Goal: Task Accomplishment & Management: Manage account settings

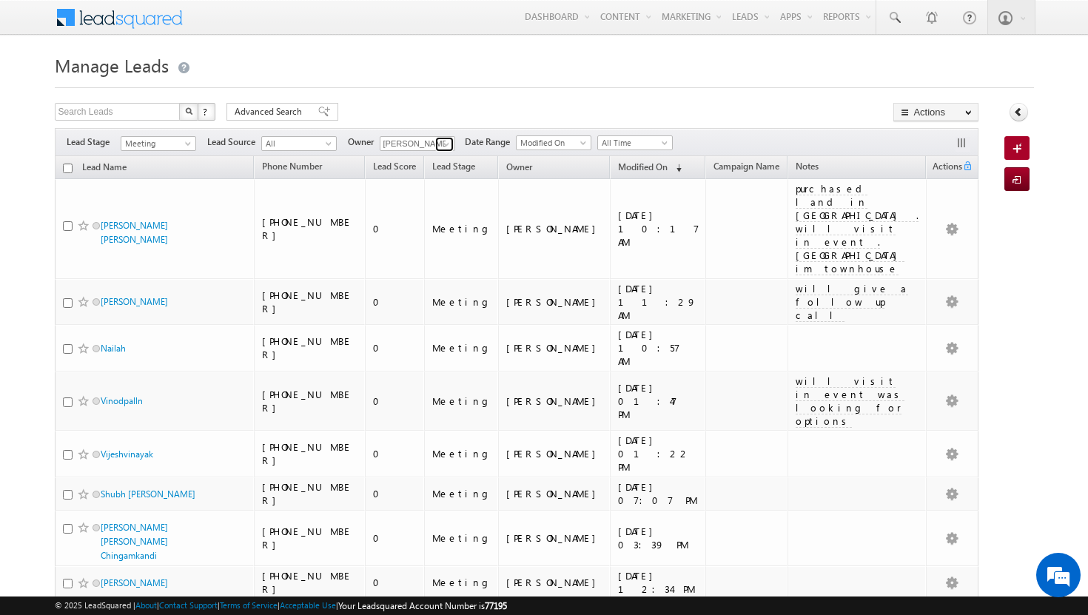
click at [451, 141] on span at bounding box center [446, 144] width 12 height 12
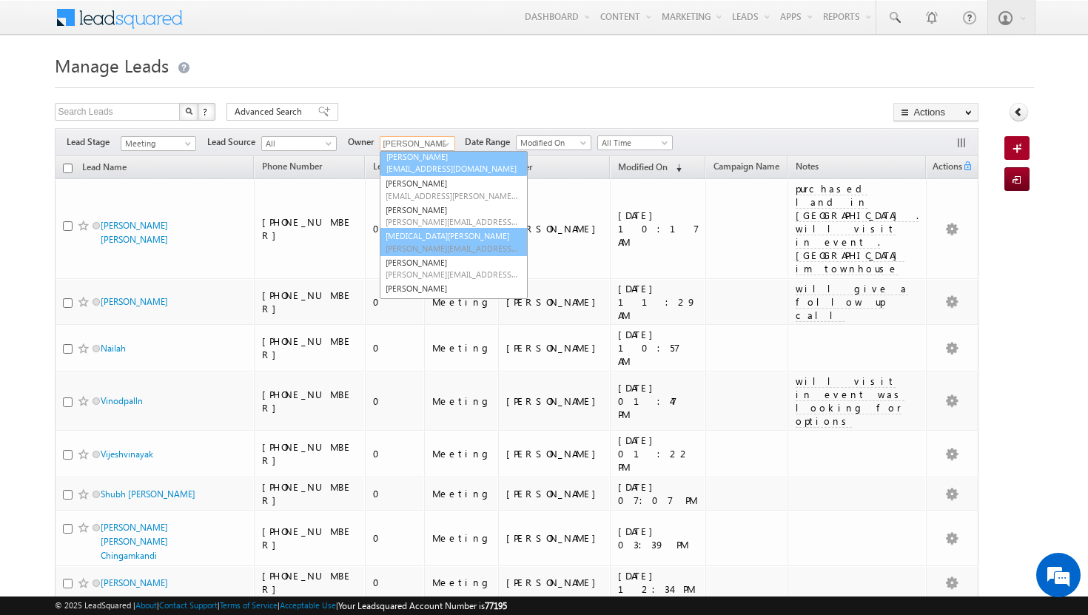
scroll to position [147, 0]
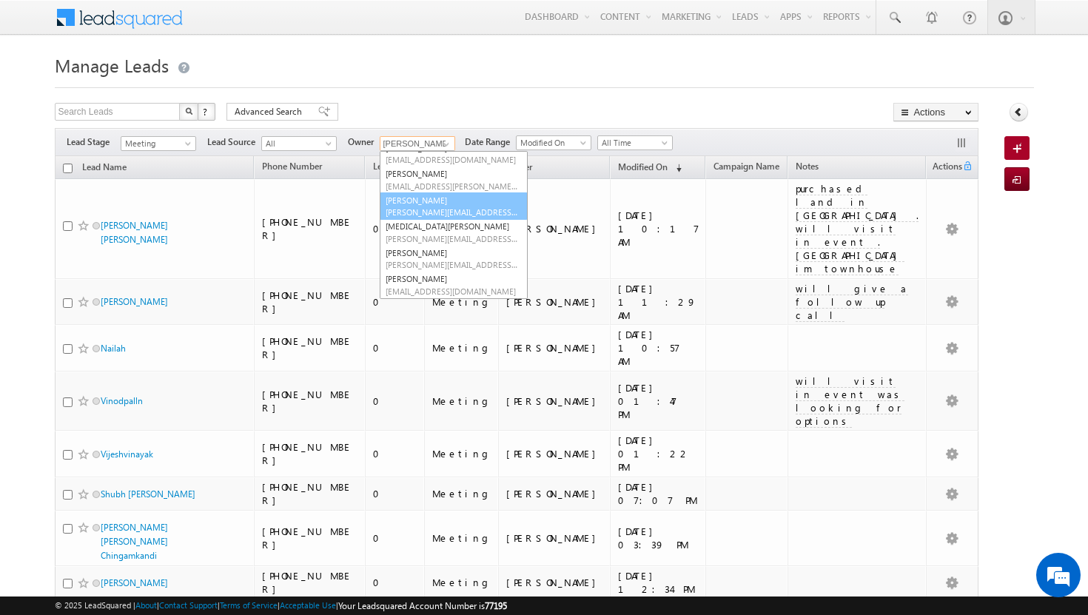
click at [436, 204] on link "[PERSON_NAME] [PERSON_NAME][EMAIL_ADDRESS][PERSON_NAME][DOMAIN_NAME]" at bounding box center [454, 206] width 148 height 28
type input "[PERSON_NAME]"
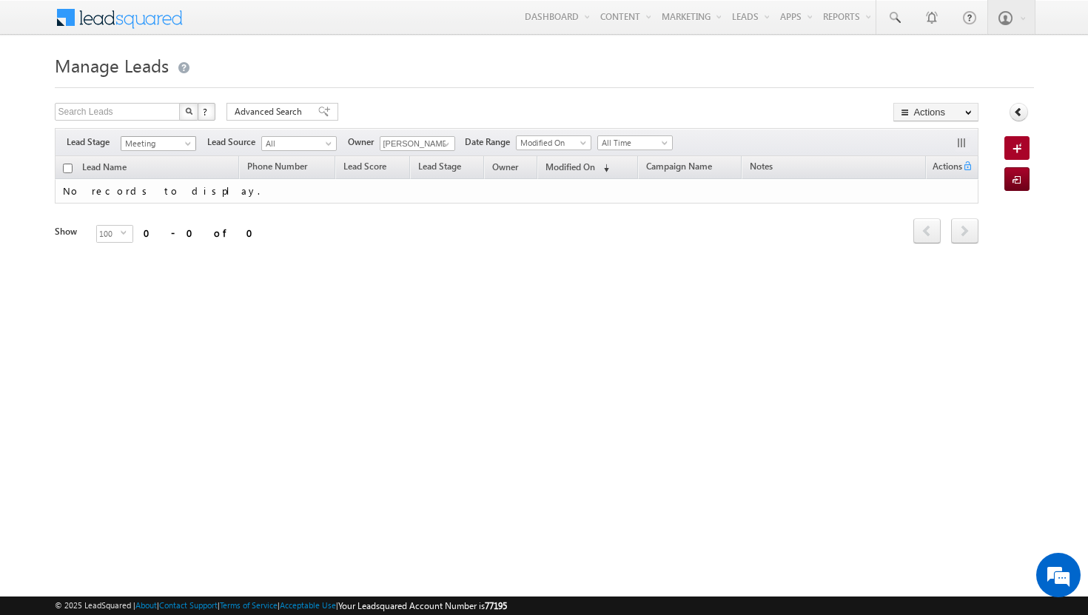
click at [189, 147] on span at bounding box center [190, 147] width 12 height 12
click at [175, 172] on link "Contact" at bounding box center [158, 173] width 75 height 13
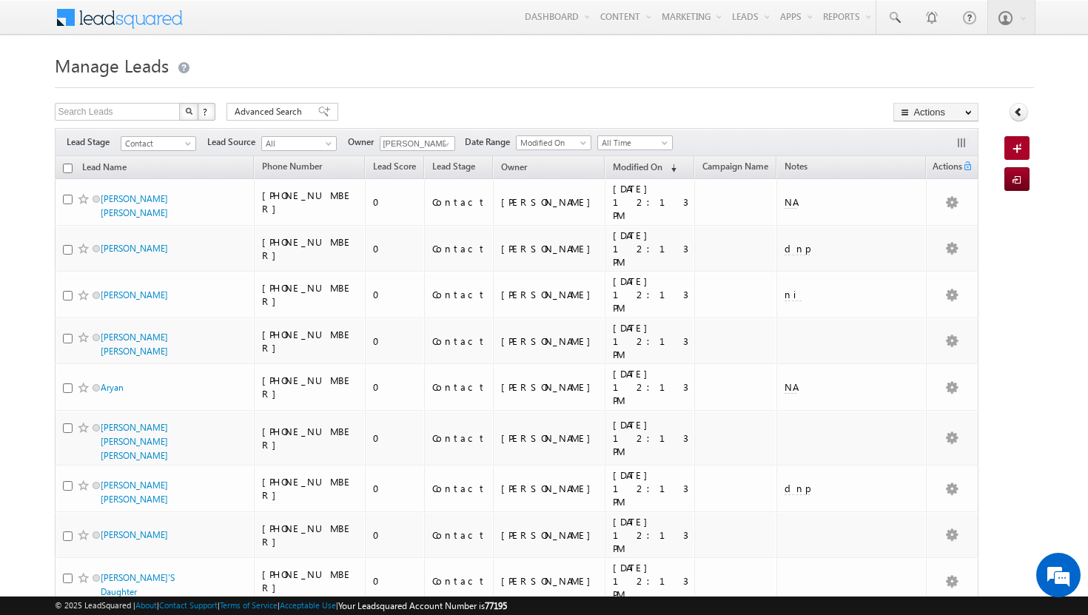
click at [66, 168] on input "checkbox" at bounding box center [68, 169] width 10 height 10
checkbox input "true"
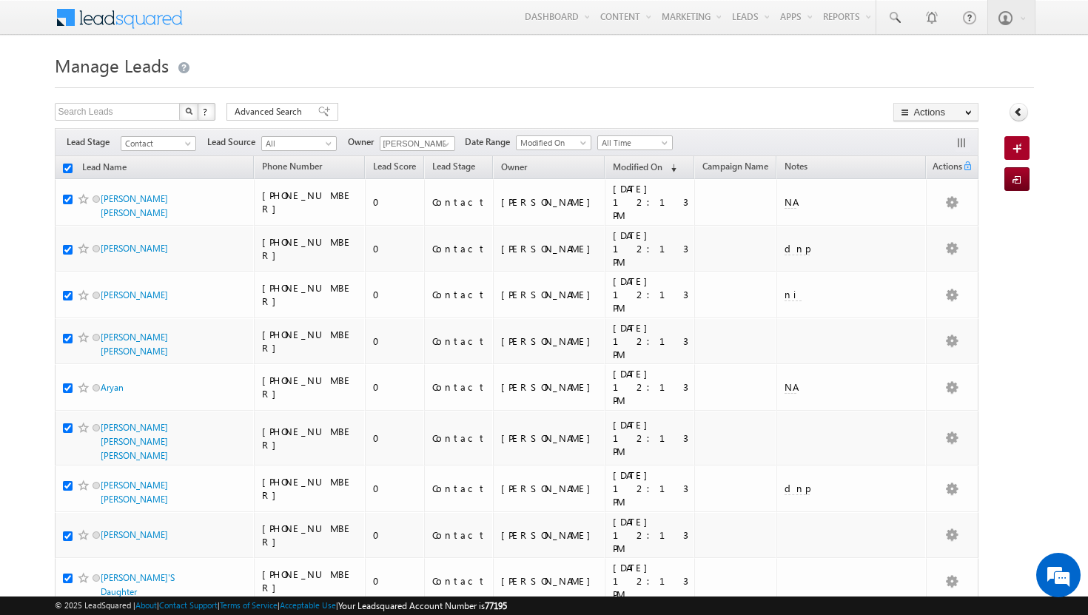
checkbox input "true"
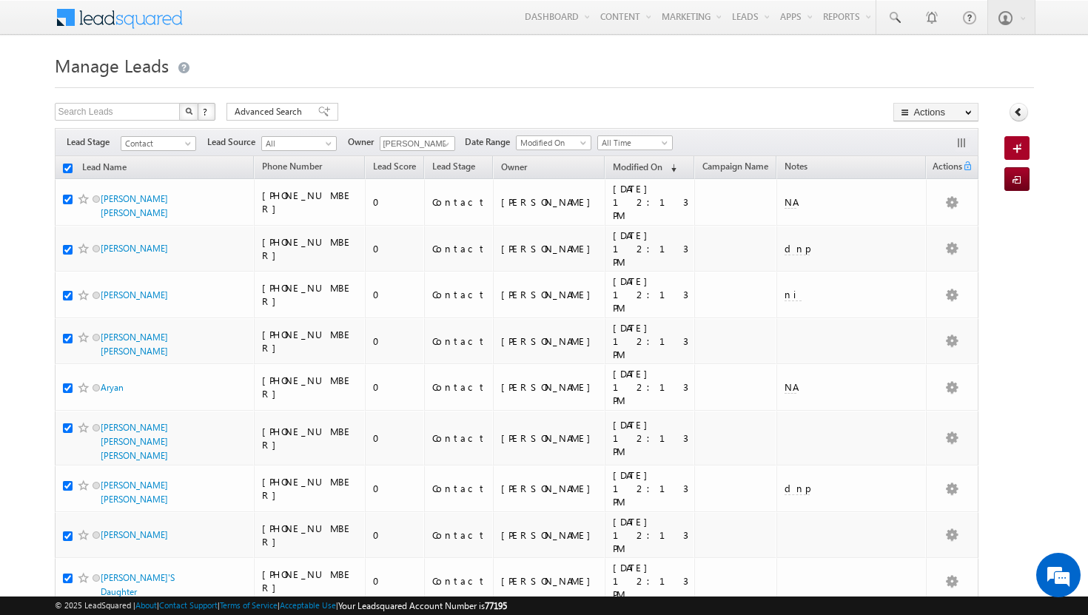
checkbox input "true"
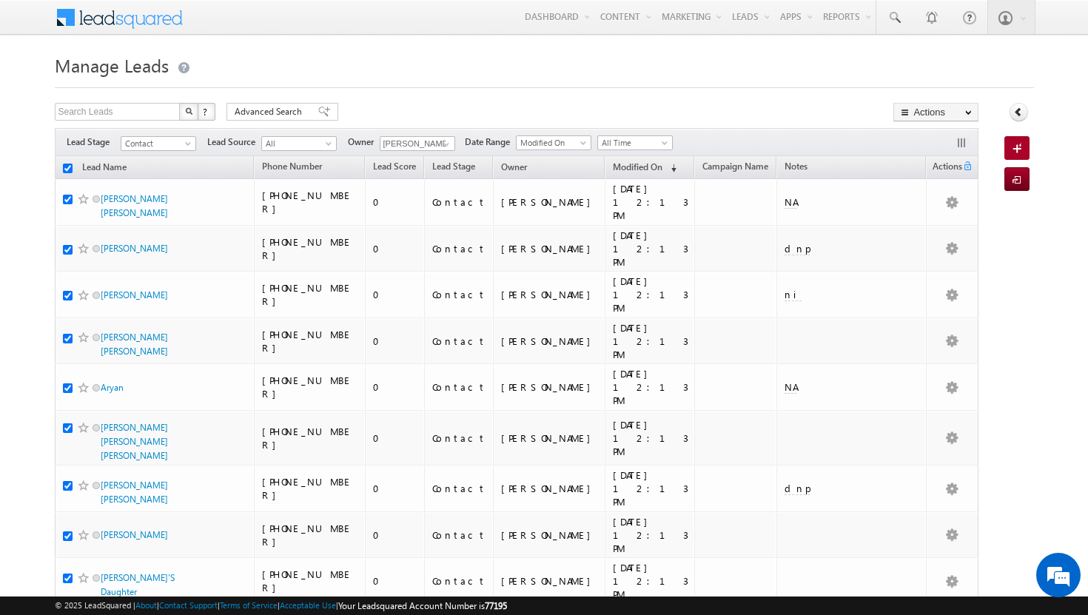
checkbox input "true"
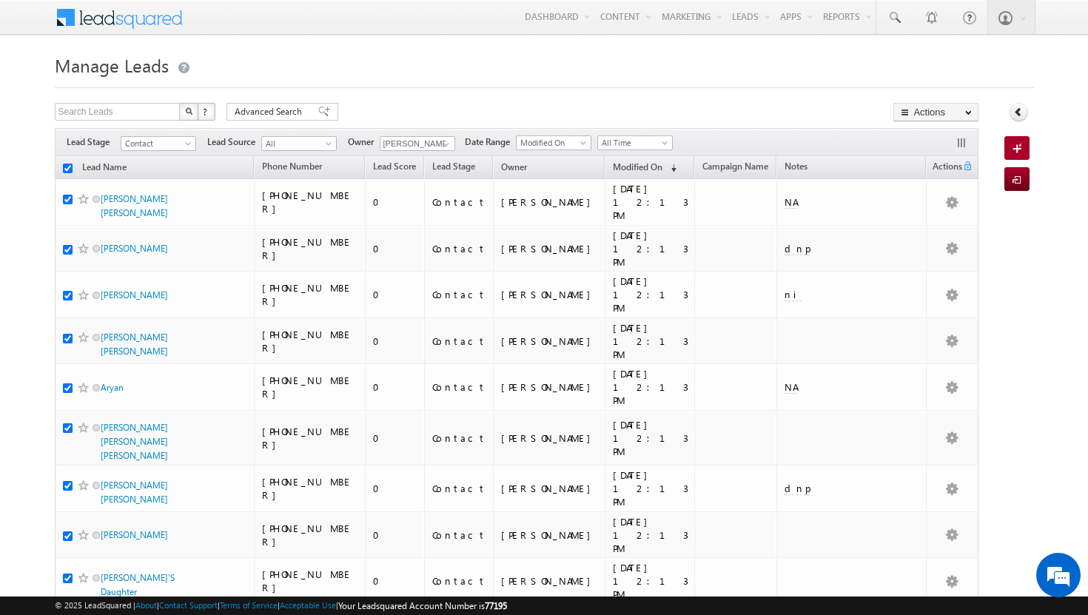
checkbox input "true"
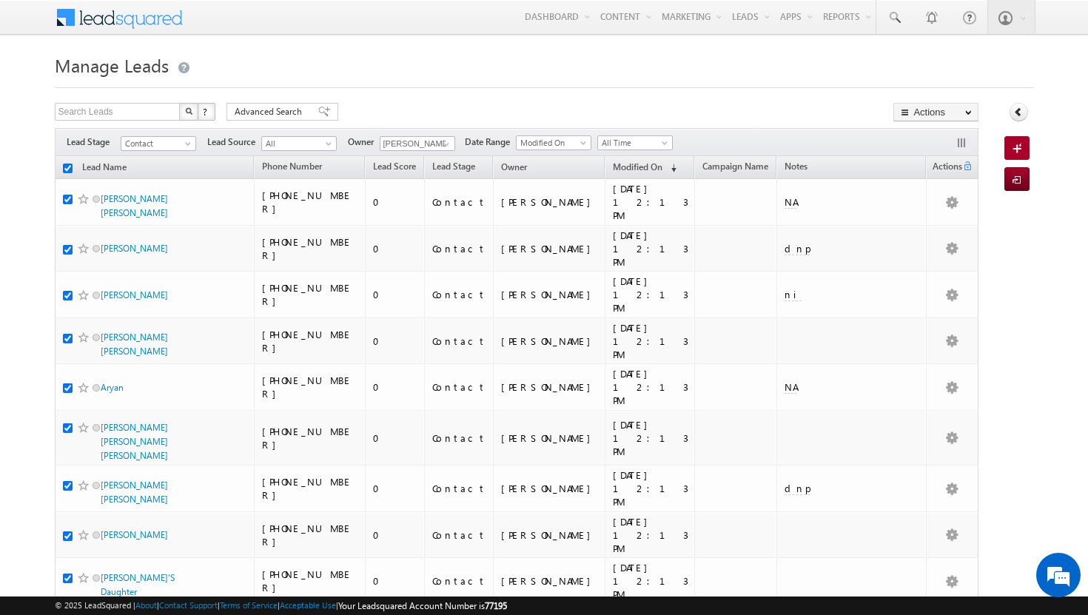
checkbox input "true"
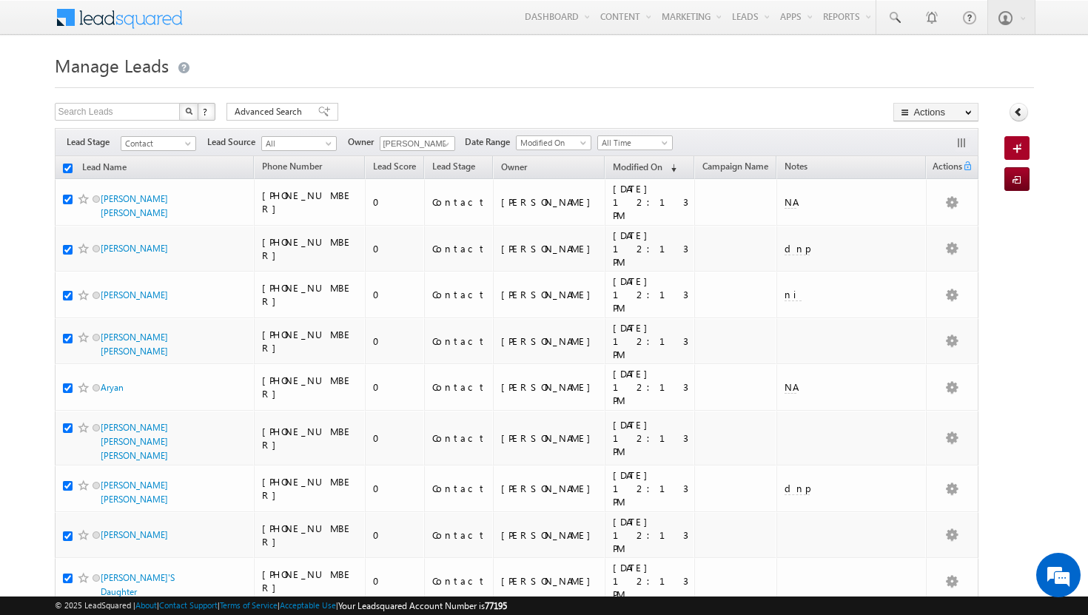
checkbox input "true"
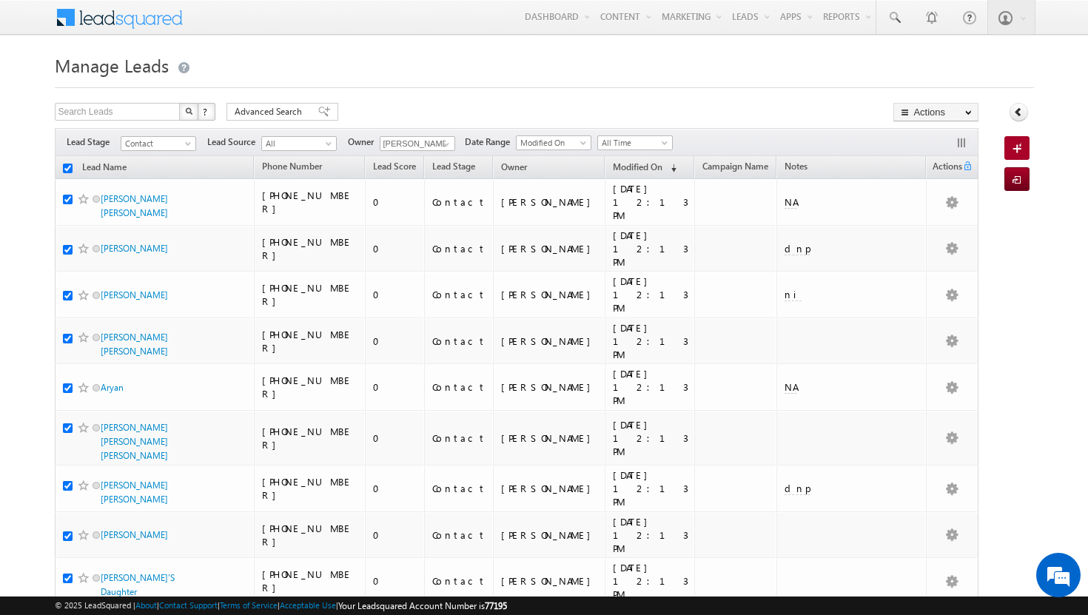
checkbox input "true"
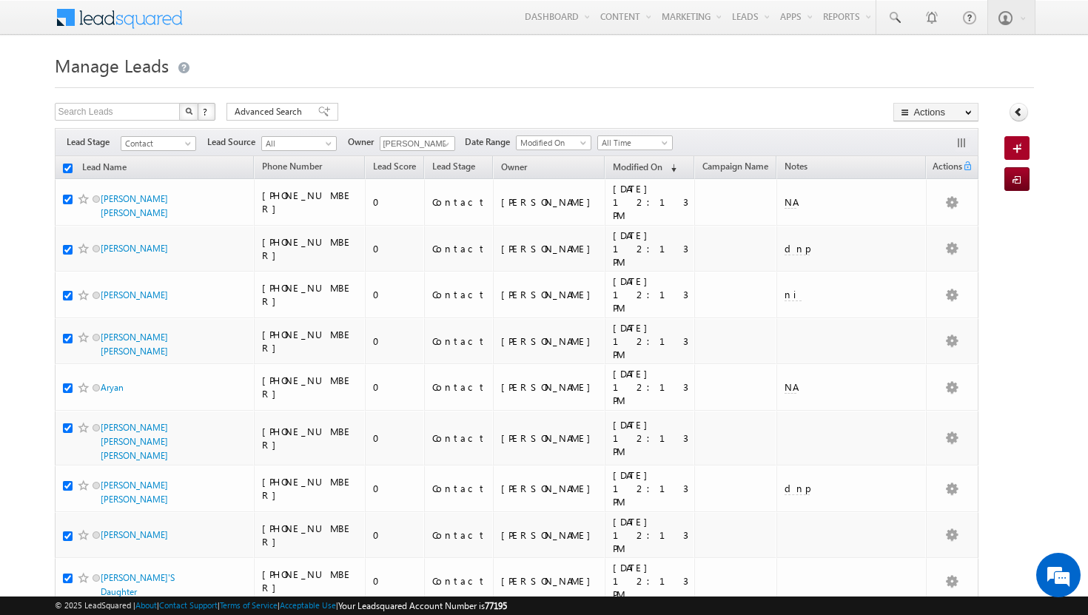
checkbox input "true"
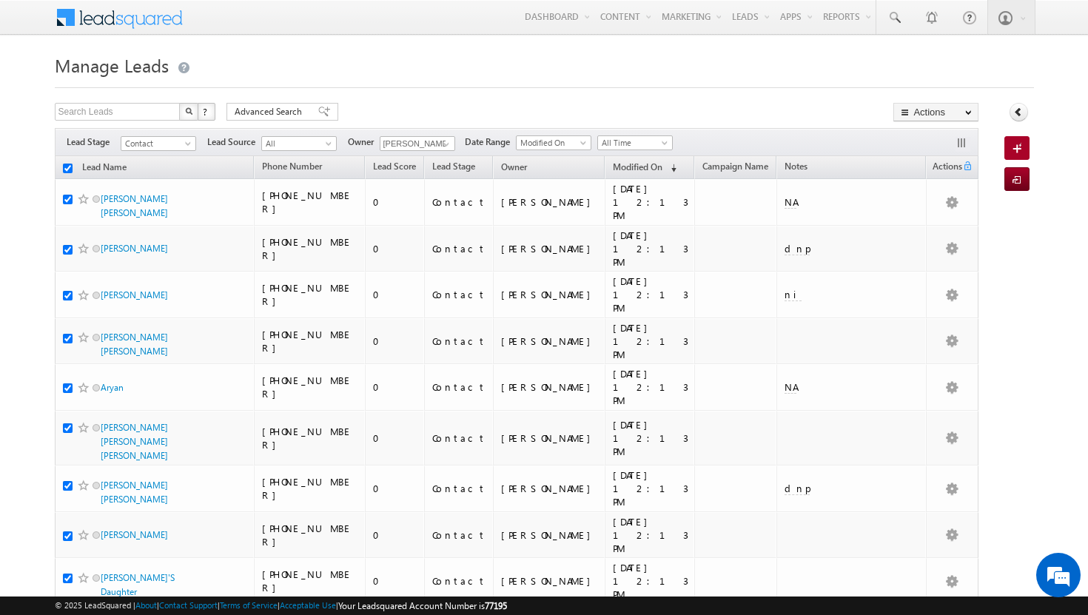
checkbox input "true"
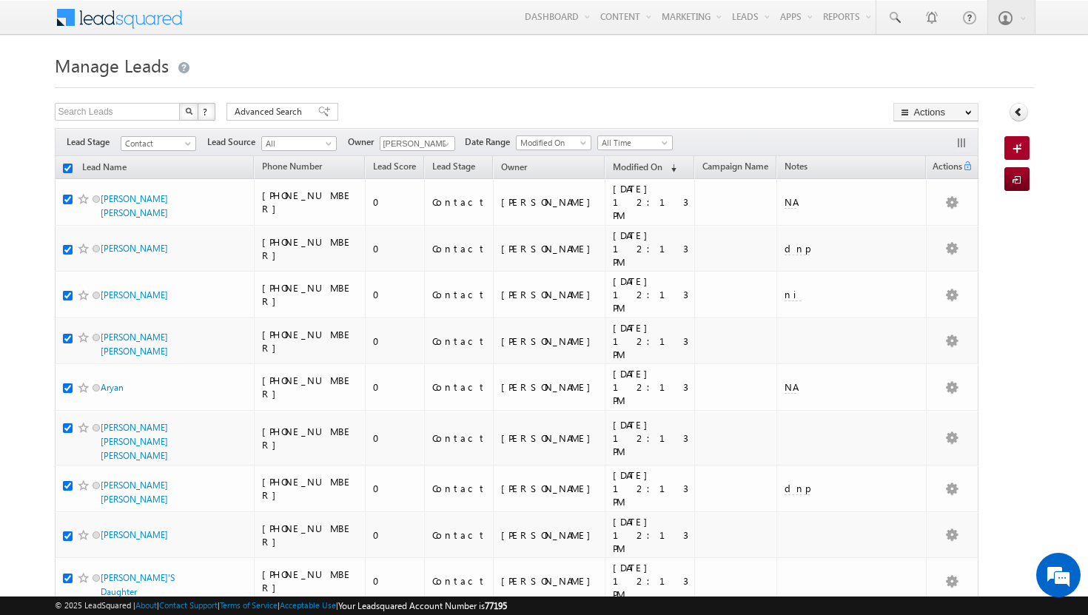
checkbox input "true"
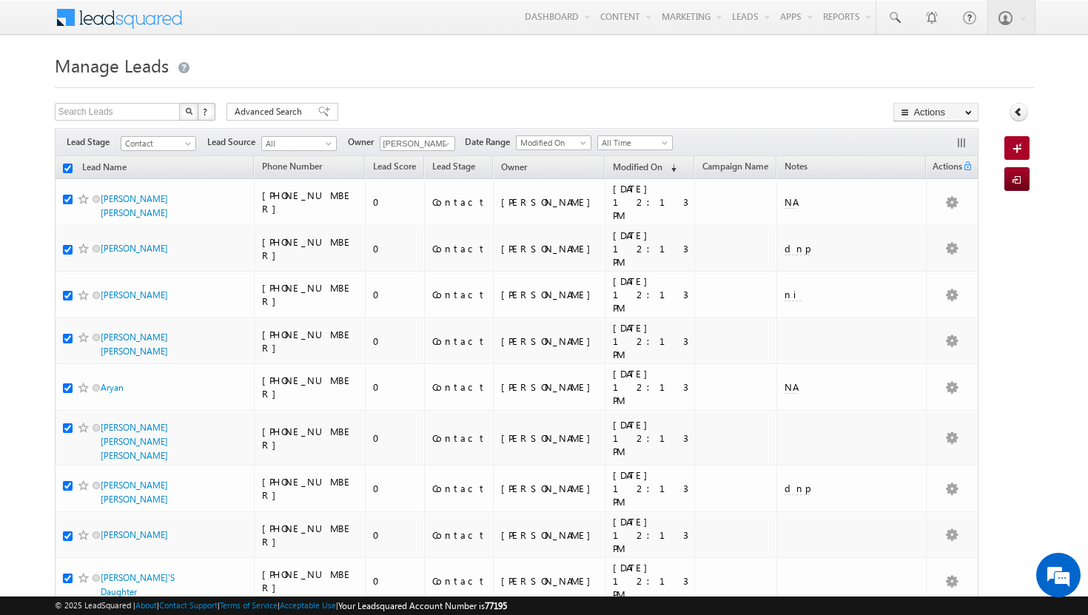
checkbox input "true"
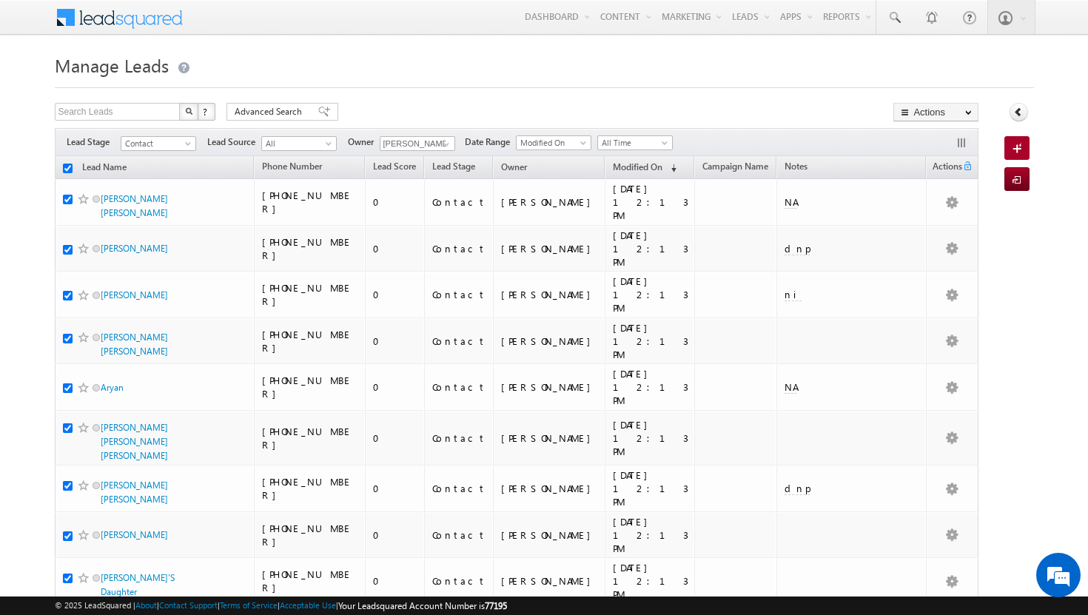
checkbox input "true"
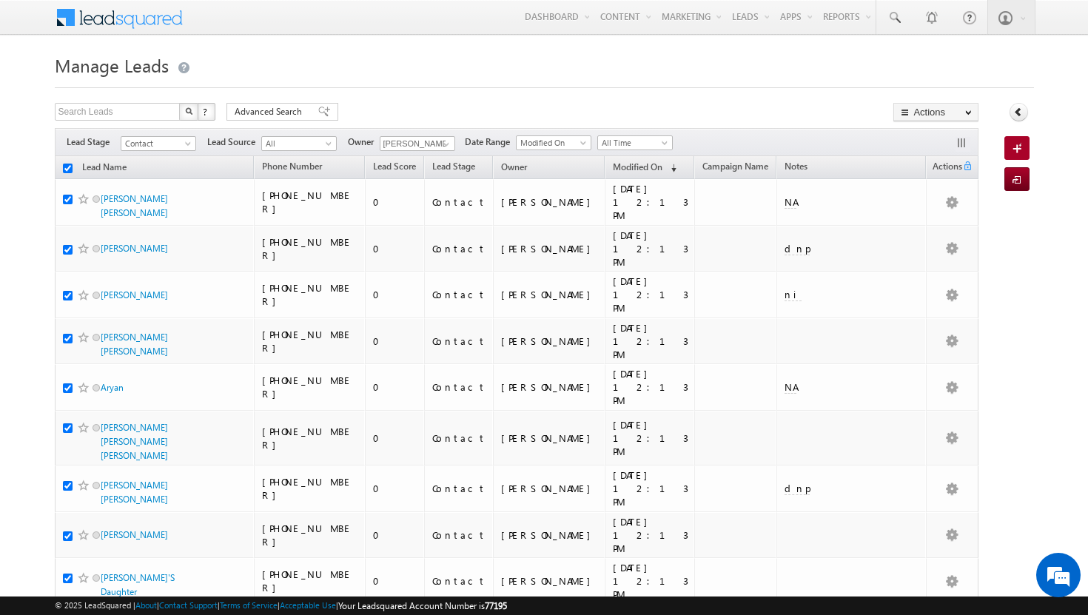
checkbox input "true"
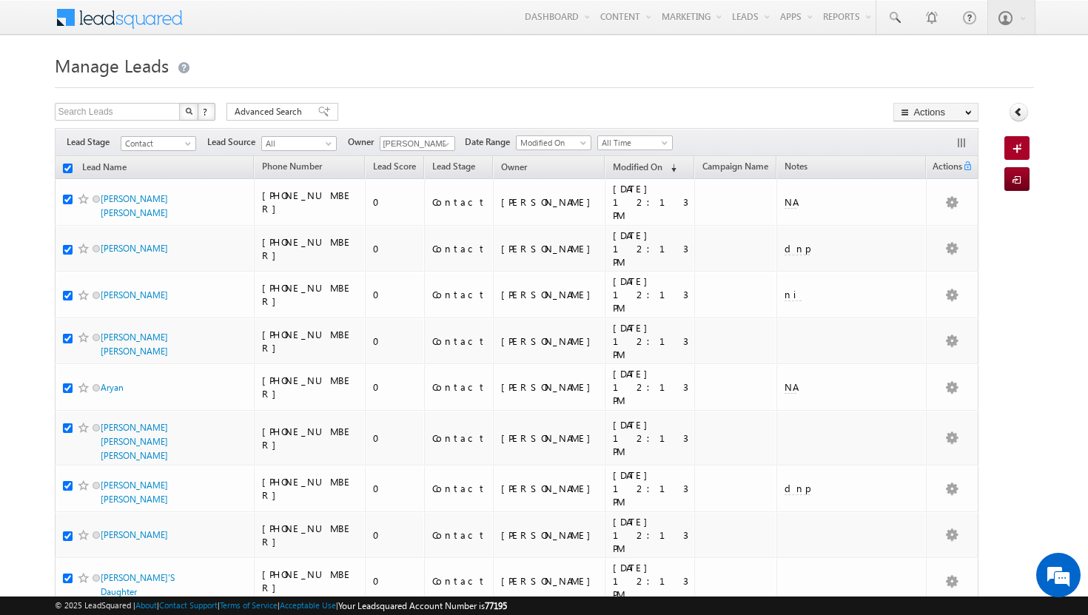
checkbox input "true"
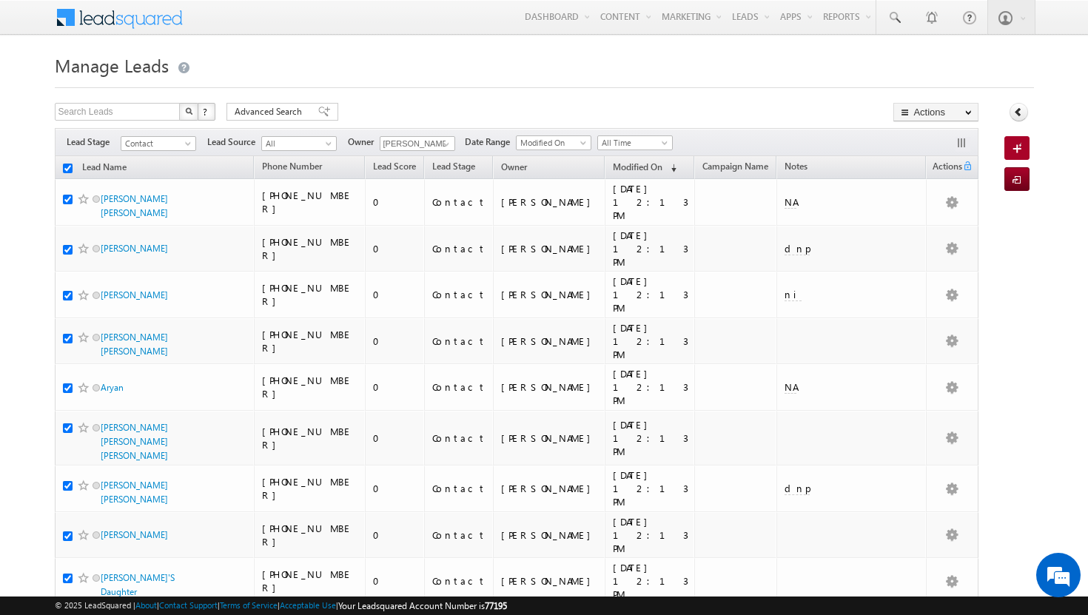
checkbox input "true"
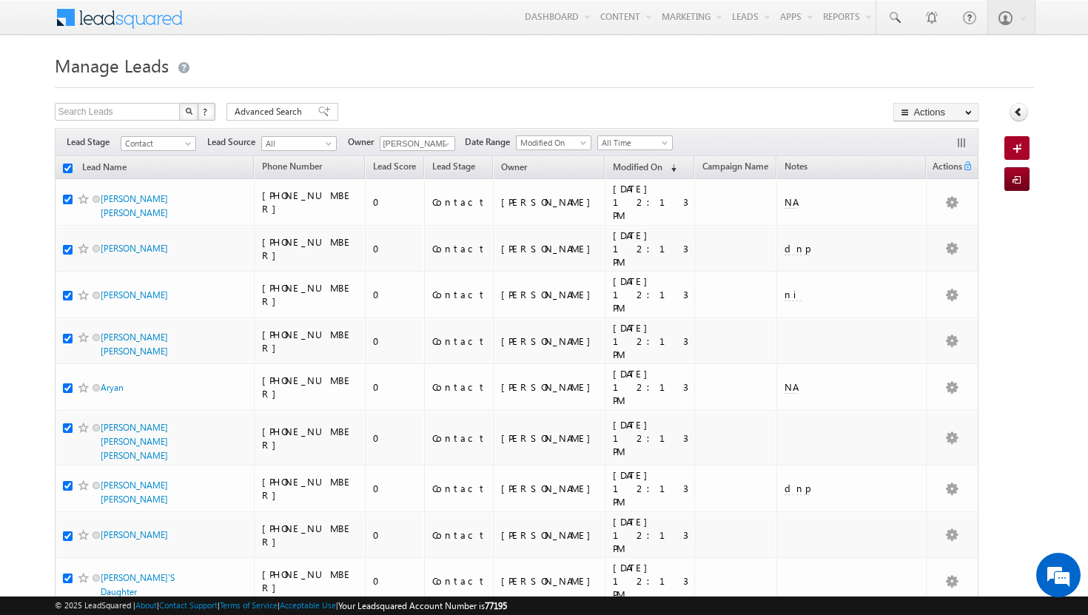
checkbox input "true"
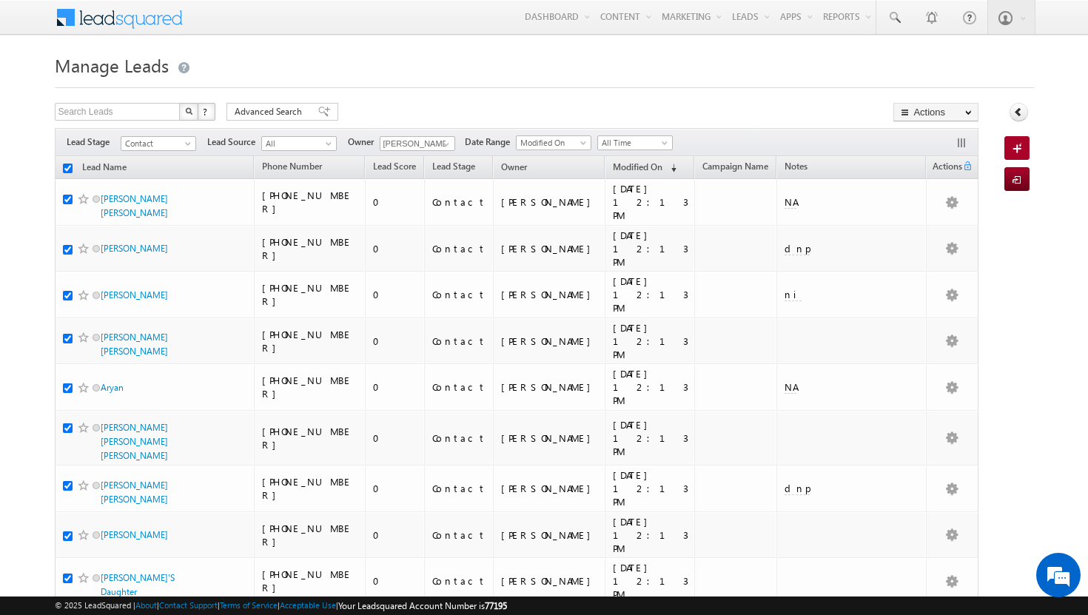
checkbox input "true"
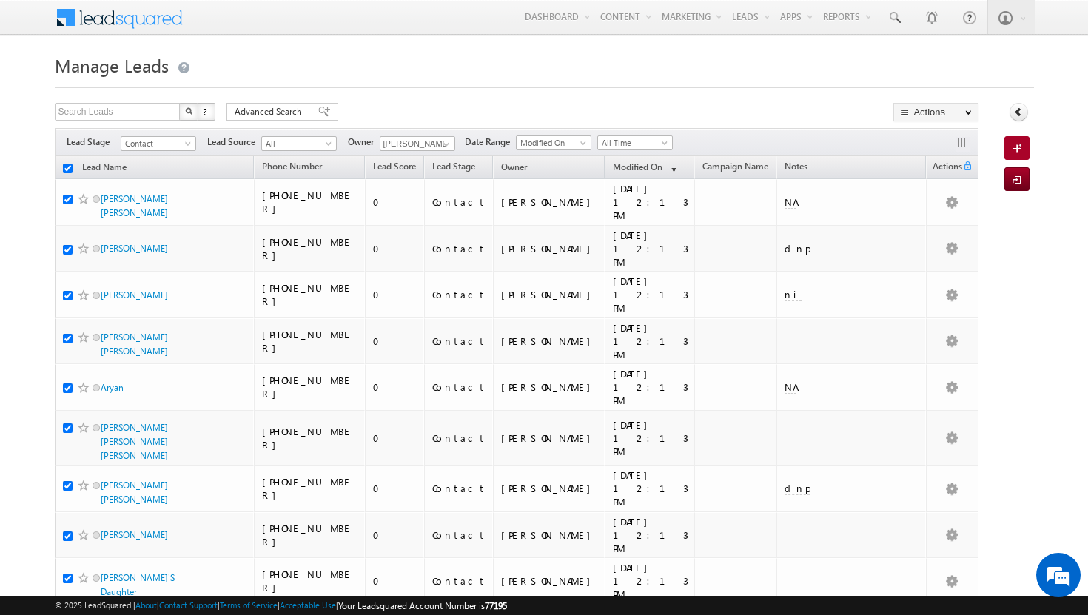
checkbox input "true"
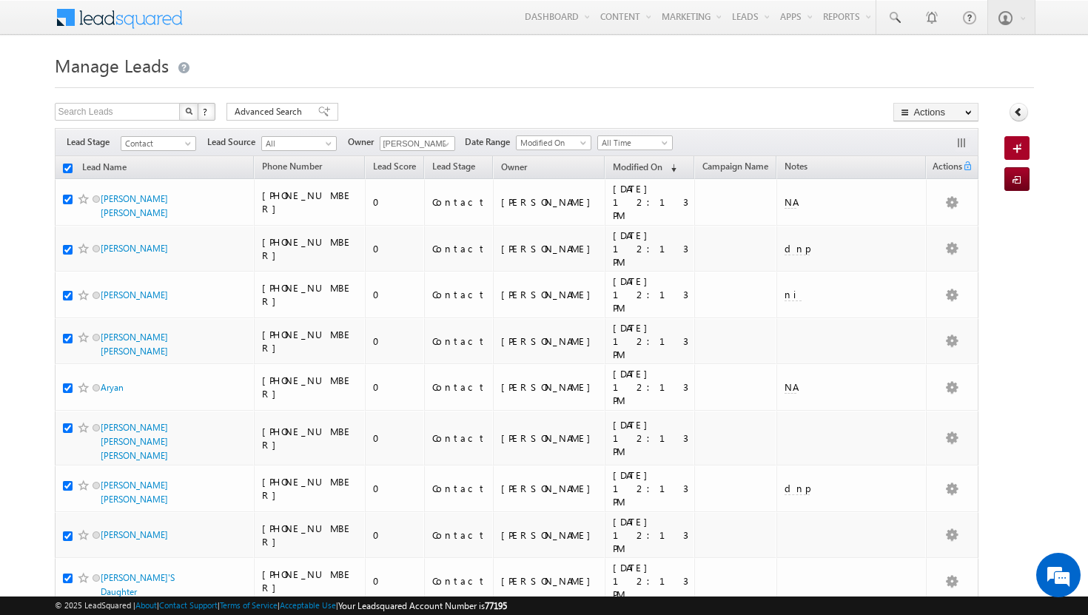
checkbox input "true"
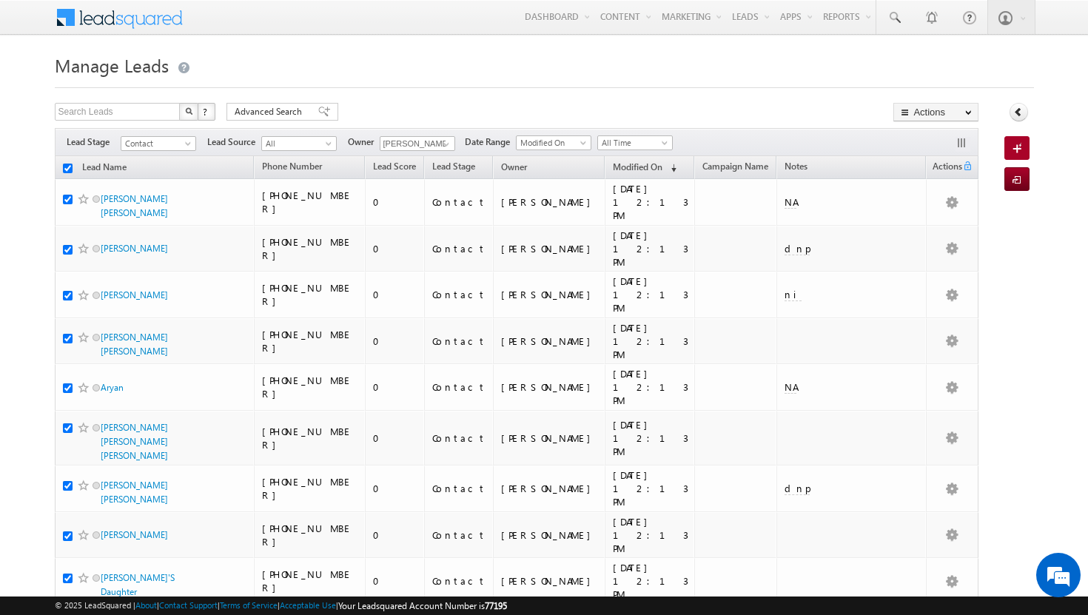
checkbox input "true"
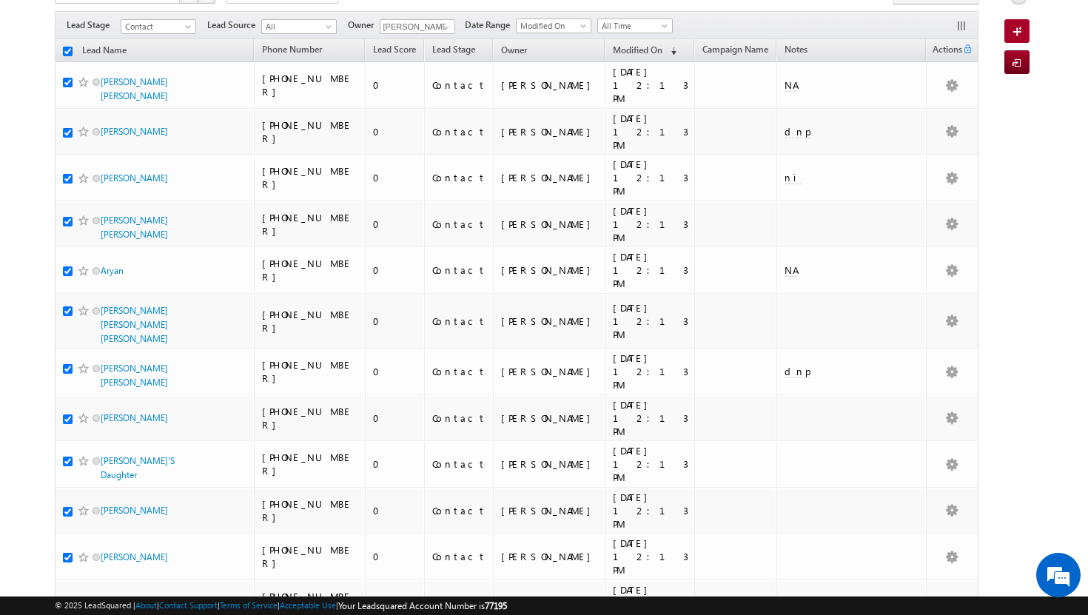
scroll to position [0, 0]
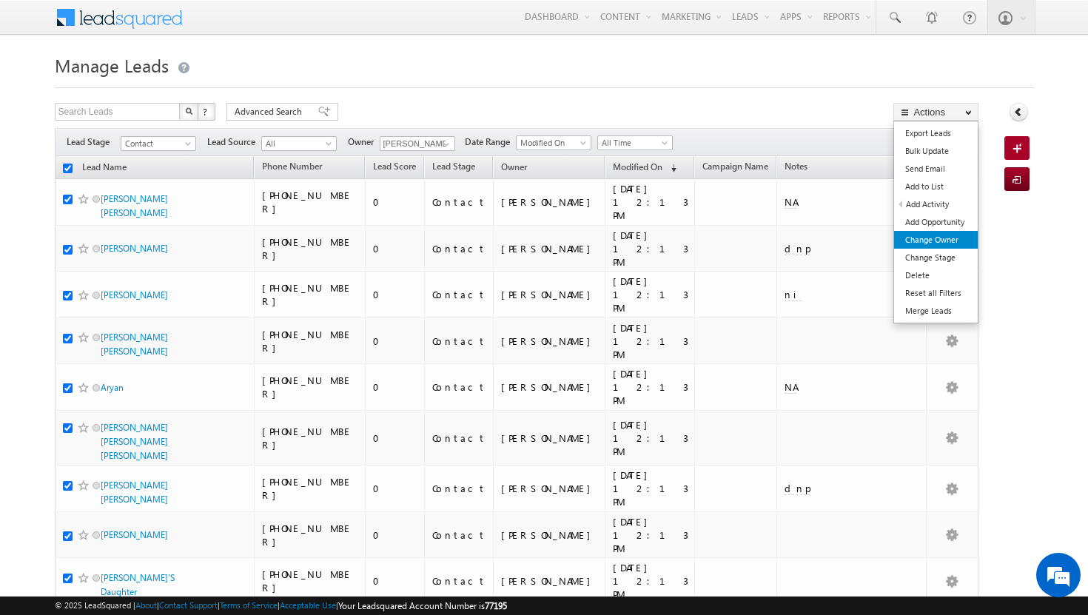
click at [958, 240] on link "Change Owner" at bounding box center [936, 240] width 84 height 18
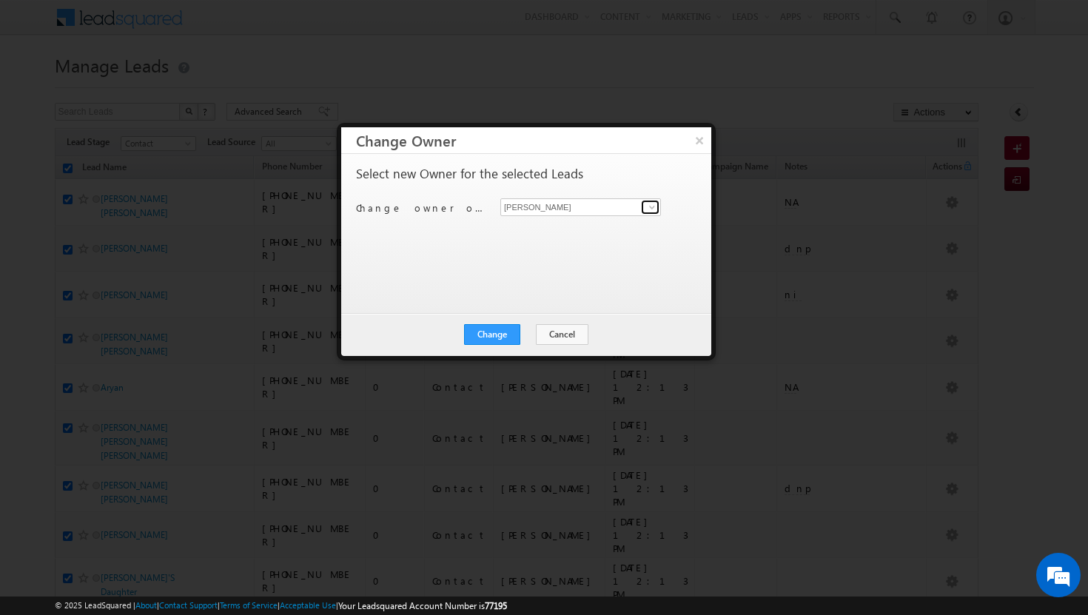
click at [648, 207] on span at bounding box center [652, 207] width 12 height 12
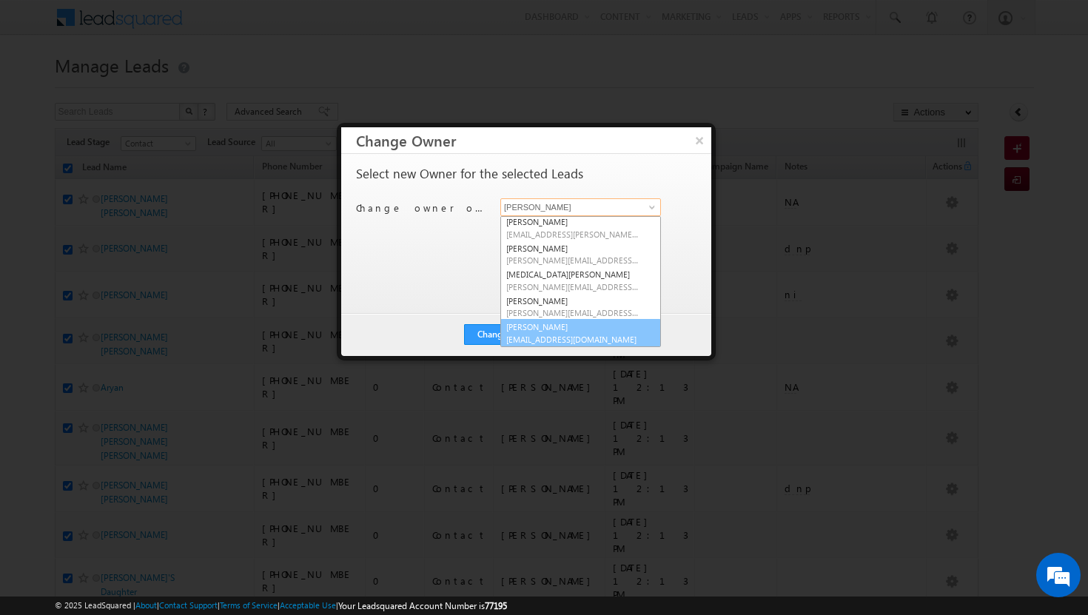
scroll to position [134, 0]
click at [598, 337] on span "[EMAIL_ADDRESS][DOMAIN_NAME]" at bounding box center [572, 338] width 133 height 11
type input "[PERSON_NAME]"
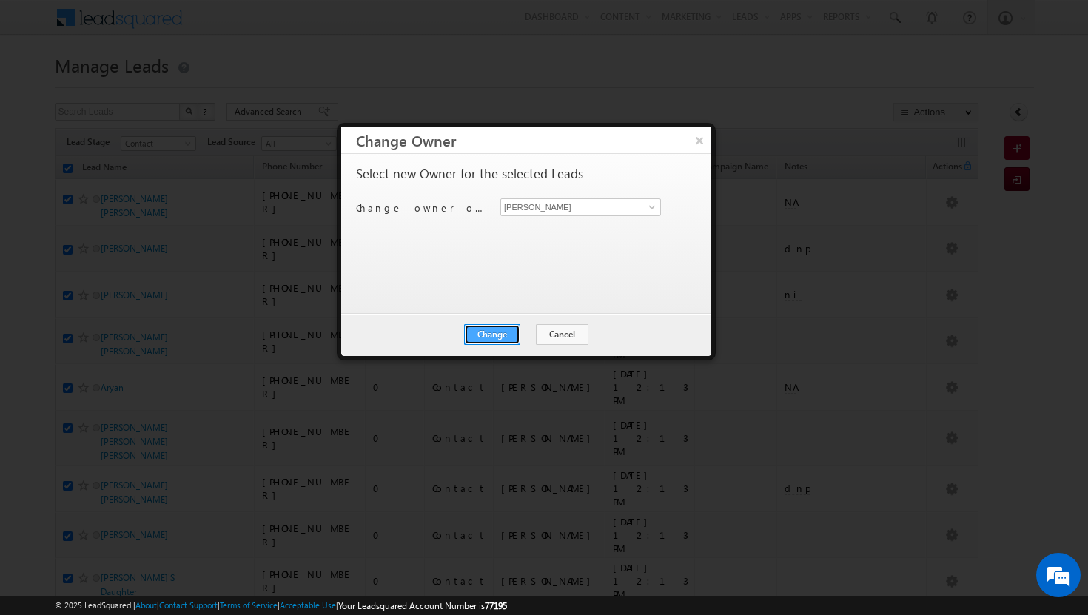
click at [483, 335] on button "Change" at bounding box center [492, 334] width 56 height 21
click at [537, 329] on button "Close" at bounding box center [528, 334] width 47 height 21
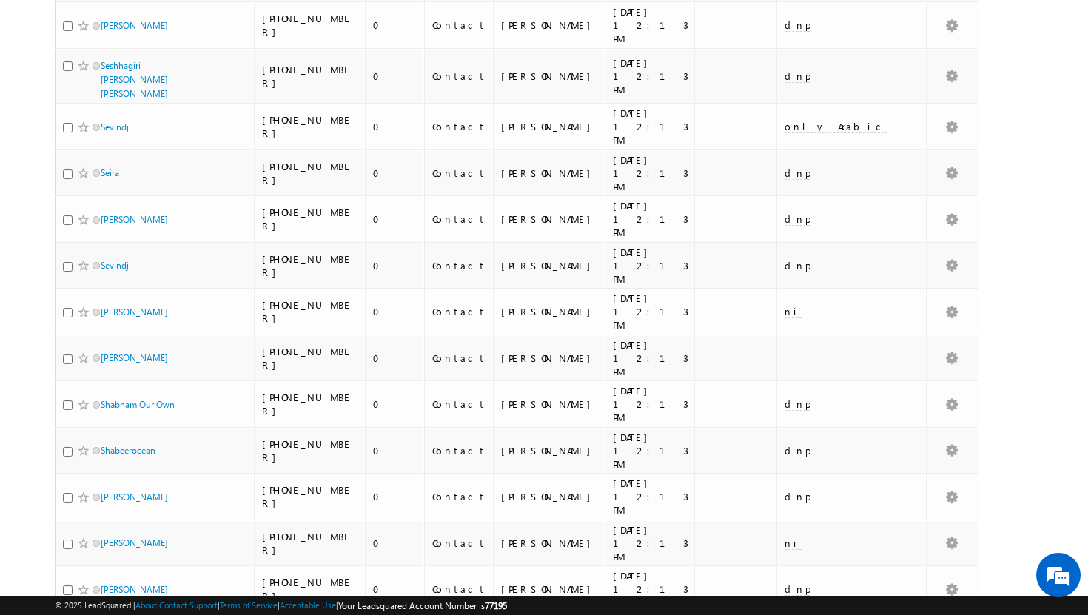
scroll to position [3212, 0]
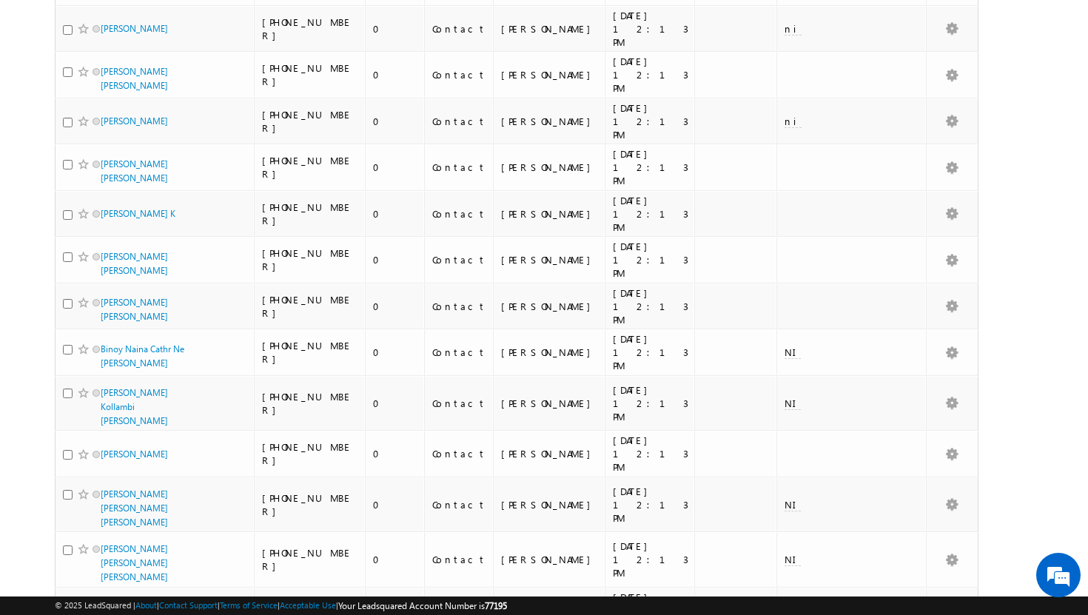
scroll to position [3216, 0]
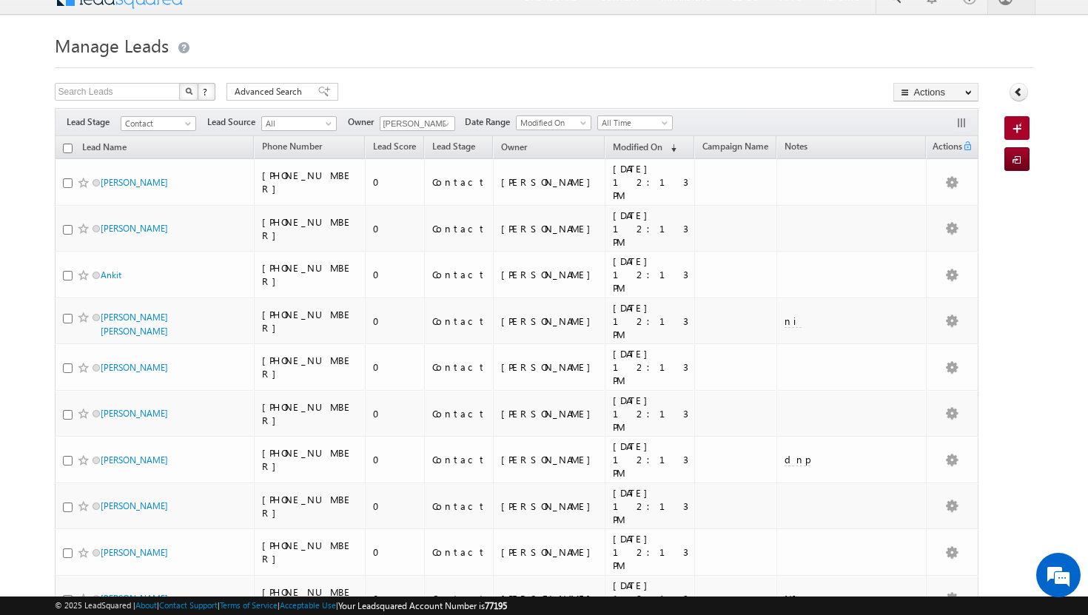
scroll to position [0, 0]
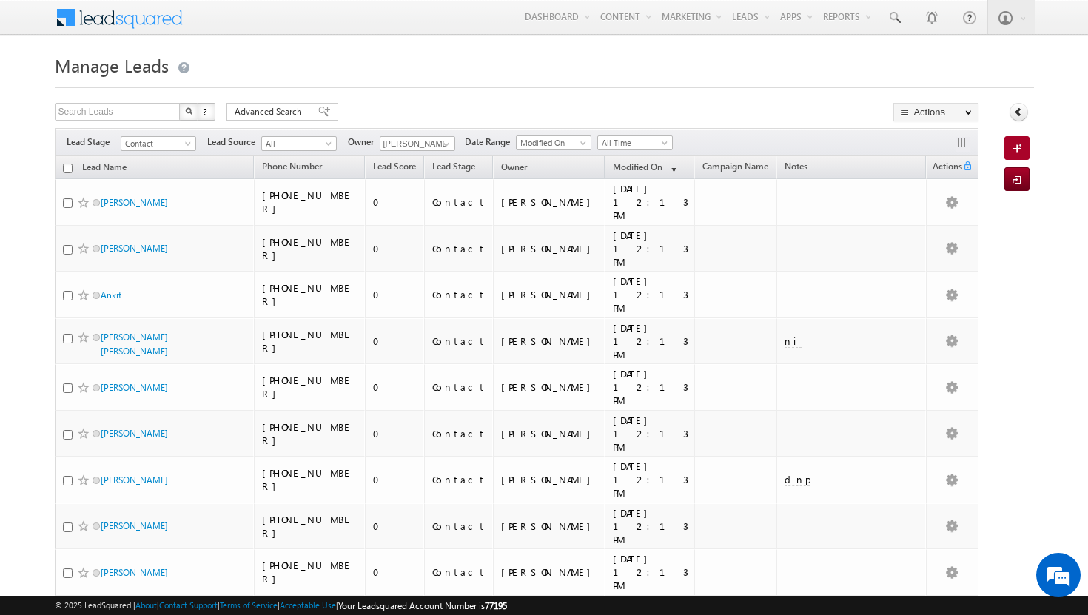
click at [69, 168] on input "checkbox" at bounding box center [68, 169] width 10 height 10
checkbox input "true"
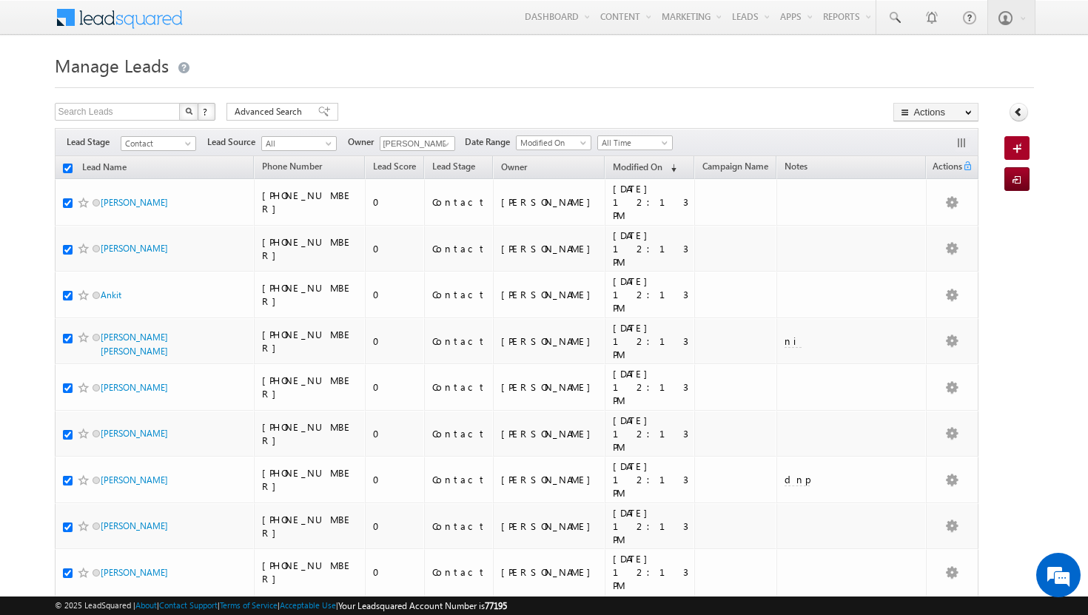
checkbox input "true"
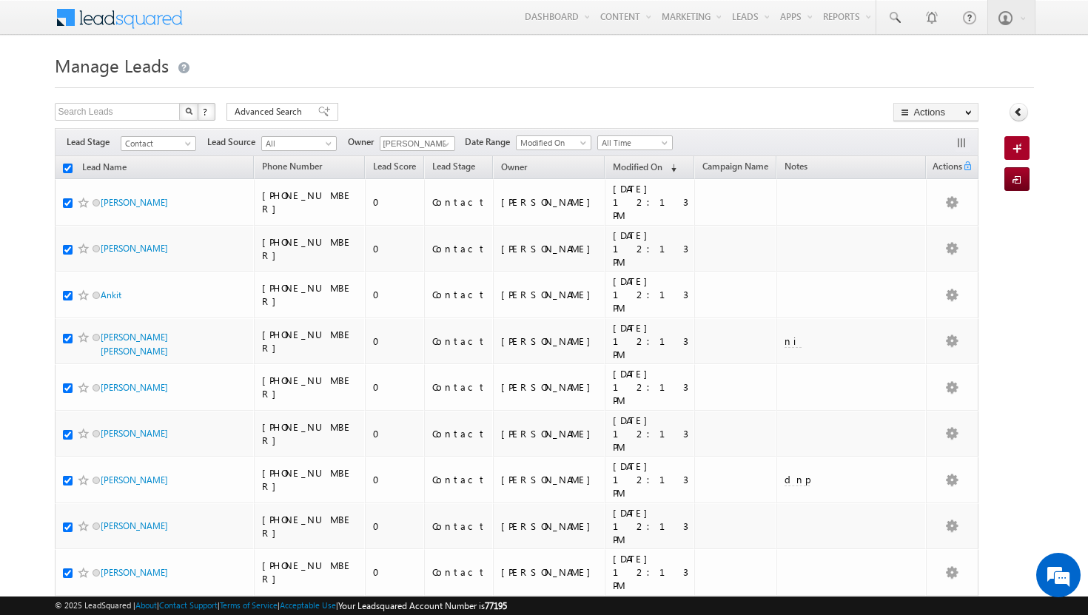
checkbox input "true"
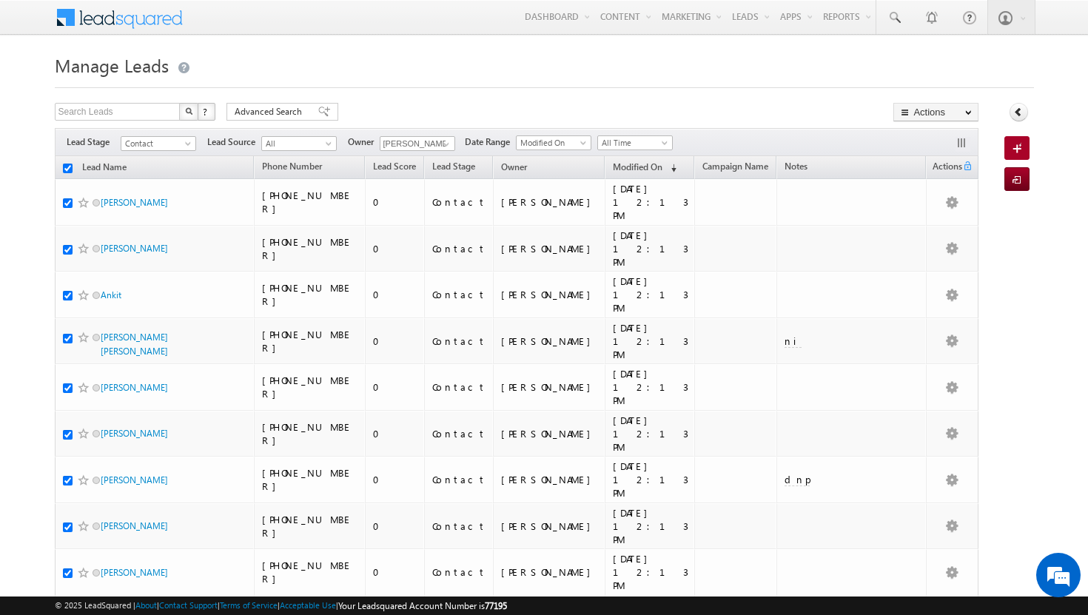
checkbox input "true"
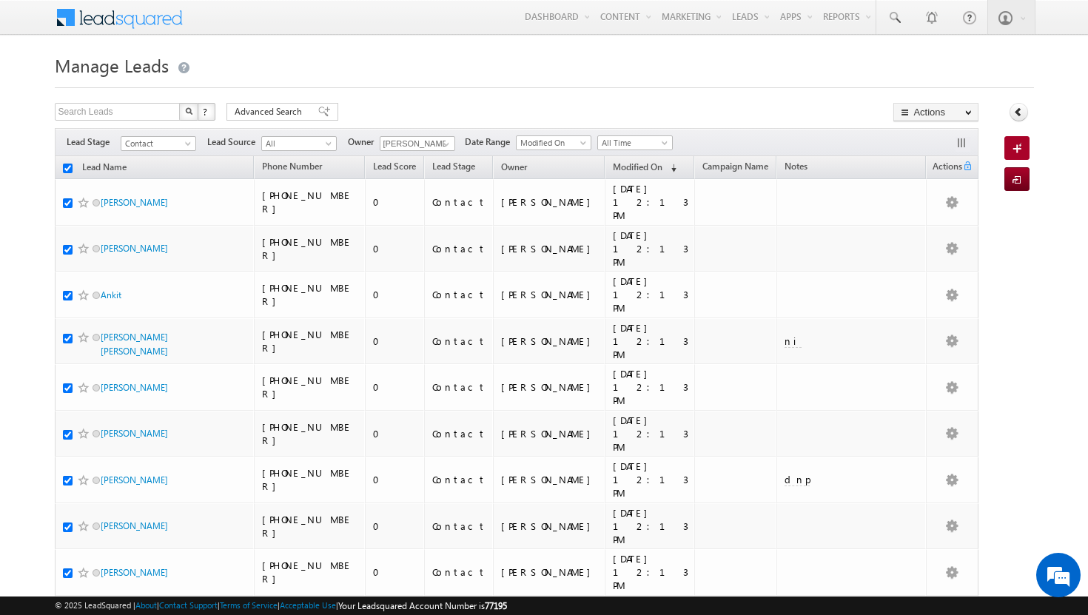
checkbox input "true"
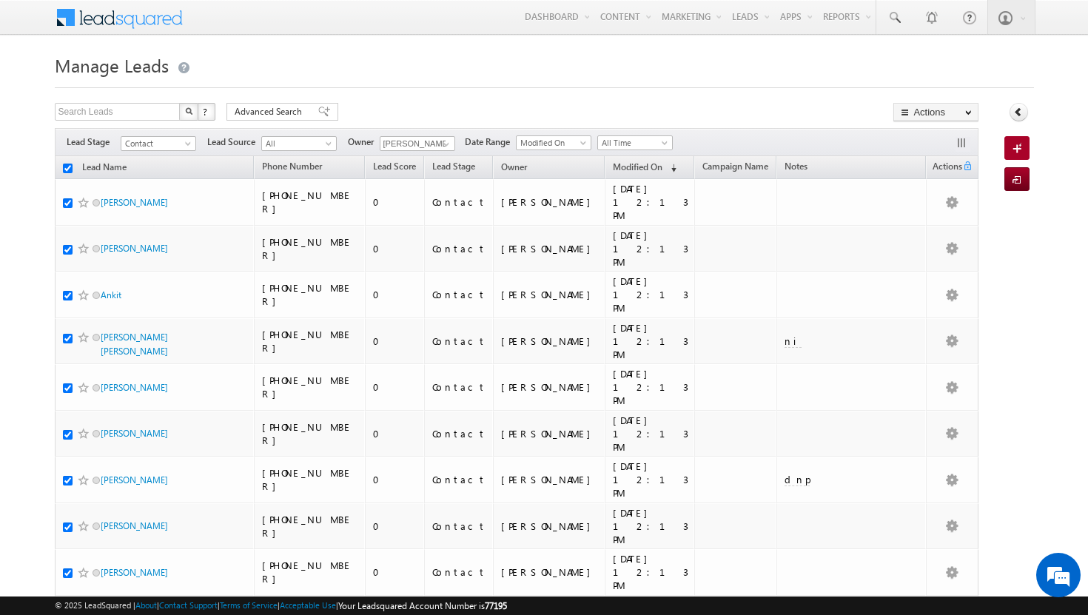
checkbox input "true"
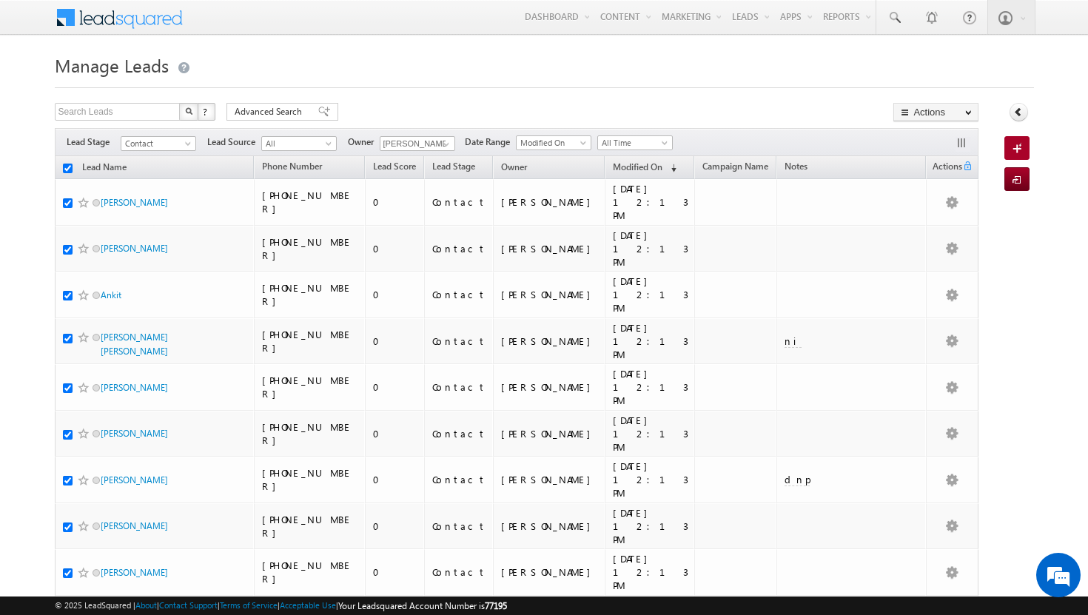
checkbox input "true"
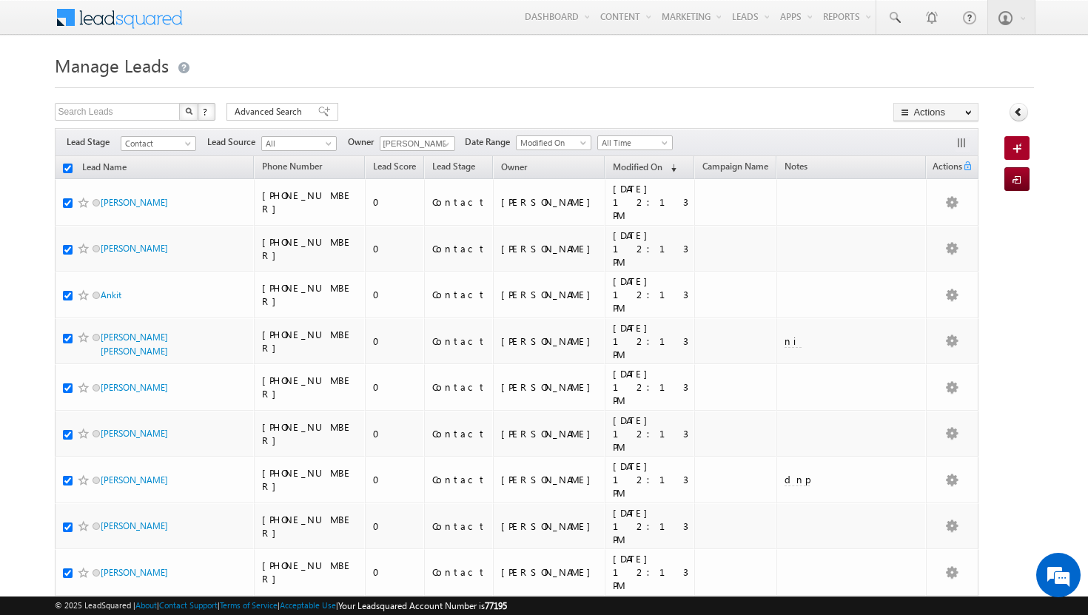
checkbox input "true"
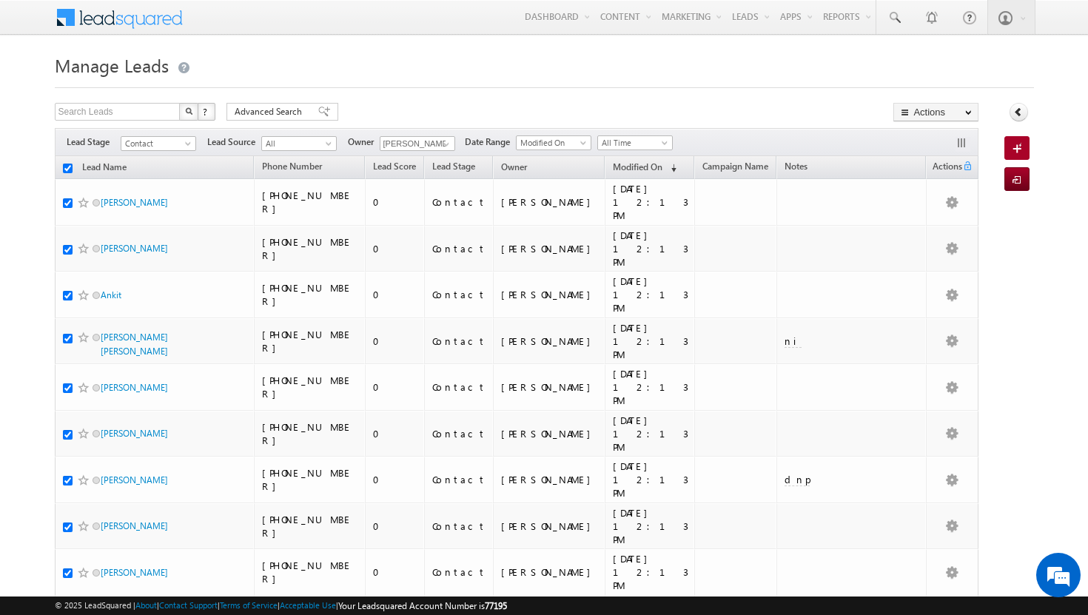
checkbox input "true"
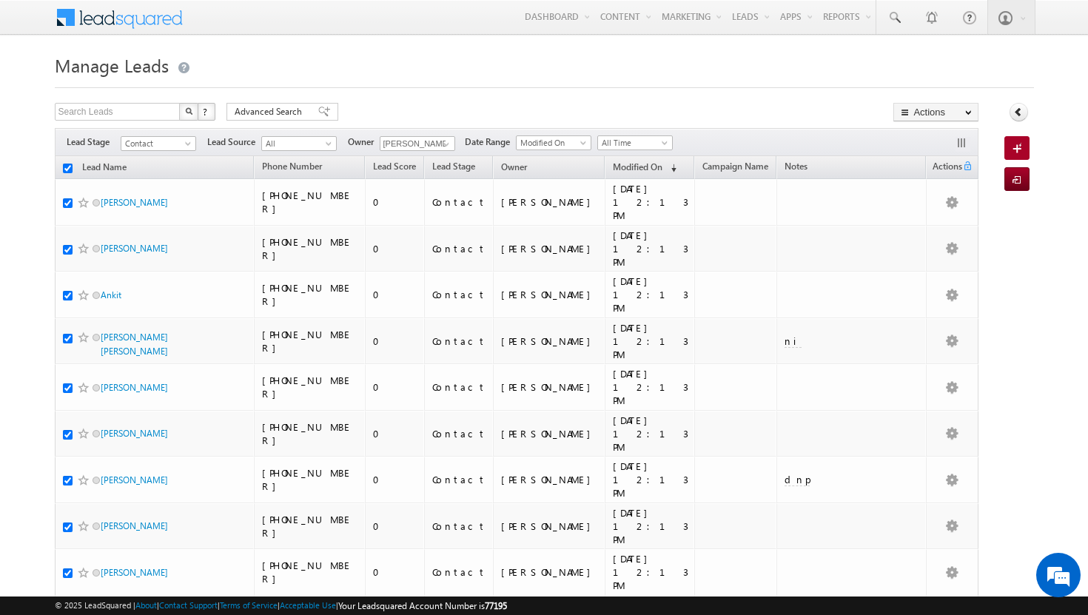
checkbox input "true"
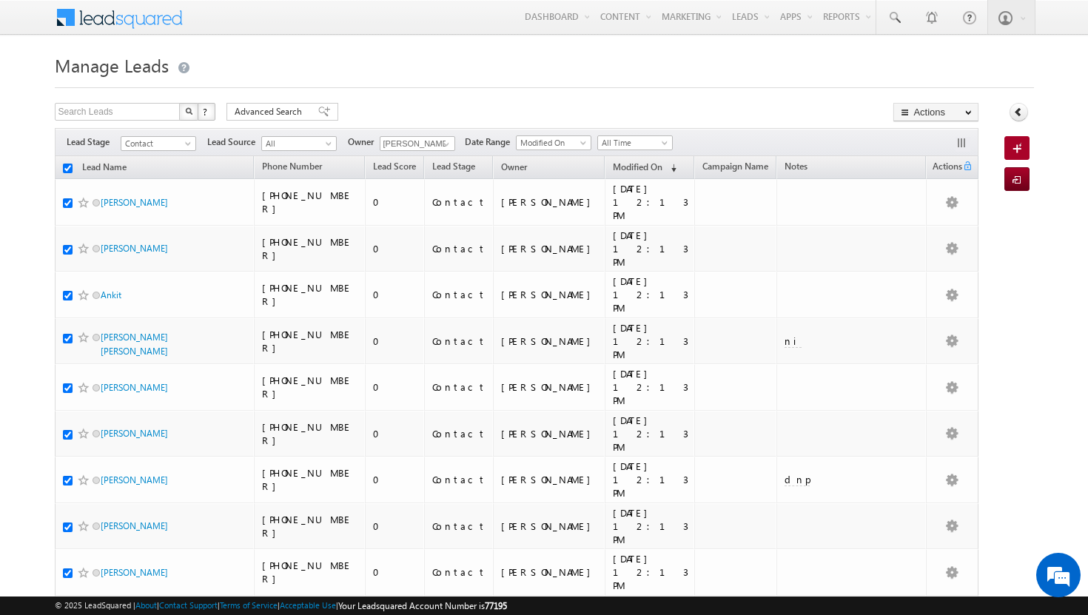
checkbox input "true"
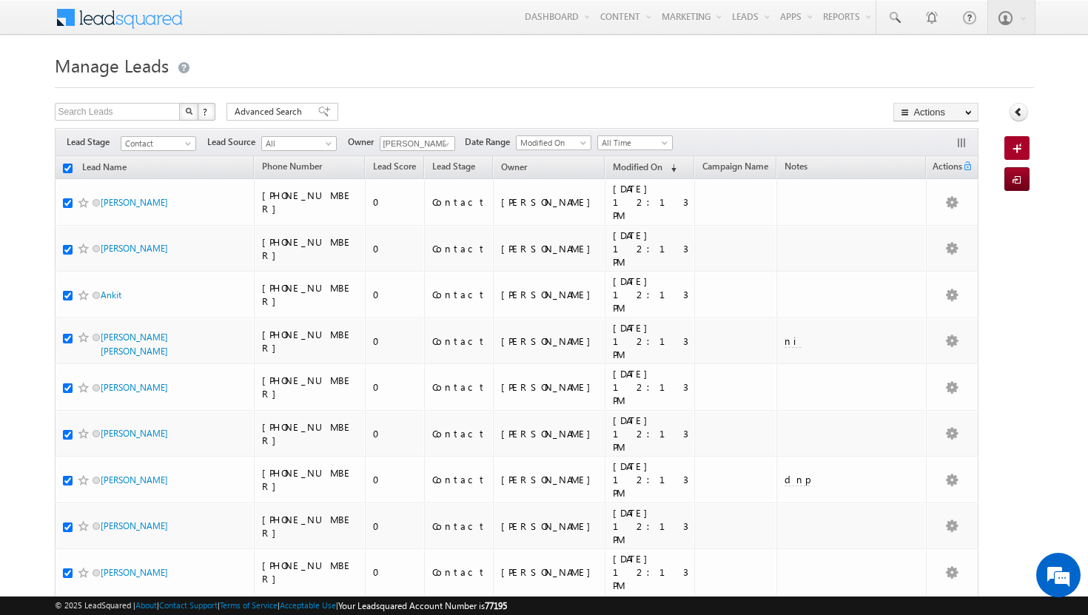
checkbox input "true"
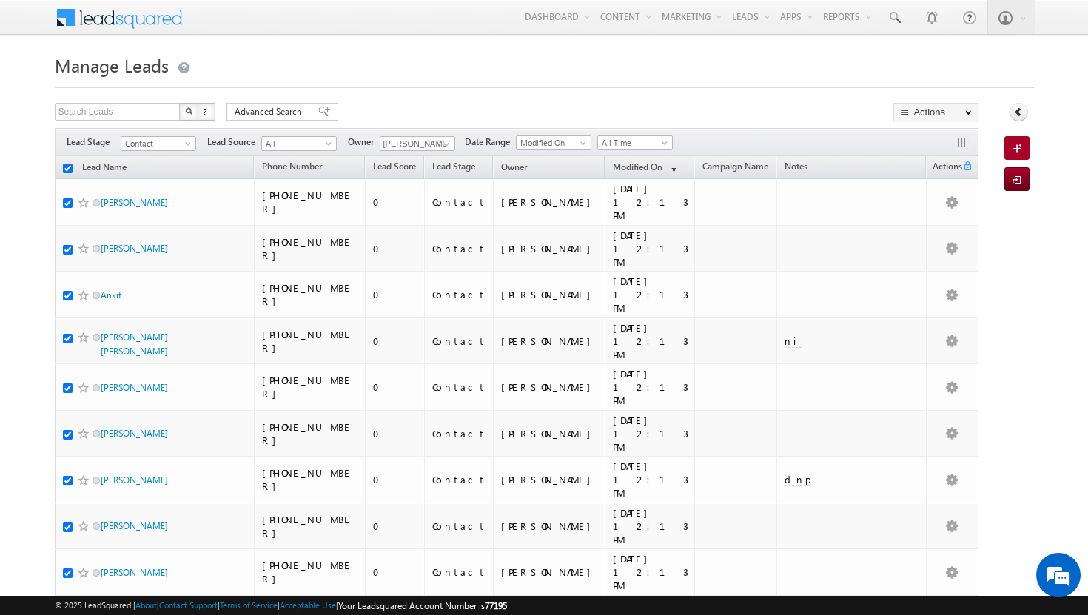
checkbox input "true"
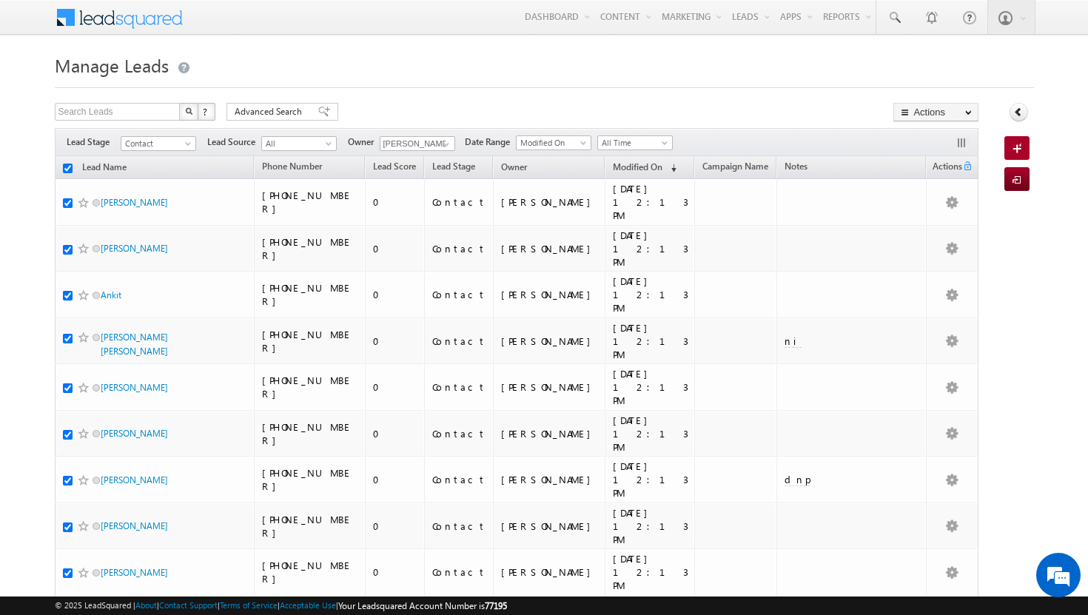
checkbox input "true"
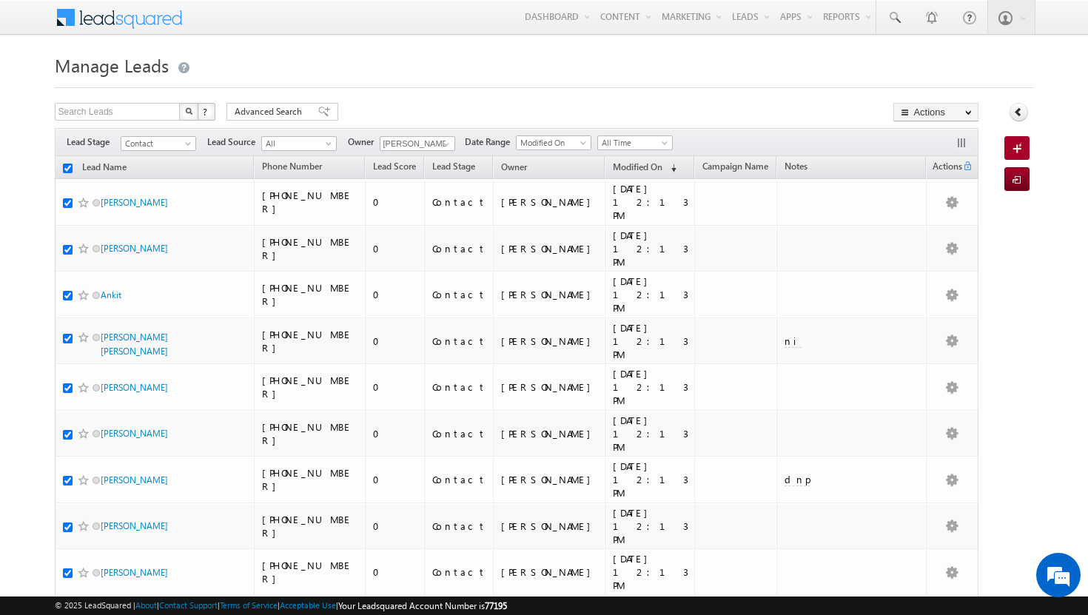
checkbox input "true"
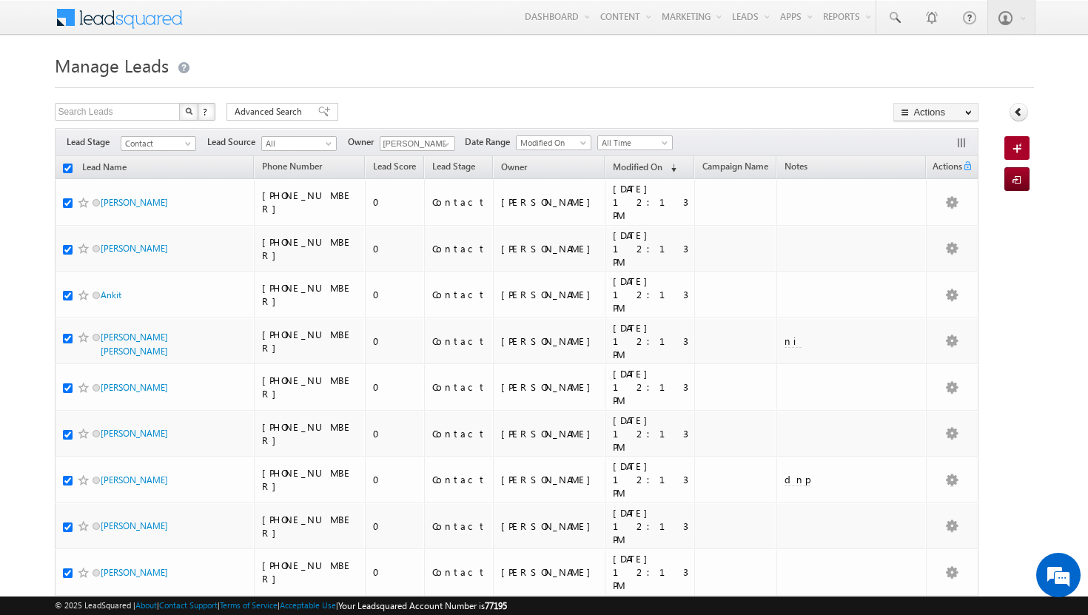
checkbox input "true"
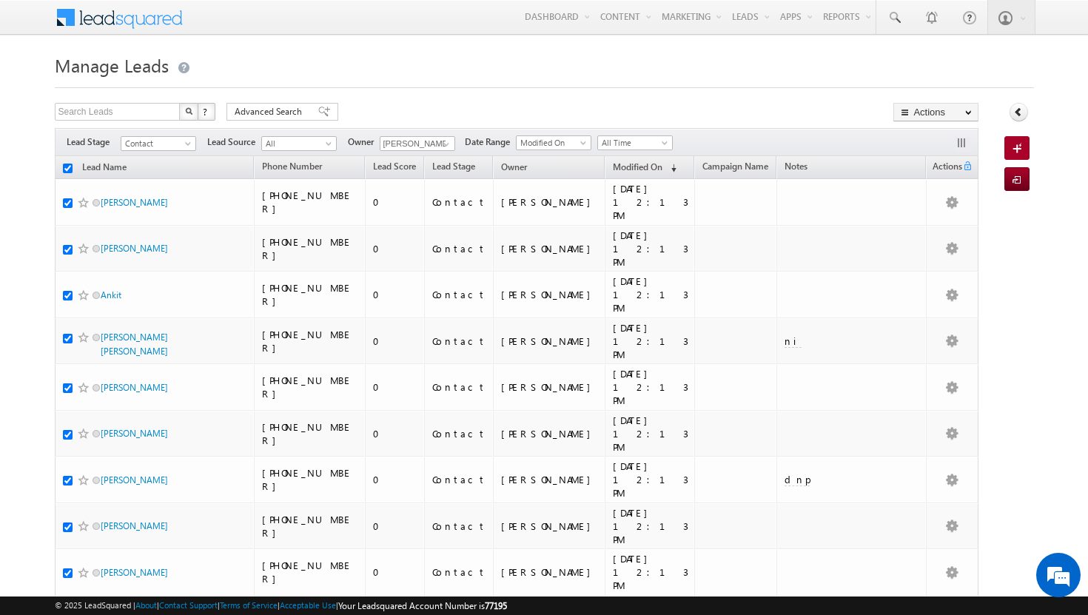
checkbox input "true"
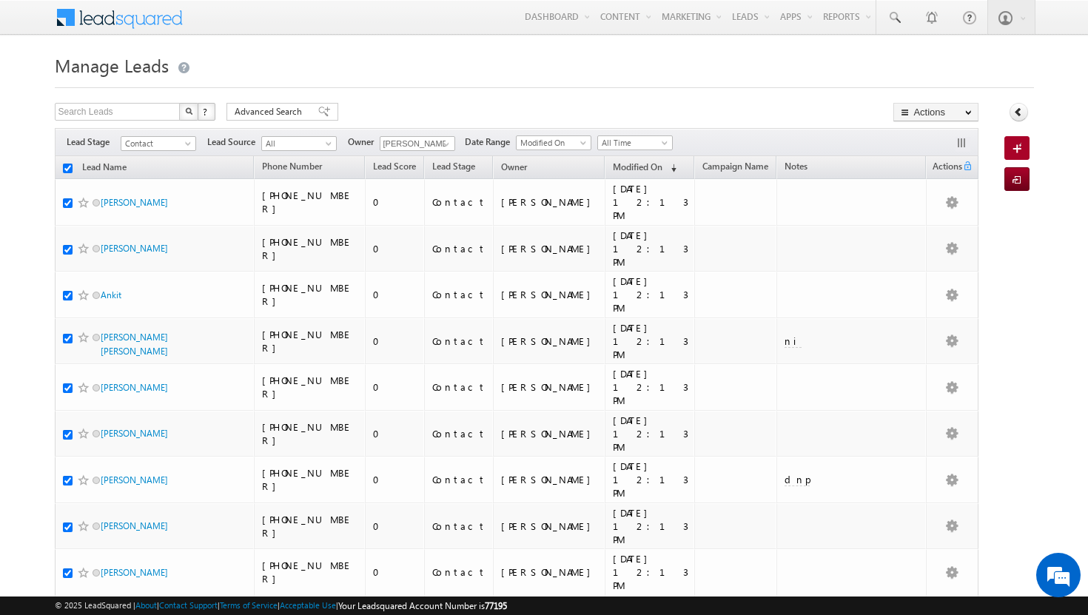
checkbox input "true"
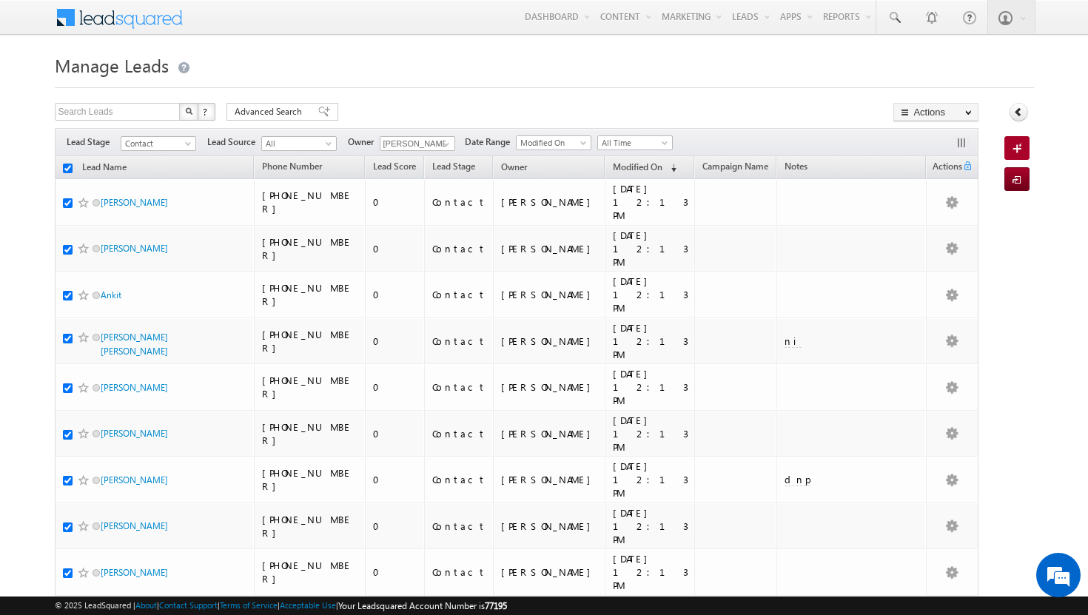
checkbox input "true"
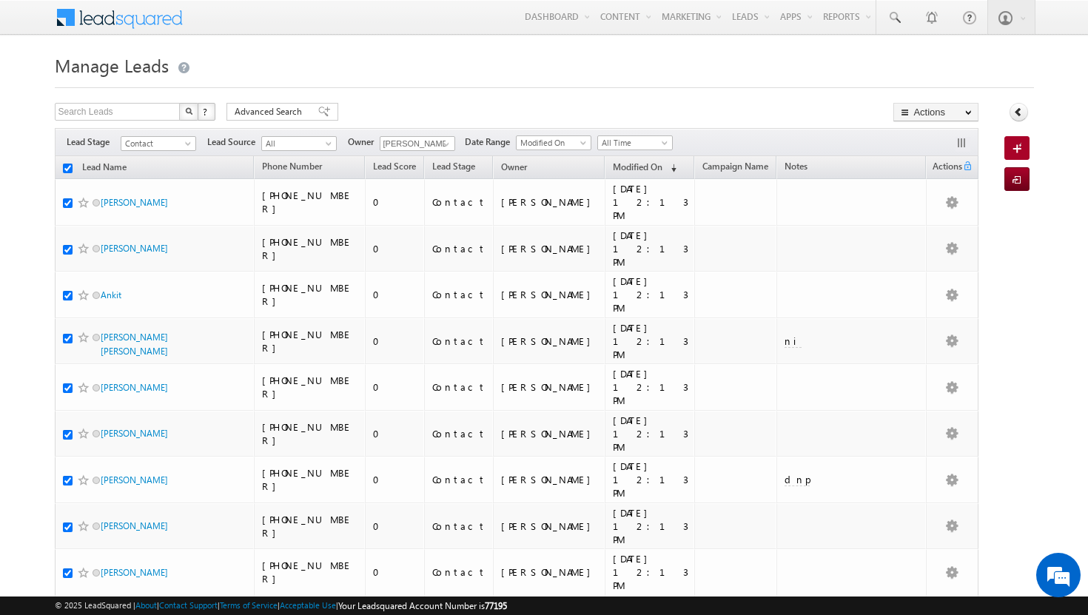
checkbox input "true"
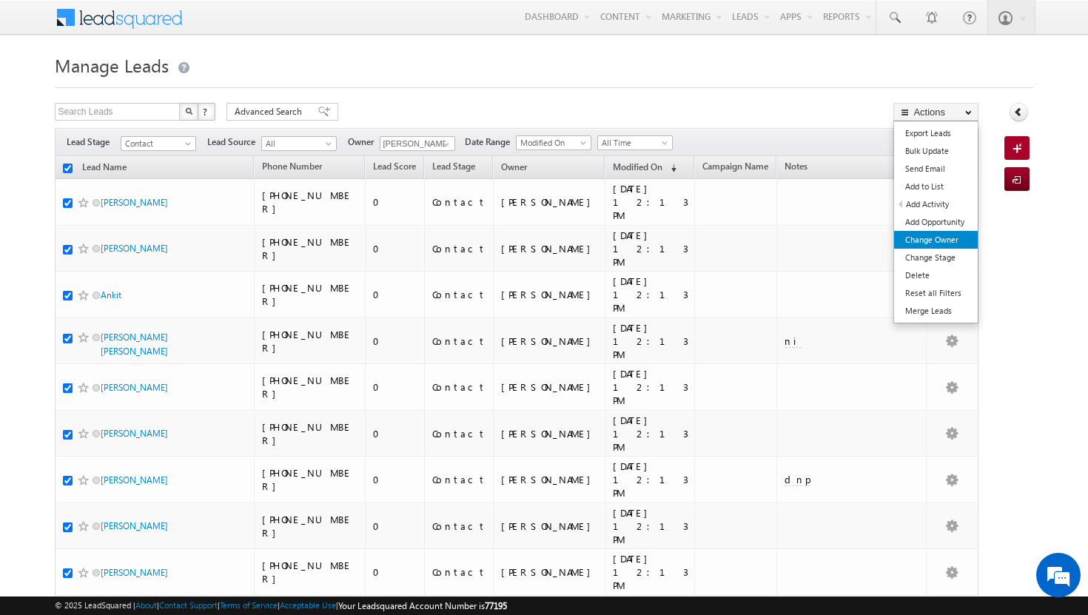
click at [949, 242] on link "Change Owner" at bounding box center [936, 240] width 84 height 18
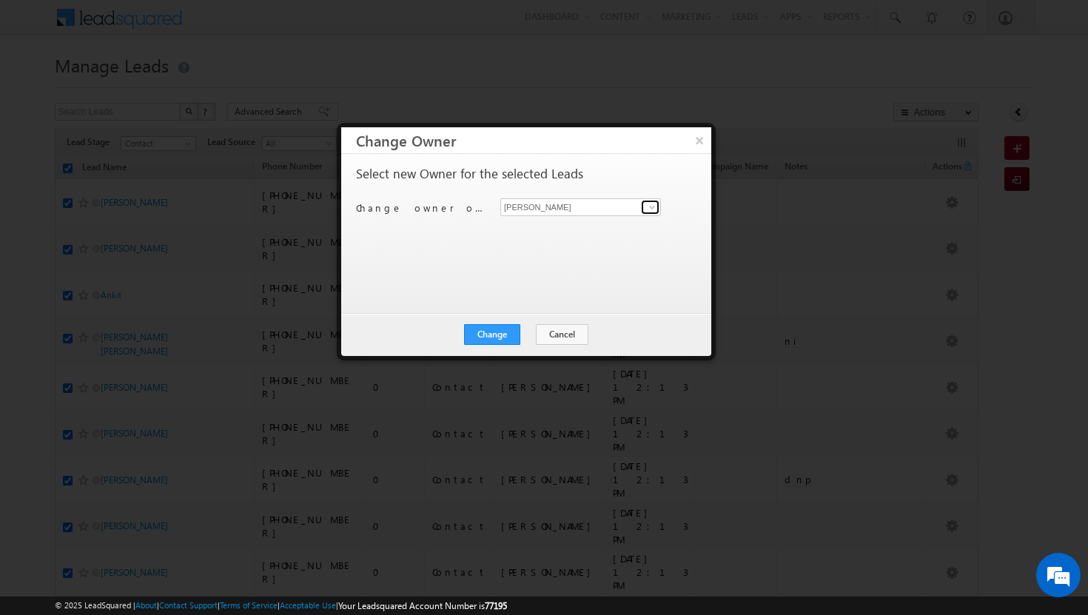
click at [656, 205] on span at bounding box center [652, 207] width 12 height 12
click at [592, 224] on link "[MEDICAL_DATA][PERSON_NAME] [MEDICAL_DATA][PERSON_NAME][EMAIL_ADDRESS][DOMAIN_N…" at bounding box center [580, 230] width 161 height 28
click at [510, 335] on button "Change" at bounding box center [492, 334] width 56 height 21
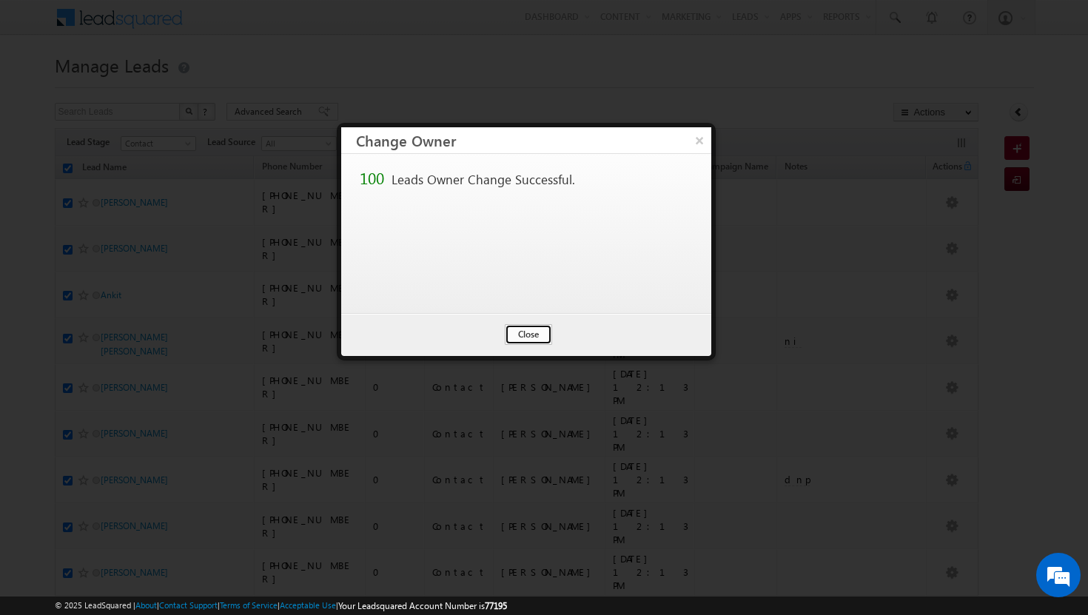
click at [533, 336] on button "Close" at bounding box center [528, 334] width 47 height 21
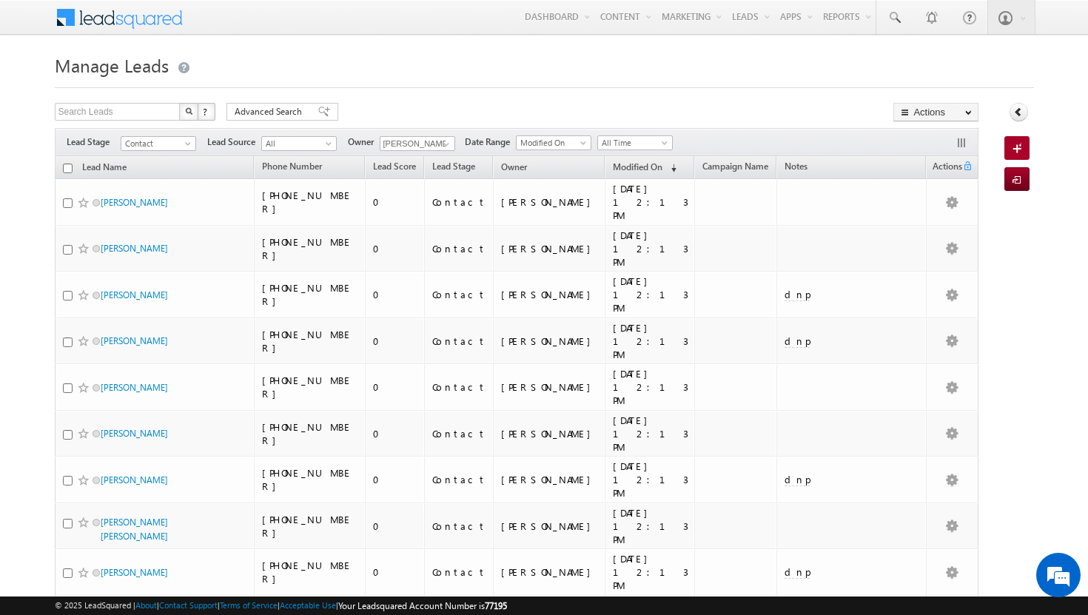
click at [68, 171] on input "checkbox" at bounding box center [68, 169] width 10 height 10
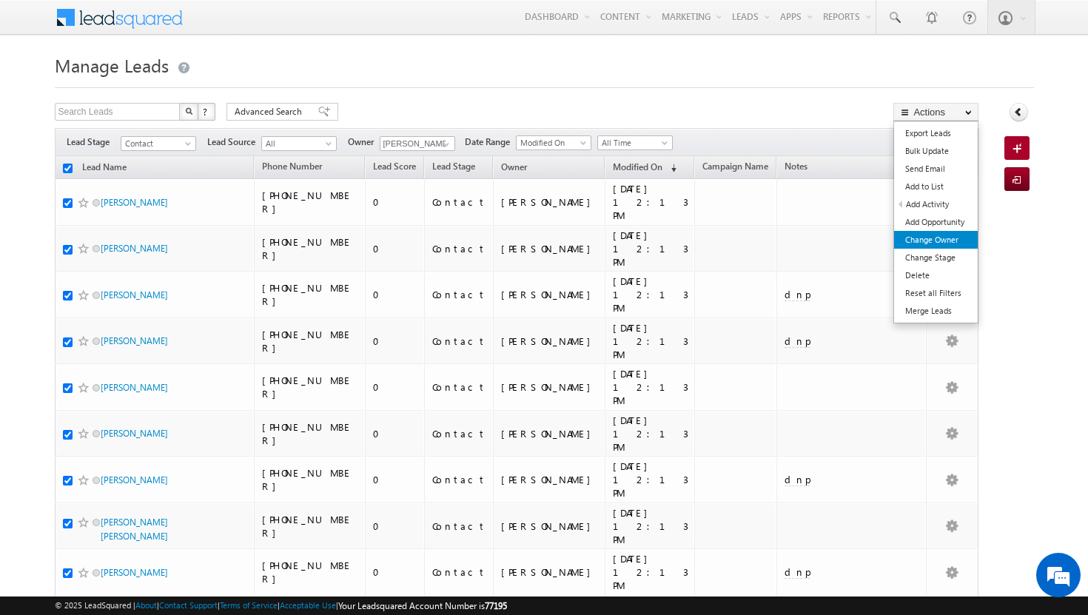
click at [946, 244] on link "Change Owner" at bounding box center [936, 240] width 84 height 18
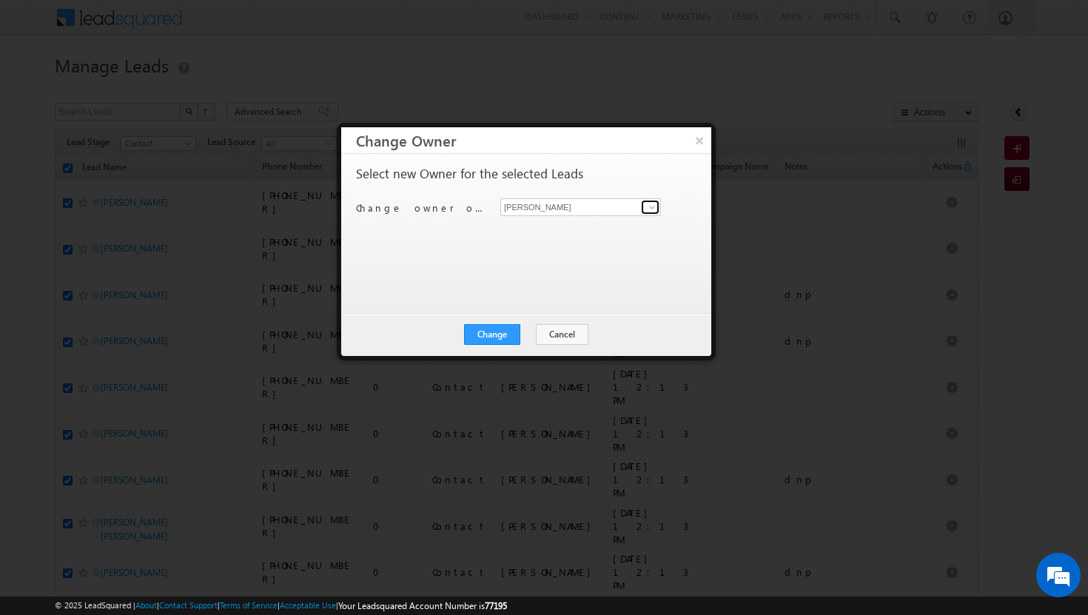
click at [656, 205] on span at bounding box center [652, 207] width 12 height 12
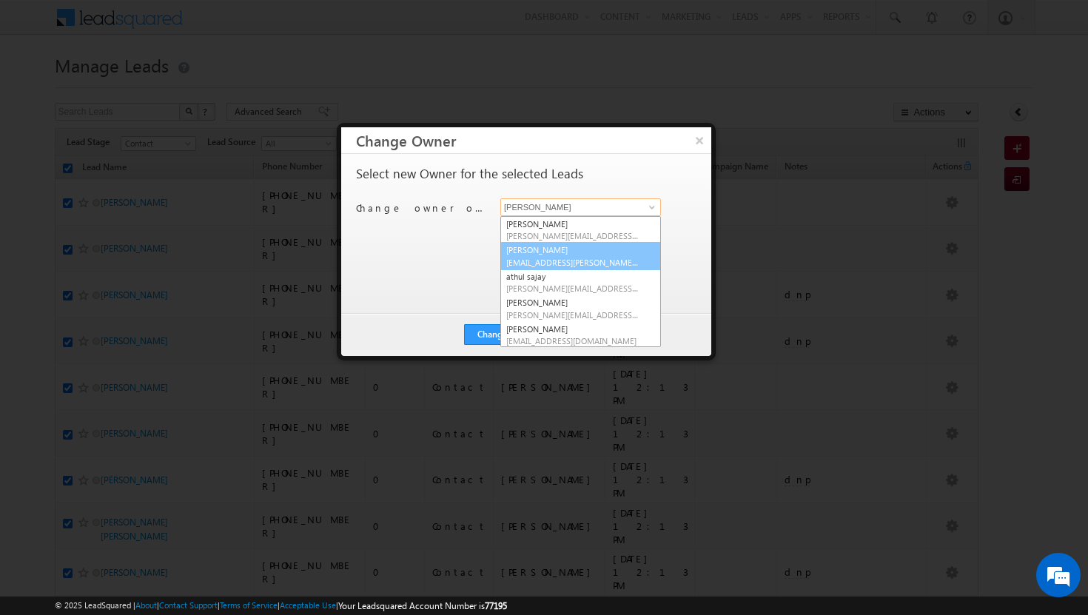
click at [589, 255] on link "Afeef Mohammad [EMAIL_ADDRESS][PERSON_NAME][DOMAIN_NAME]" at bounding box center [580, 256] width 161 height 28
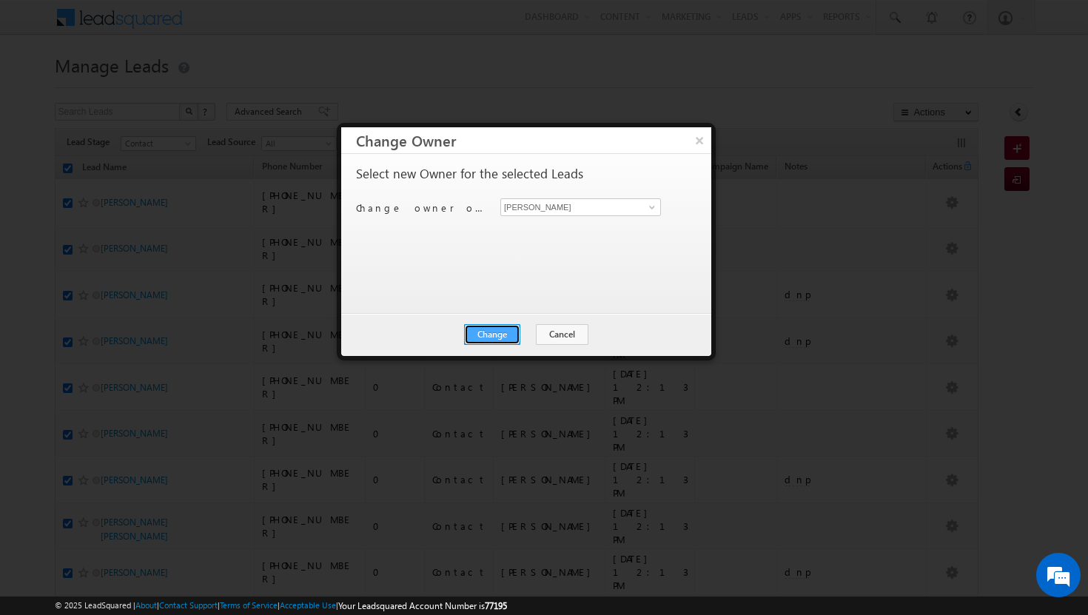
click at [501, 329] on button "Change" at bounding box center [492, 334] width 56 height 21
click at [532, 332] on button "Close" at bounding box center [528, 334] width 47 height 21
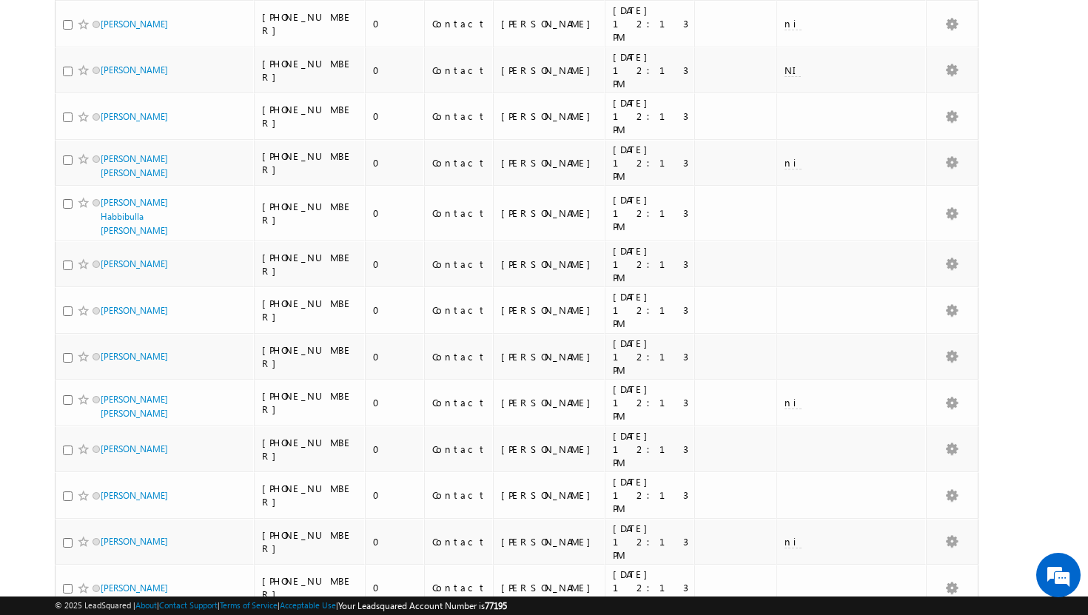
scroll to position [3231, 0]
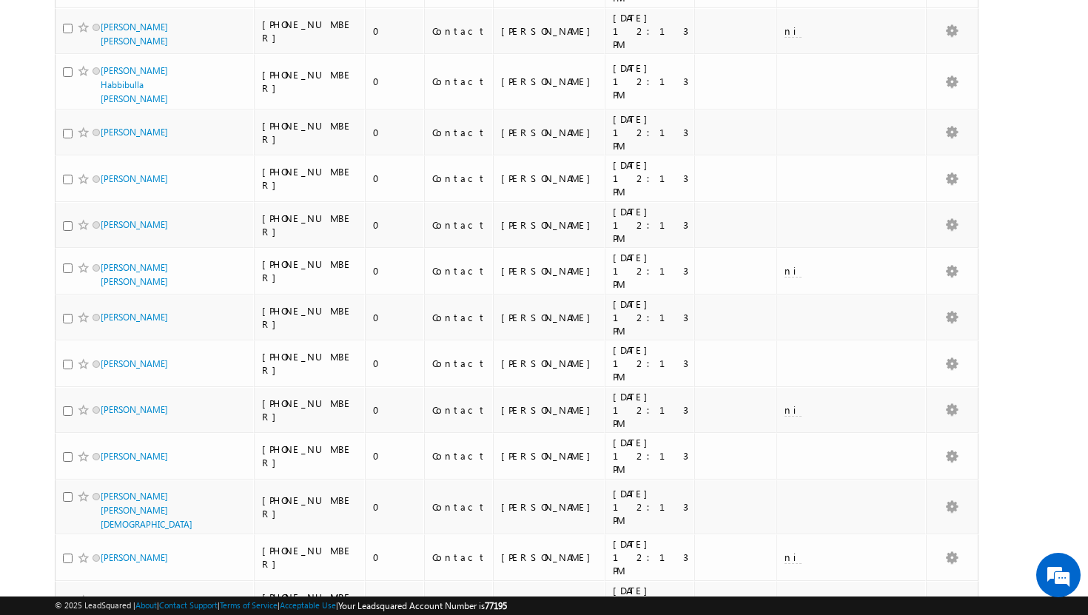
click at [108, 569] on li "50" at bounding box center [105, 573] width 36 height 15
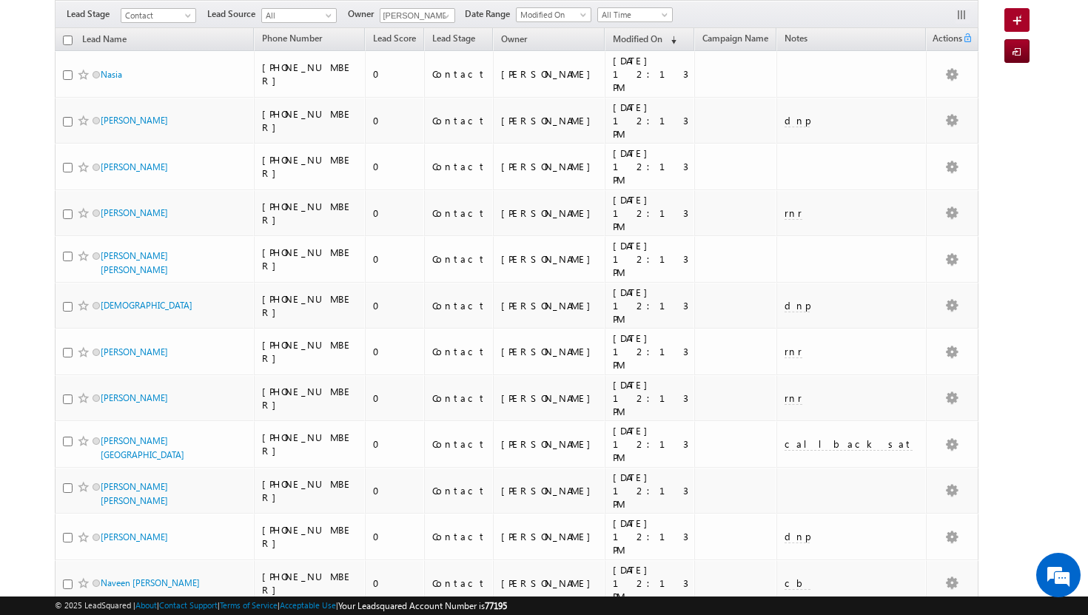
scroll to position [0, 0]
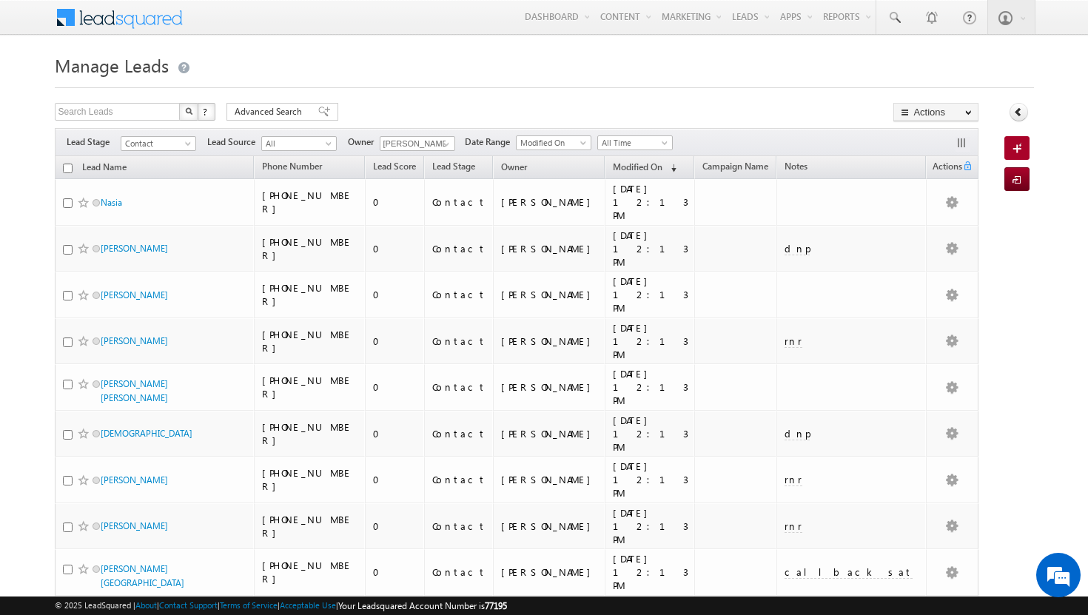
click at [70, 169] on input "checkbox" at bounding box center [68, 169] width 10 height 10
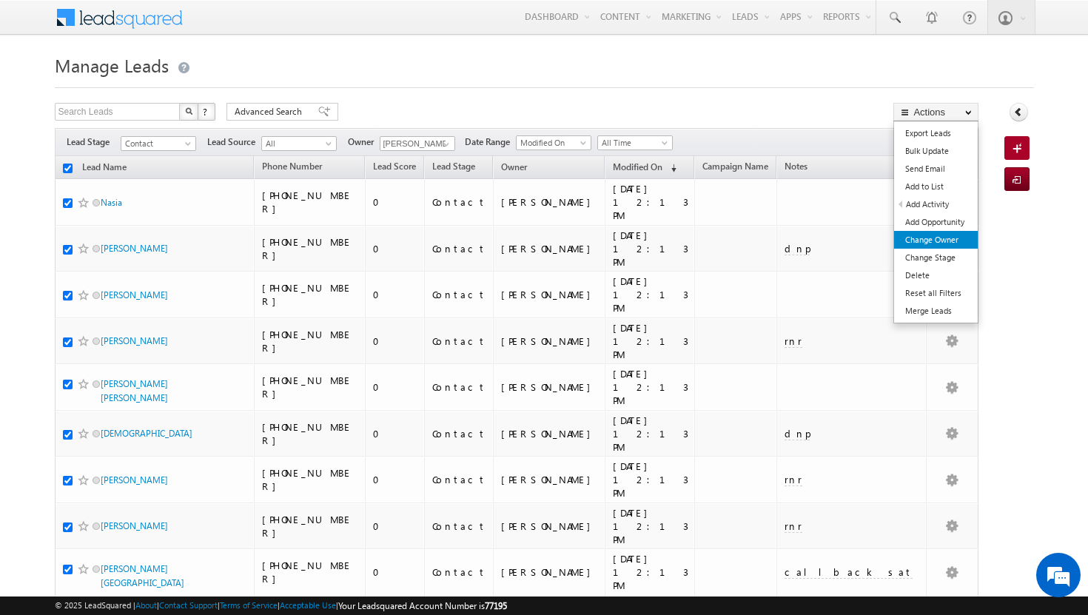
click at [948, 235] on link "Change Owner" at bounding box center [936, 240] width 84 height 18
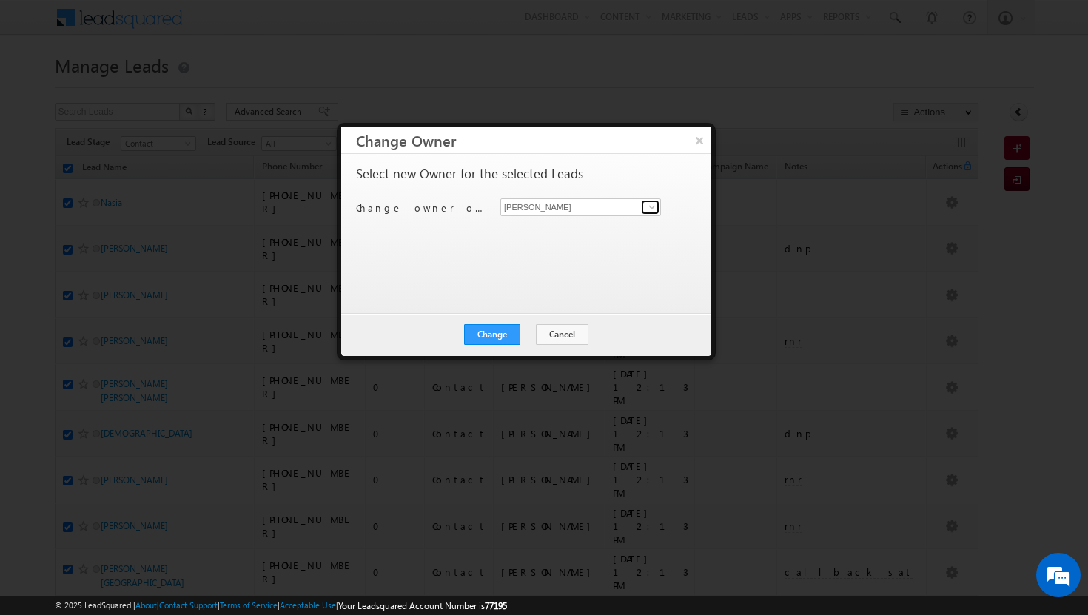
click at [651, 207] on span at bounding box center [652, 207] width 12 height 12
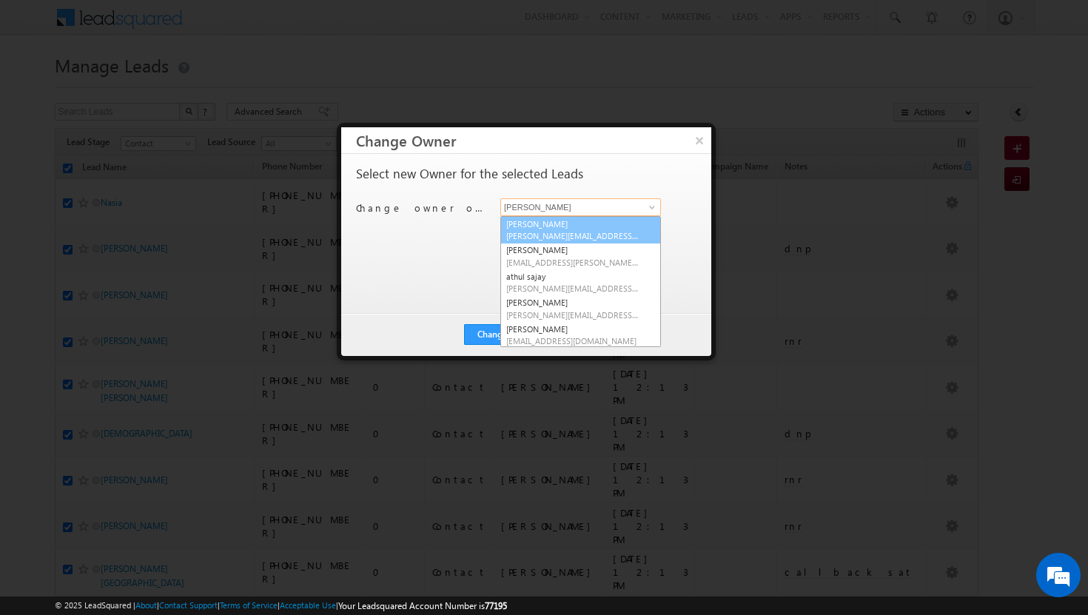
click at [613, 226] on link "[PERSON_NAME][DEMOGRAPHIC_DATA] [PERSON_NAME][EMAIL_ADDRESS][DOMAIN_NAME]" at bounding box center [580, 230] width 161 height 28
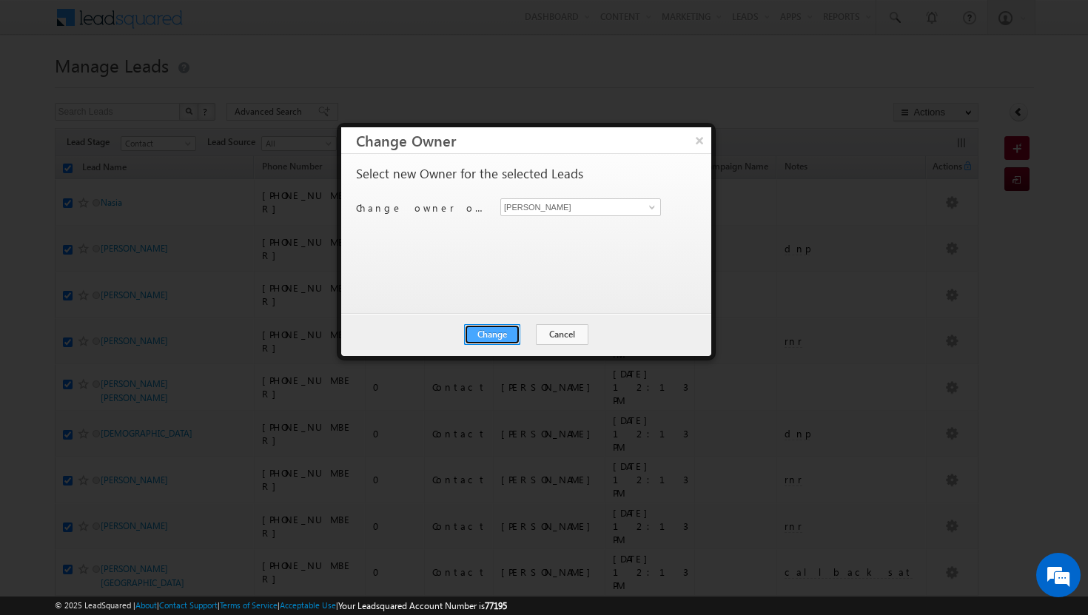
click at [497, 332] on button "Change" at bounding box center [492, 334] width 56 height 21
click at [528, 329] on button "Close" at bounding box center [528, 334] width 47 height 21
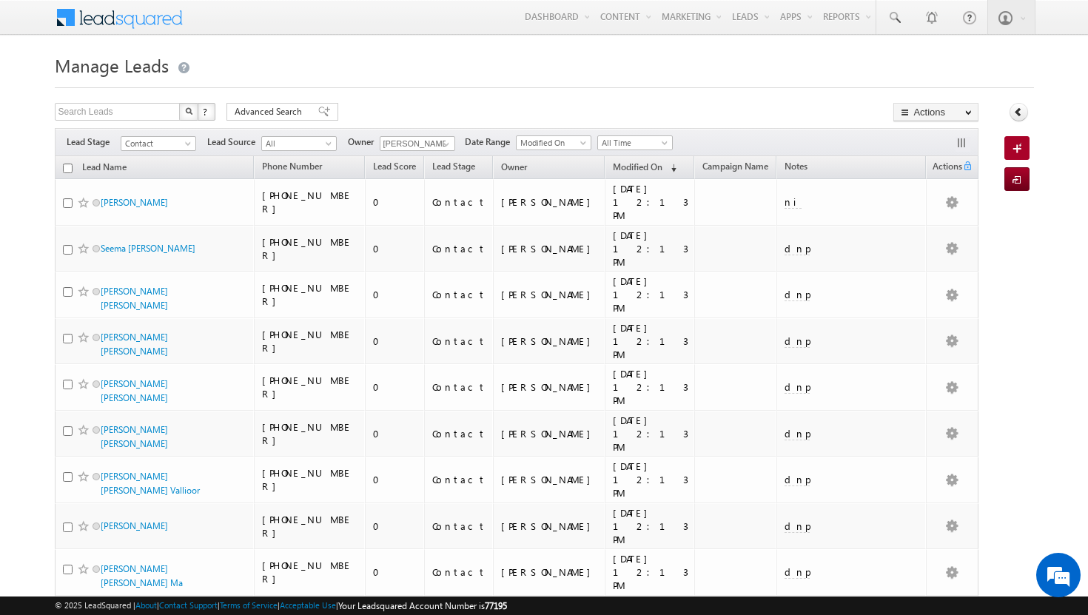
click at [67, 169] on input "checkbox" at bounding box center [68, 169] width 10 height 10
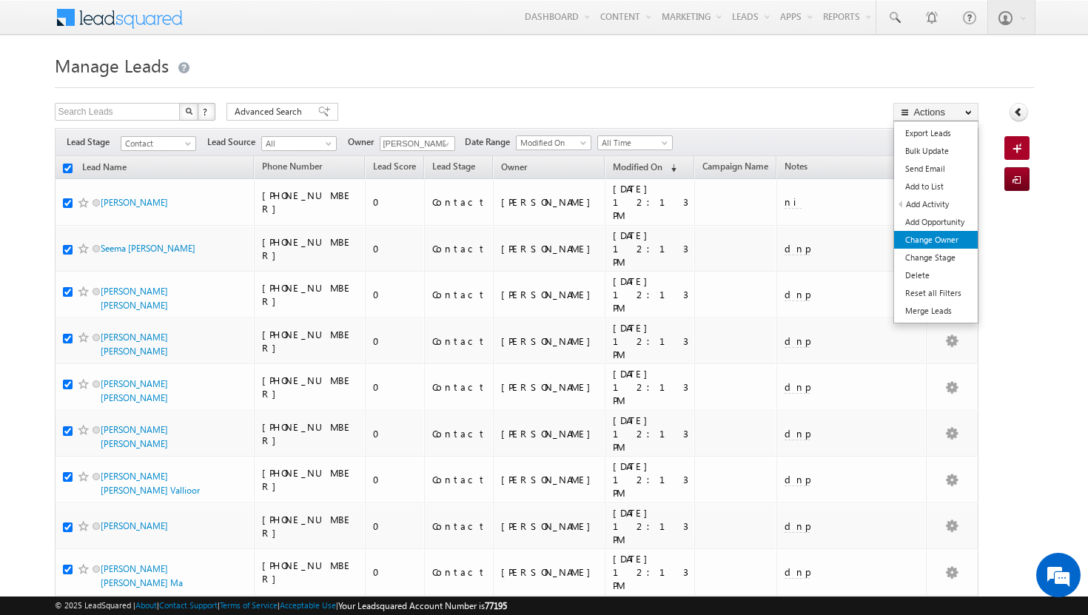
click at [941, 238] on link "Change Owner" at bounding box center [936, 240] width 84 height 18
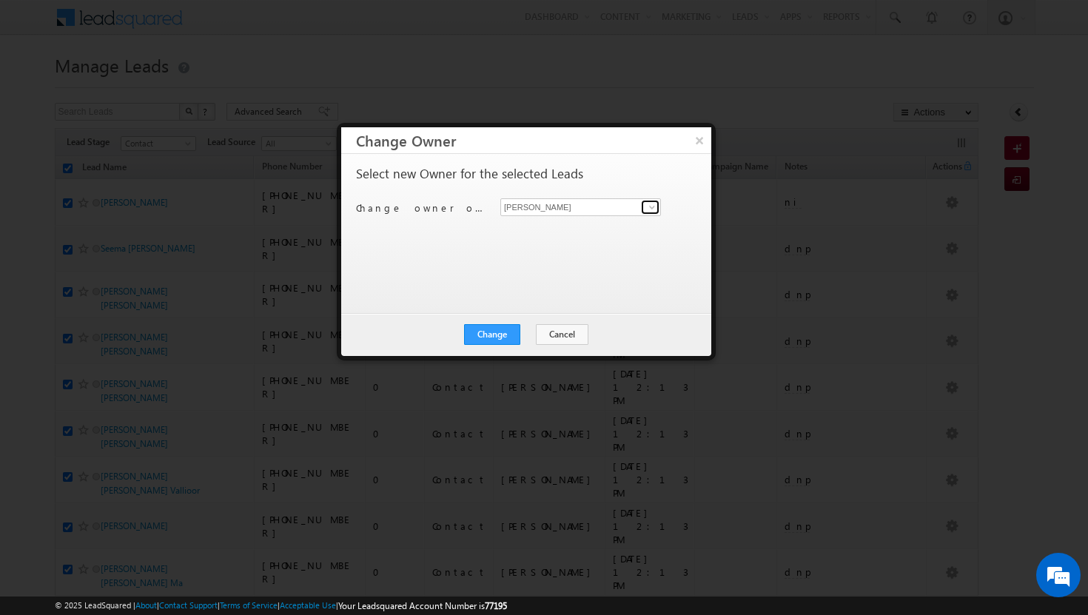
click at [650, 209] on span at bounding box center [652, 207] width 12 height 12
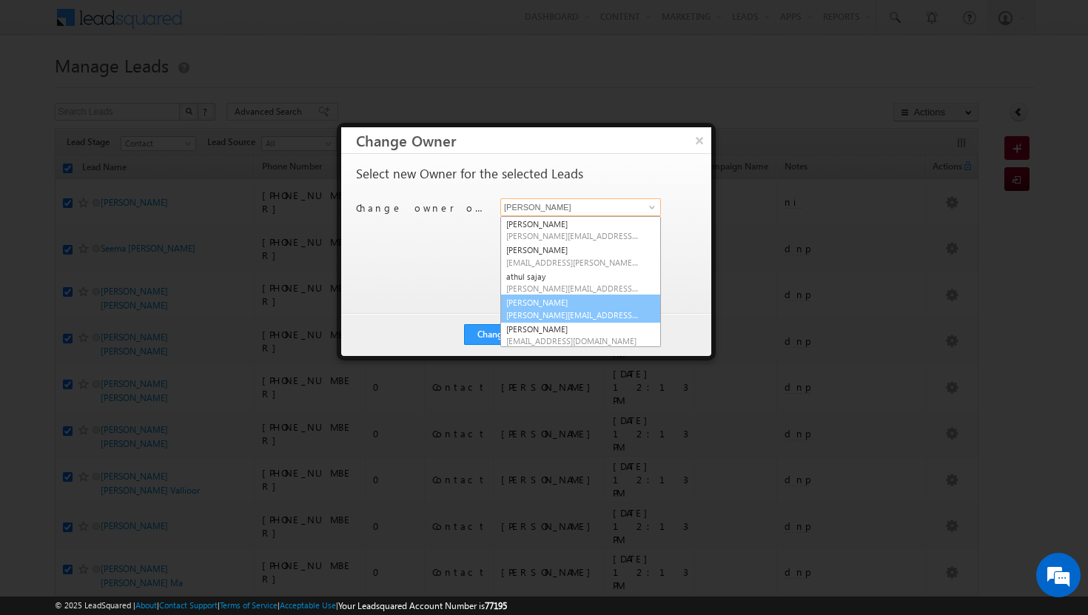
click at [585, 313] on span "[PERSON_NAME][EMAIL_ADDRESS][DOMAIN_NAME]" at bounding box center [572, 314] width 133 height 11
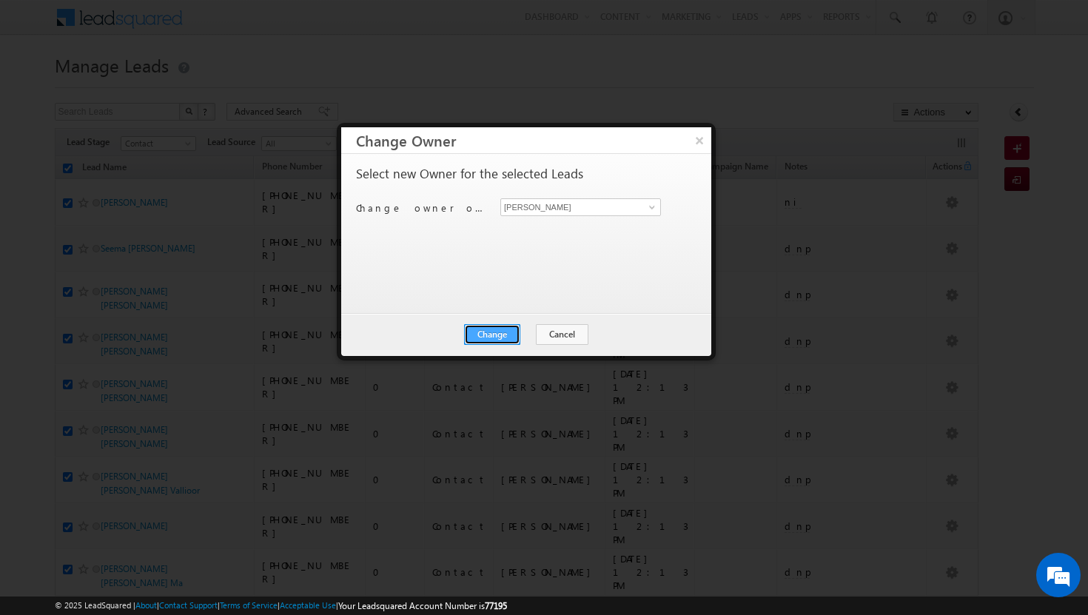
click at [508, 337] on button "Change" at bounding box center [492, 334] width 56 height 21
click at [532, 335] on button "Close" at bounding box center [528, 334] width 47 height 21
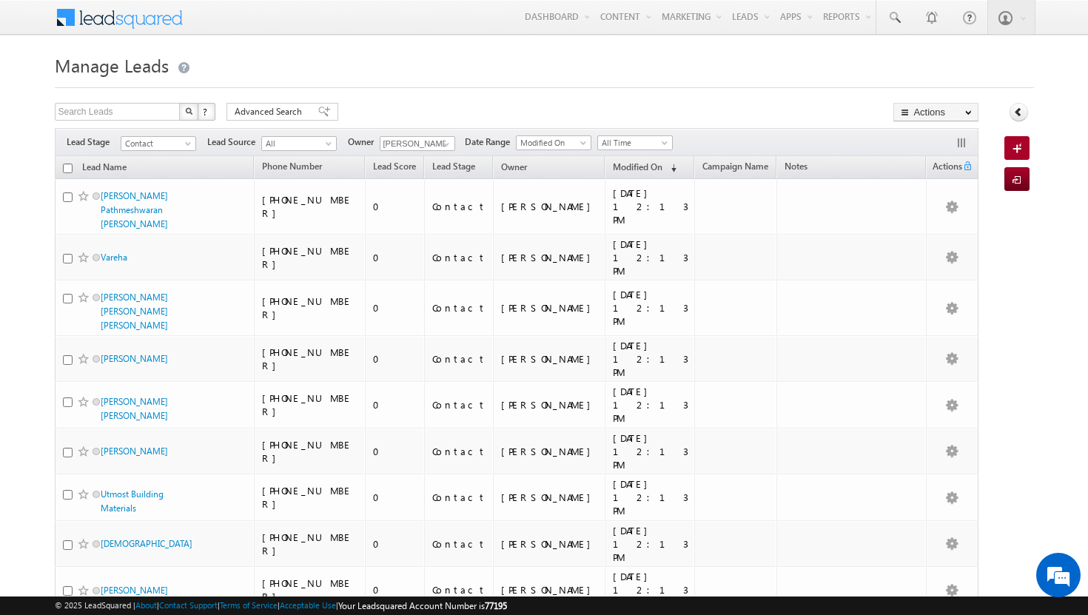
click at [70, 169] on input "checkbox" at bounding box center [68, 169] width 10 height 10
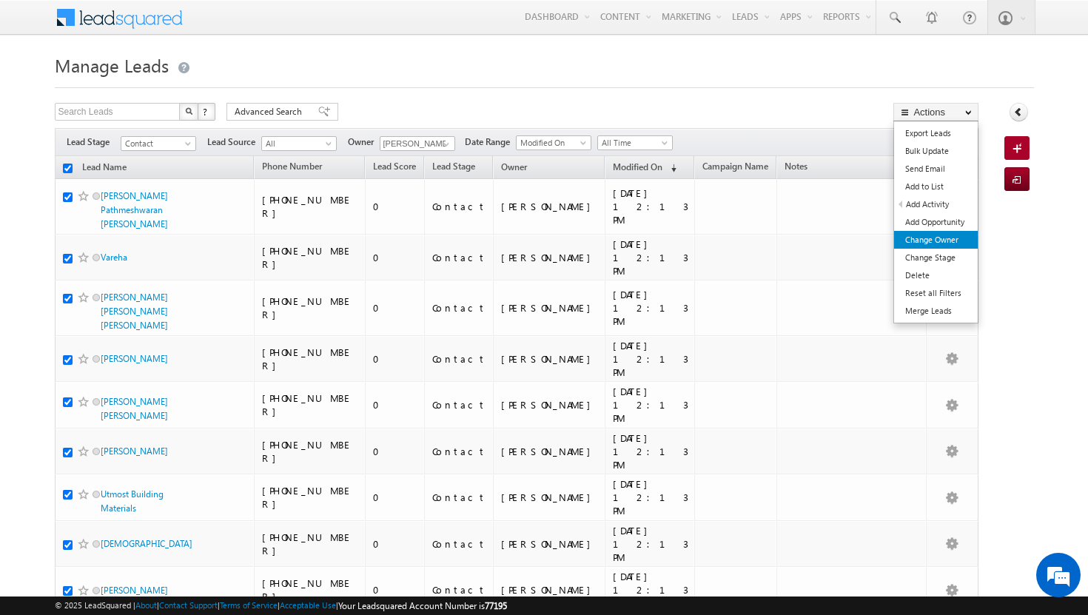
click at [951, 242] on link "Change Owner" at bounding box center [936, 240] width 84 height 18
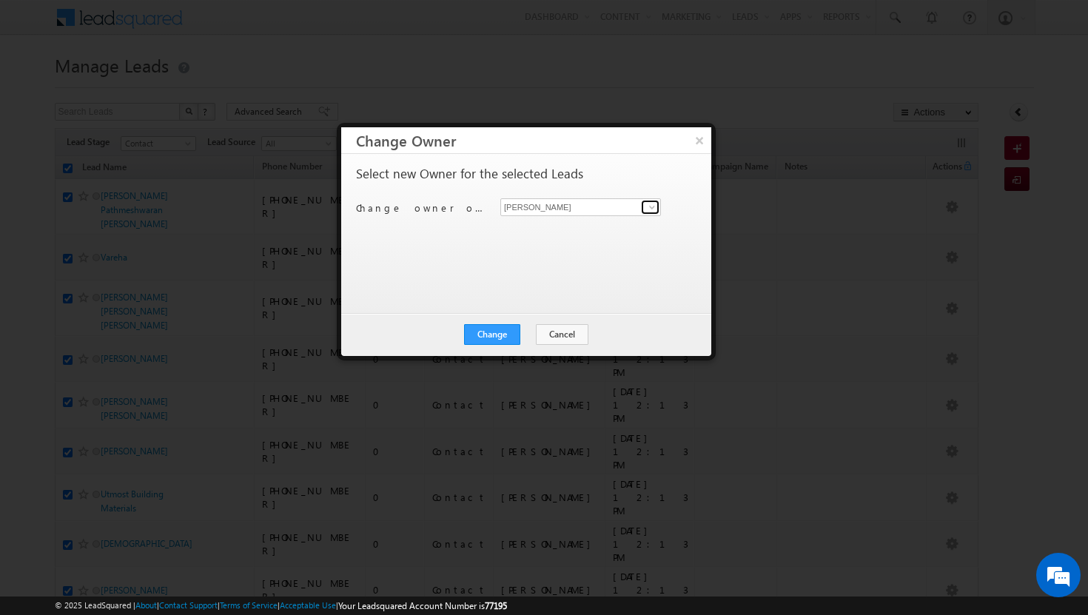
click at [656, 204] on span at bounding box center [652, 207] width 12 height 12
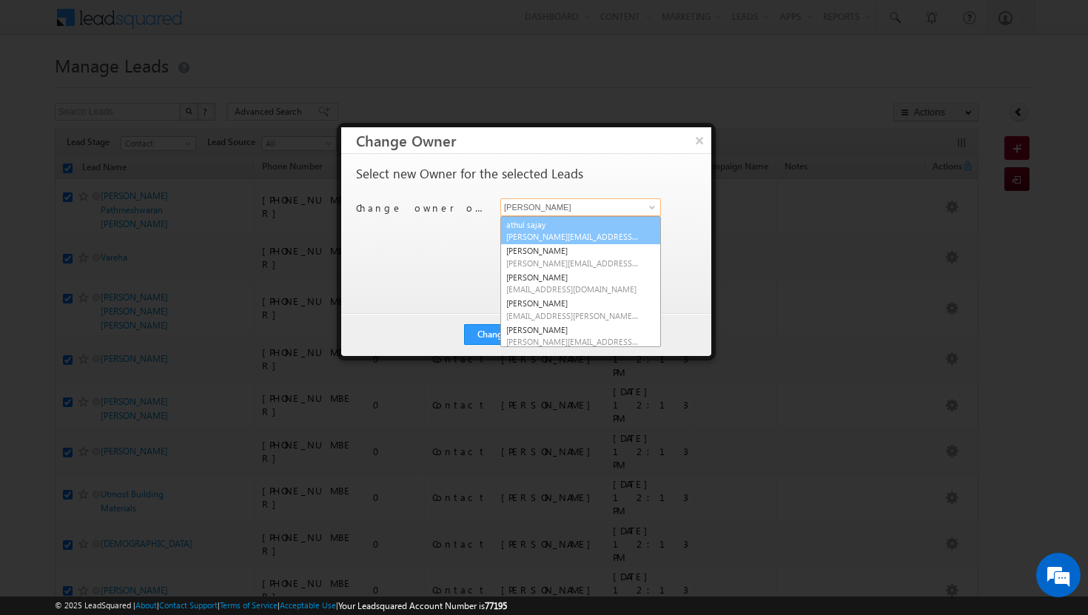
scroll to position [59, 0]
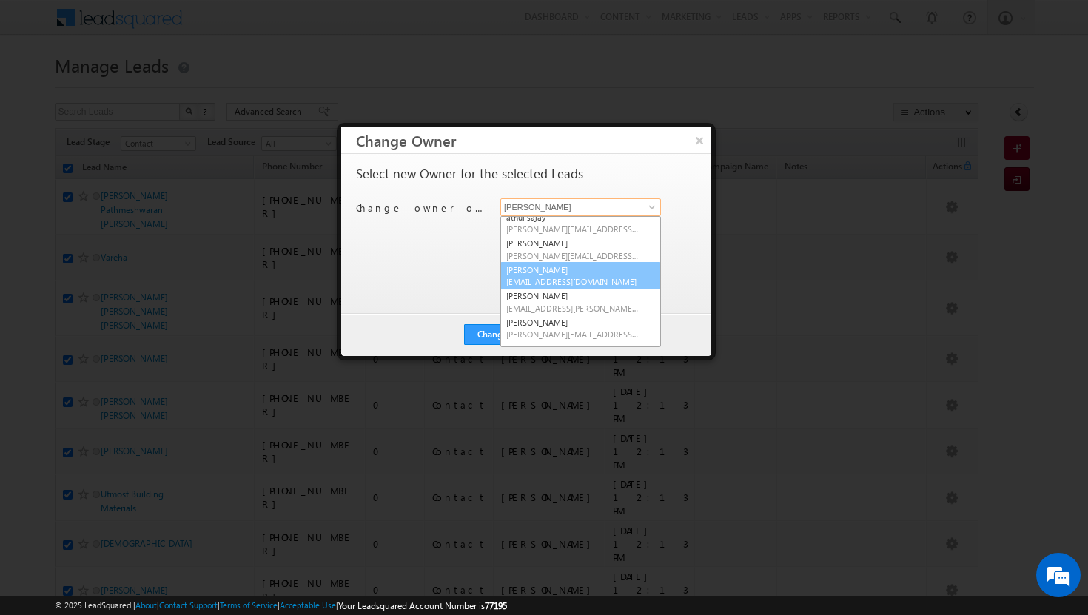
click at [582, 277] on span "[EMAIL_ADDRESS][DOMAIN_NAME]" at bounding box center [572, 281] width 133 height 11
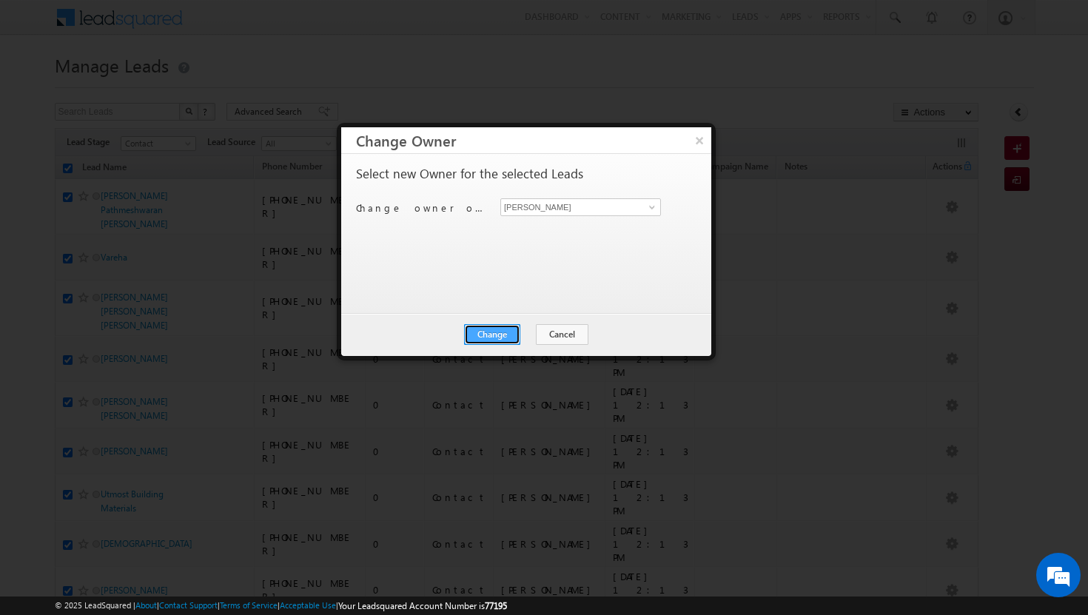
click at [501, 337] on button "Change" at bounding box center [492, 334] width 56 height 21
click at [533, 332] on button "Close" at bounding box center [528, 334] width 47 height 21
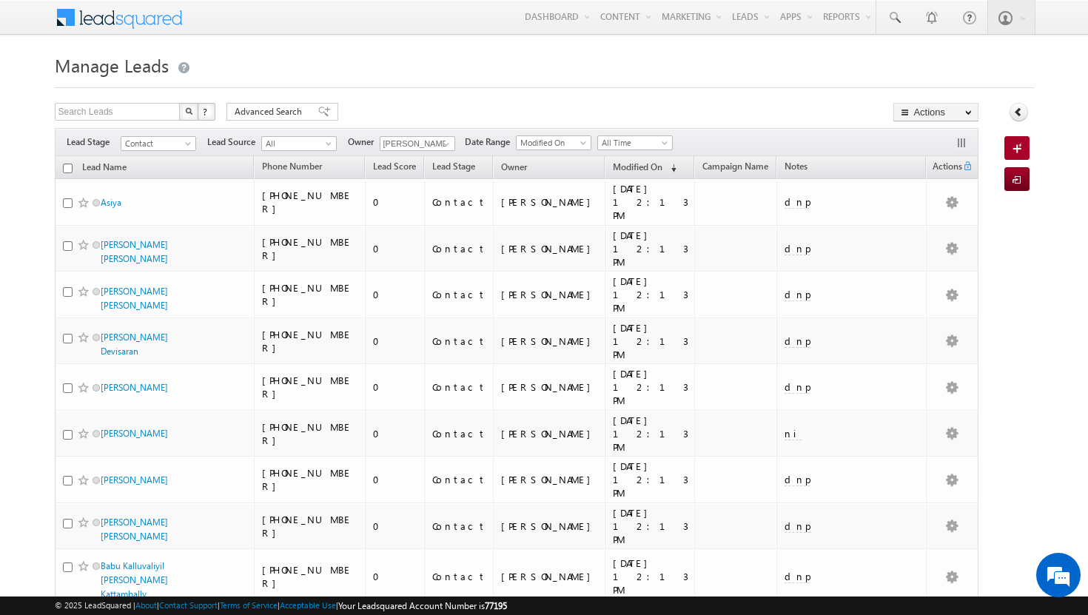
click at [68, 168] on input "checkbox" at bounding box center [68, 169] width 10 height 10
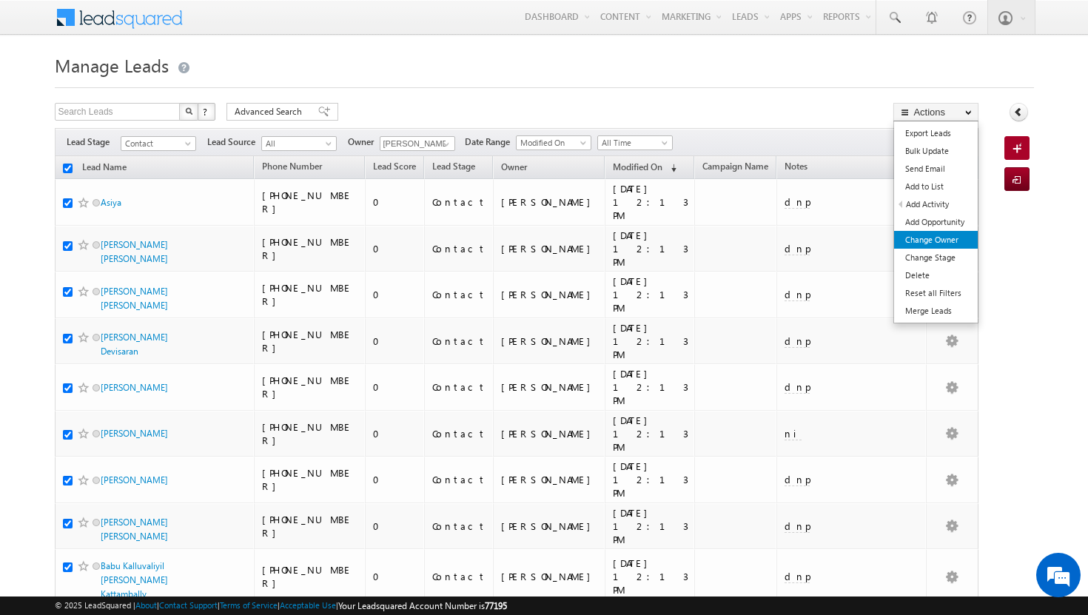
click at [944, 237] on link "Change Owner" at bounding box center [936, 240] width 84 height 18
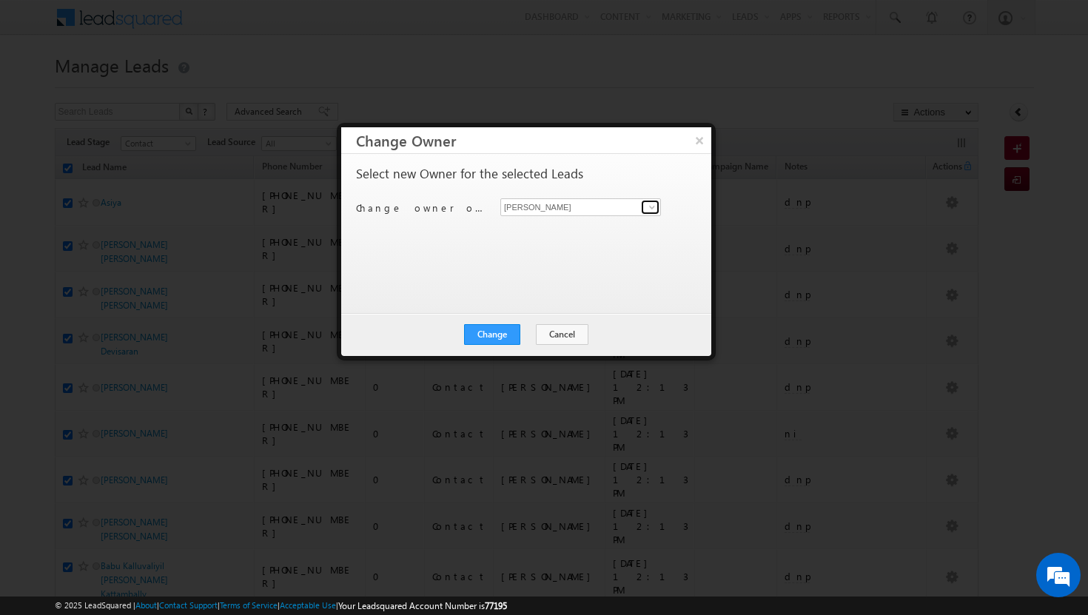
click at [654, 206] on span at bounding box center [652, 207] width 12 height 12
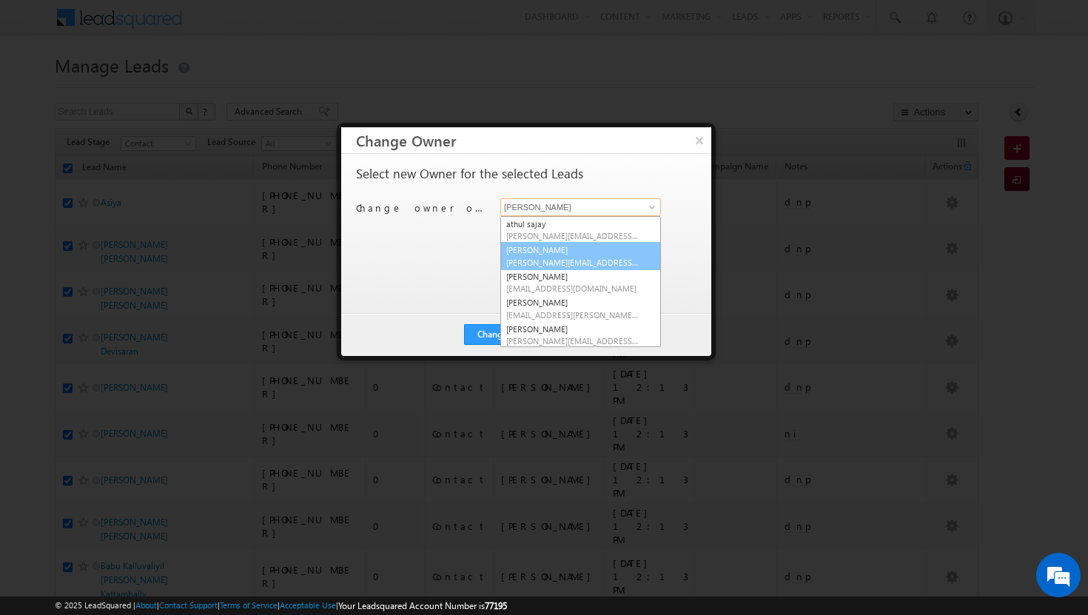
scroll to position [55, 0]
click at [618, 302] on link "[PERSON_NAME] [PERSON_NAME][EMAIL_ADDRESS][PERSON_NAME][DOMAIN_NAME]" at bounding box center [580, 308] width 161 height 28
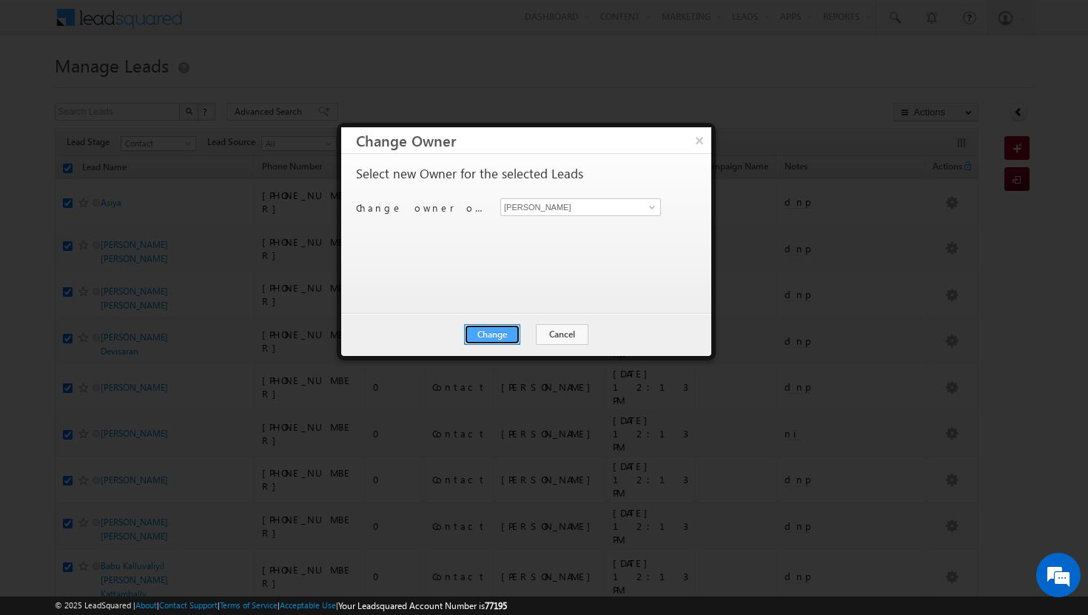
click at [505, 333] on button "Change" at bounding box center [492, 334] width 56 height 21
click at [528, 337] on button "Close" at bounding box center [528, 334] width 47 height 21
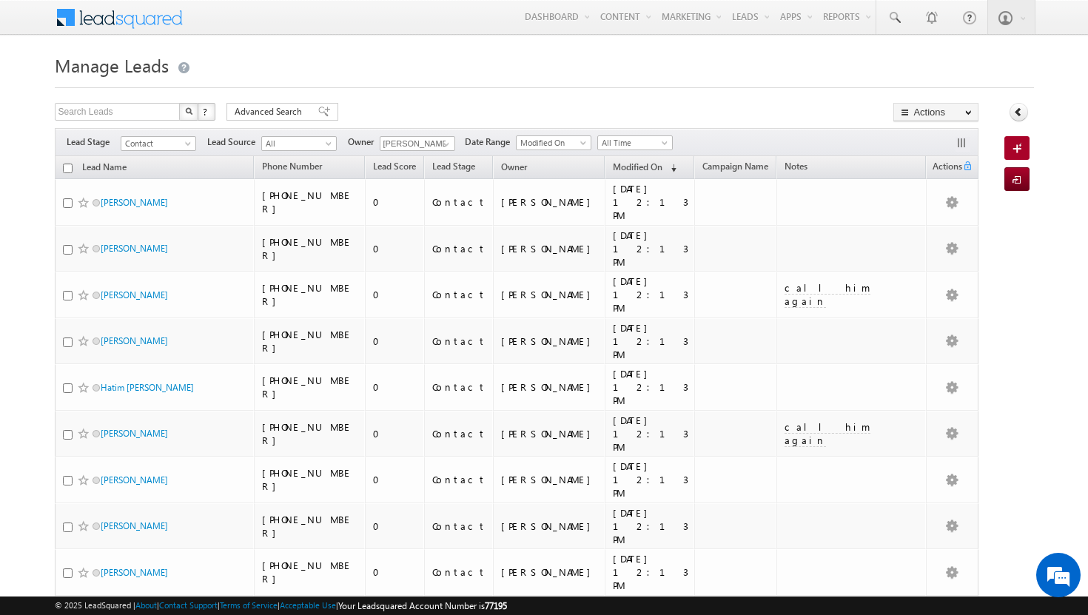
click at [72, 167] on th "Lead Name" at bounding box center [155, 167] width 200 height 23
click at [67, 169] on input "checkbox" at bounding box center [68, 169] width 10 height 10
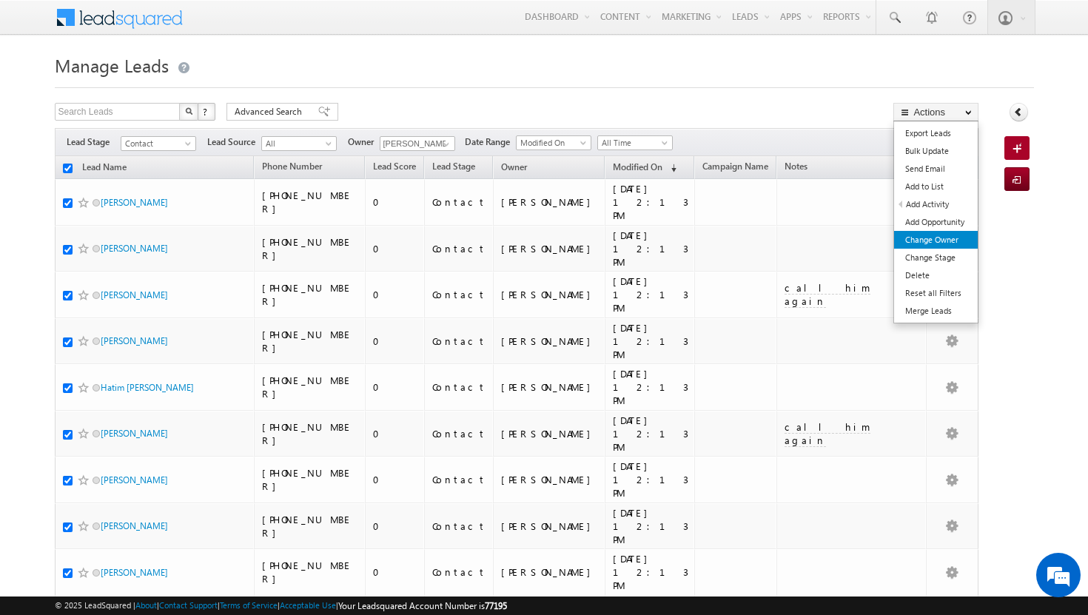
click at [954, 236] on link "Change Owner" at bounding box center [936, 240] width 84 height 18
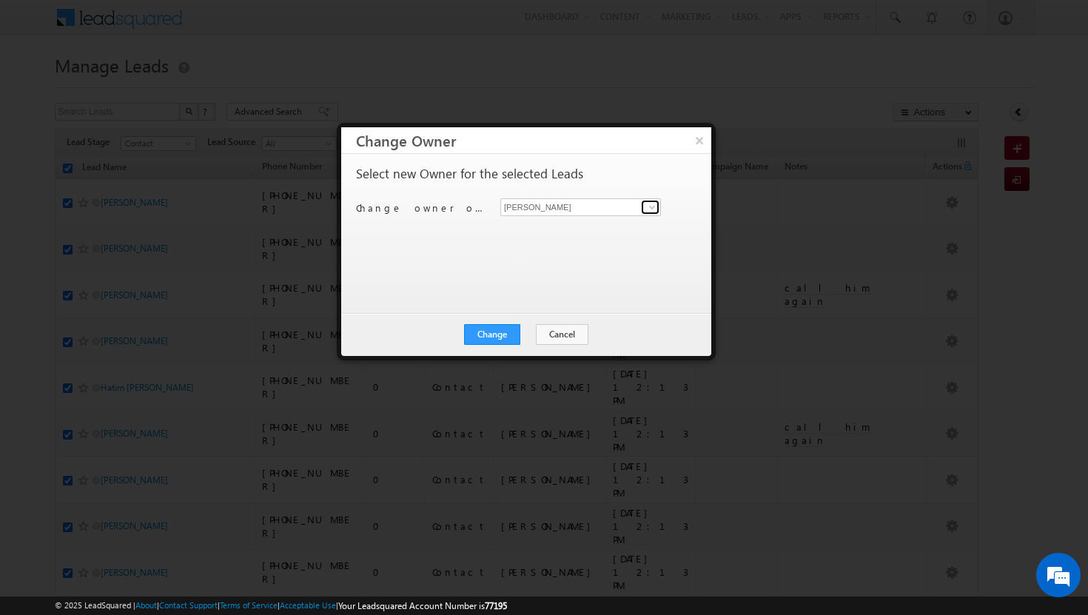
click at [646, 208] on span at bounding box center [652, 207] width 12 height 12
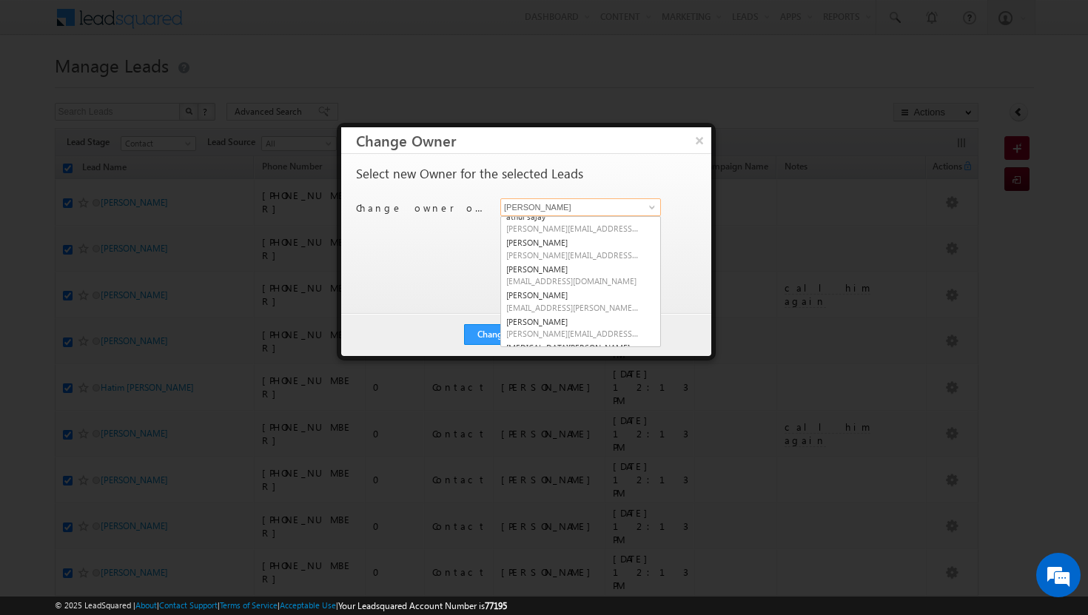
scroll to position [66, 0]
click at [602, 296] on span "[EMAIL_ADDRESS][PERSON_NAME][DOMAIN_NAME]" at bounding box center [572, 301] width 133 height 11
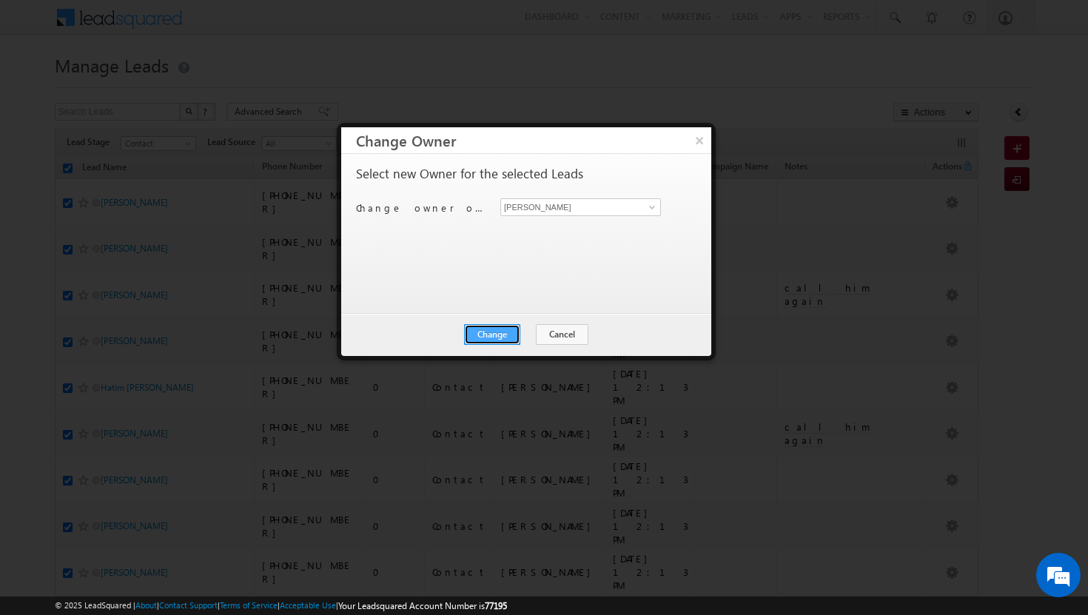
click at [508, 334] on button "Change" at bounding box center [492, 334] width 56 height 21
click at [535, 330] on button "Close" at bounding box center [528, 334] width 47 height 21
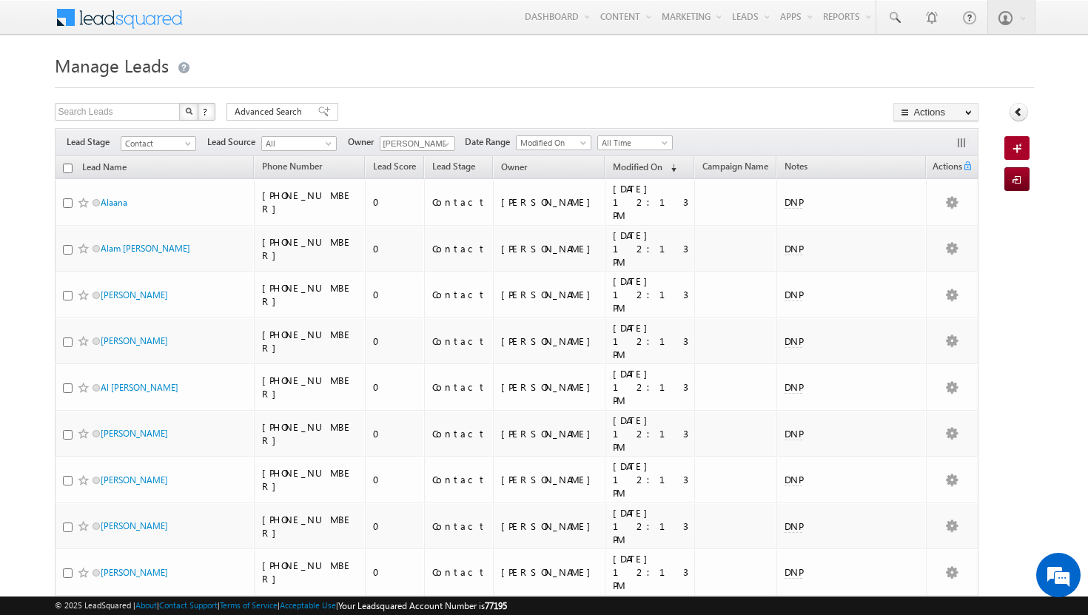
click at [70, 168] on input "checkbox" at bounding box center [68, 169] width 10 height 10
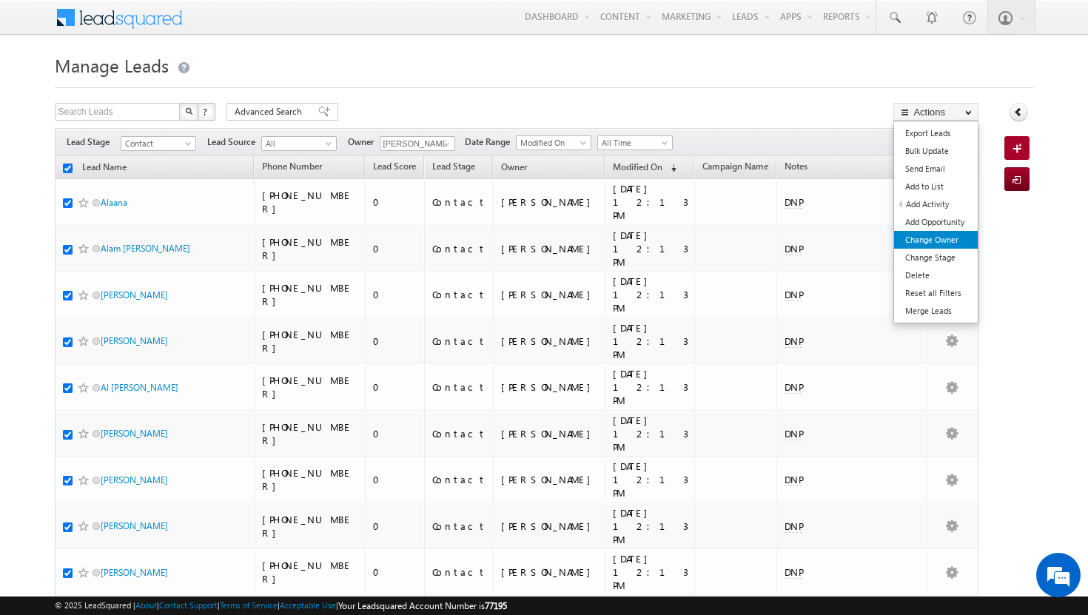
click at [955, 239] on link "Change Owner" at bounding box center [936, 240] width 84 height 18
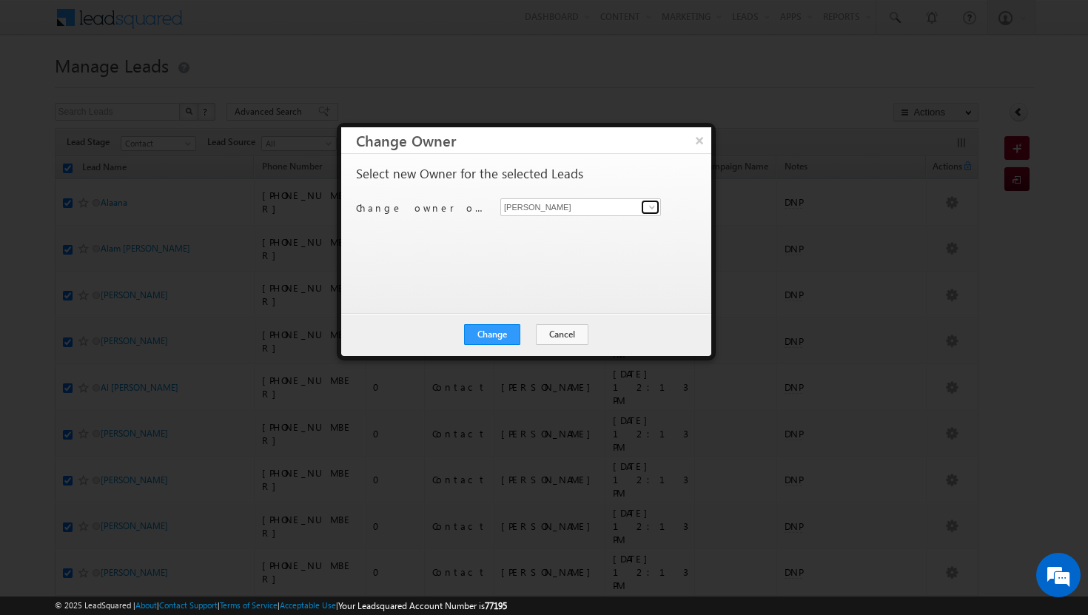
click at [651, 209] on span at bounding box center [652, 207] width 12 height 12
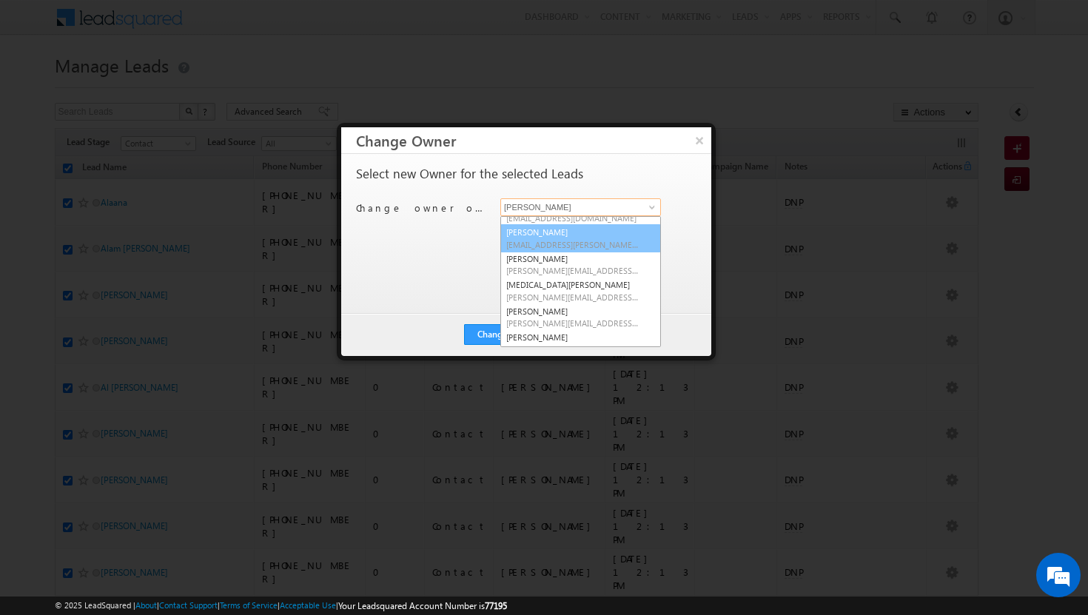
scroll to position [132, 0]
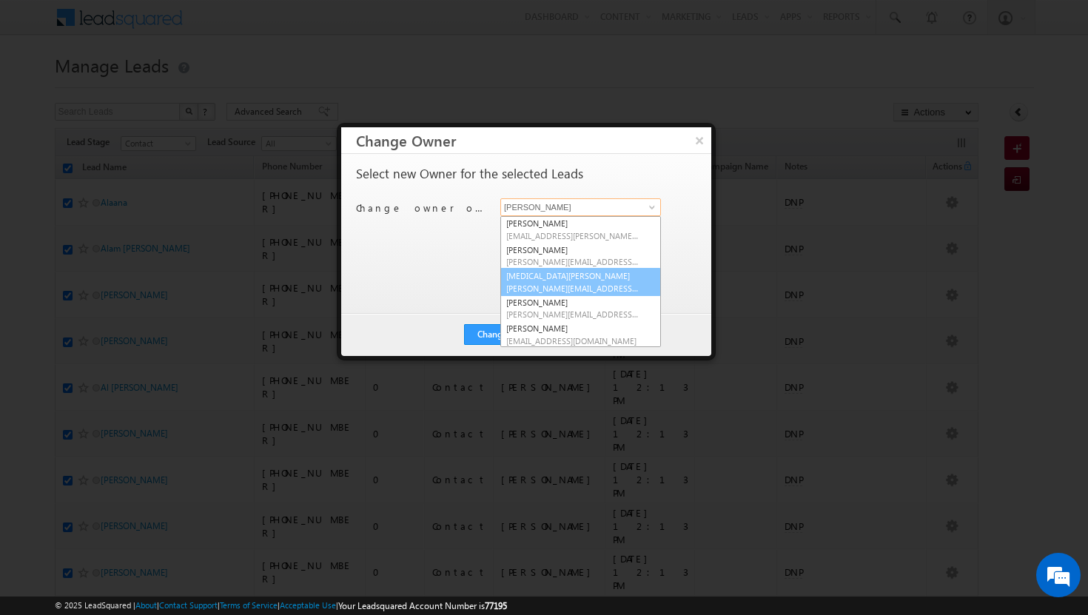
click at [565, 271] on link "[MEDICAL_DATA][PERSON_NAME] [MEDICAL_DATA][PERSON_NAME][EMAIL_ADDRESS][DOMAIN_N…" at bounding box center [580, 282] width 161 height 28
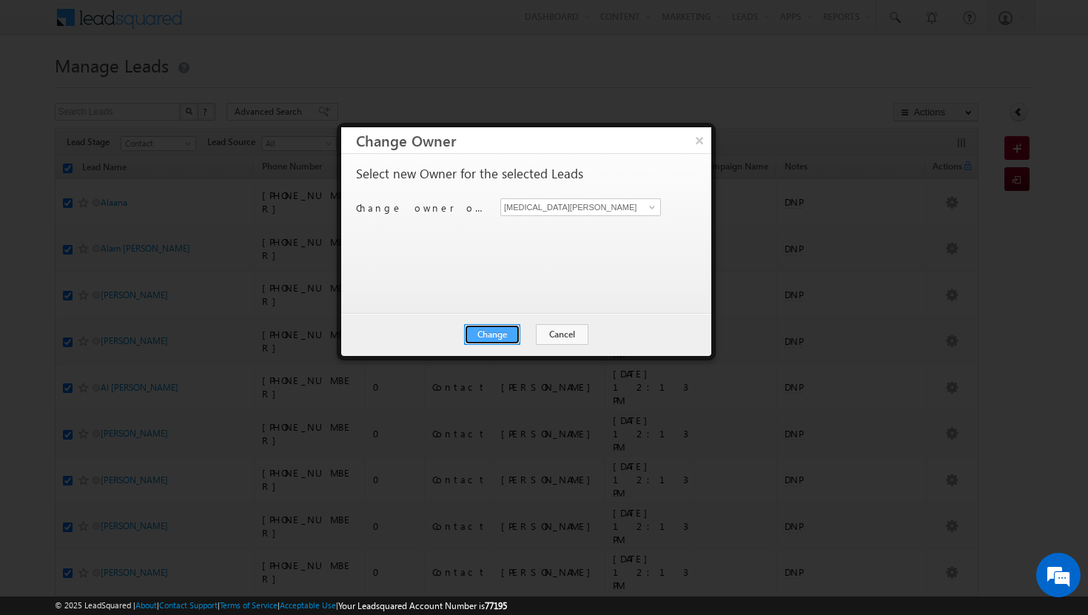
click at [505, 331] on button "Change" at bounding box center [492, 334] width 56 height 21
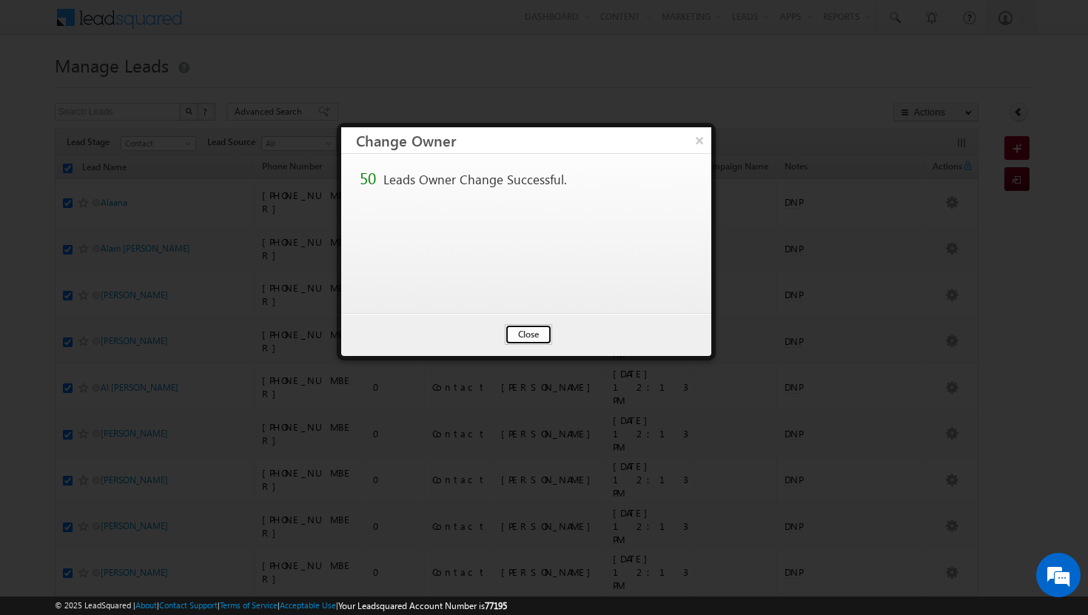
click at [523, 331] on button "Close" at bounding box center [528, 334] width 47 height 21
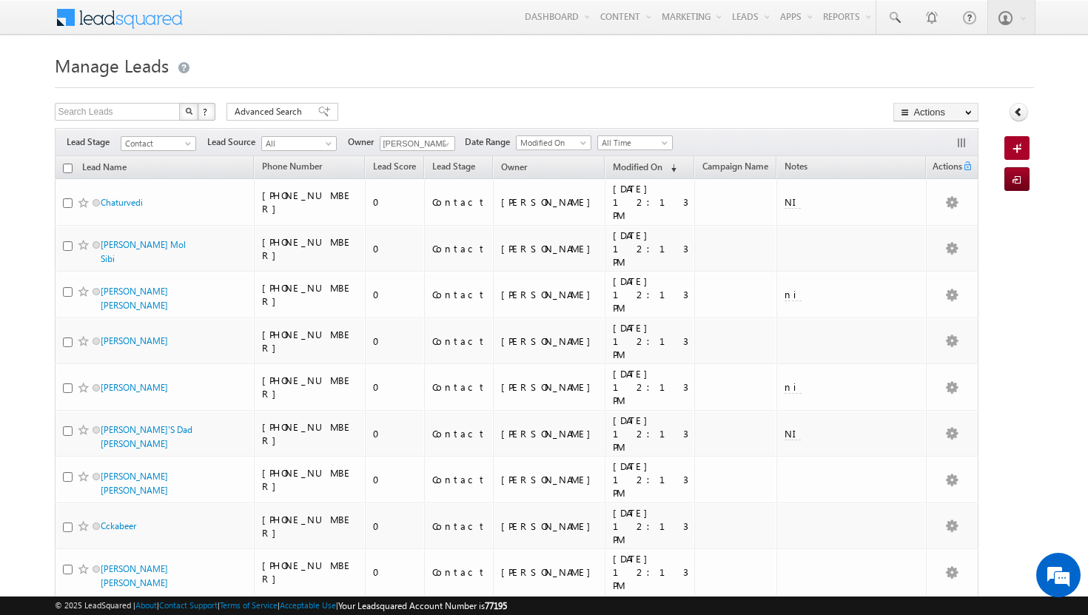
click at [70, 168] on input "checkbox" at bounding box center [68, 169] width 10 height 10
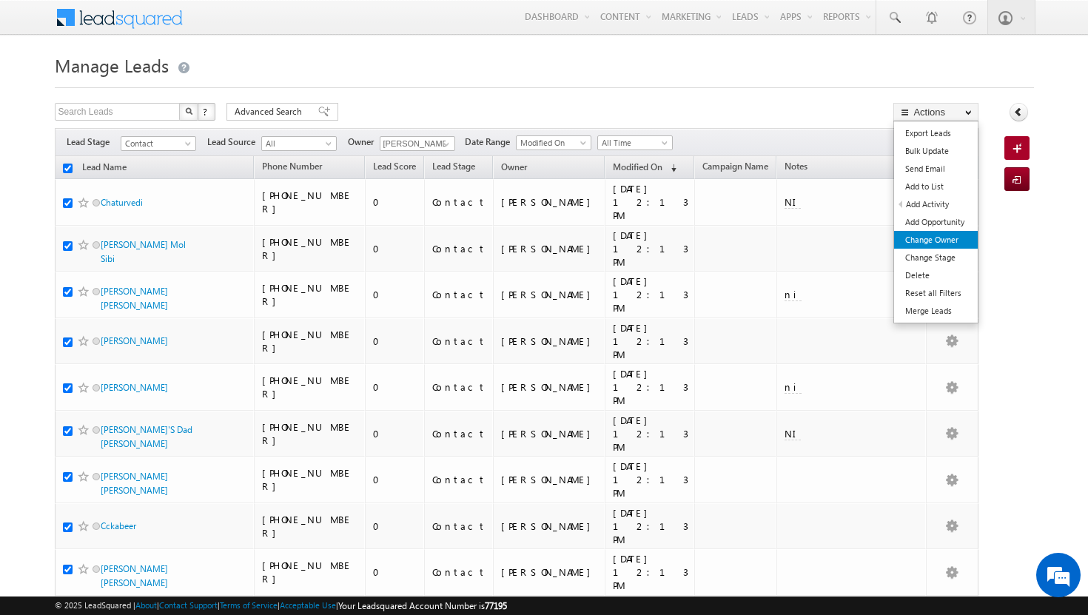
click at [952, 245] on link "Change Owner" at bounding box center [936, 240] width 84 height 18
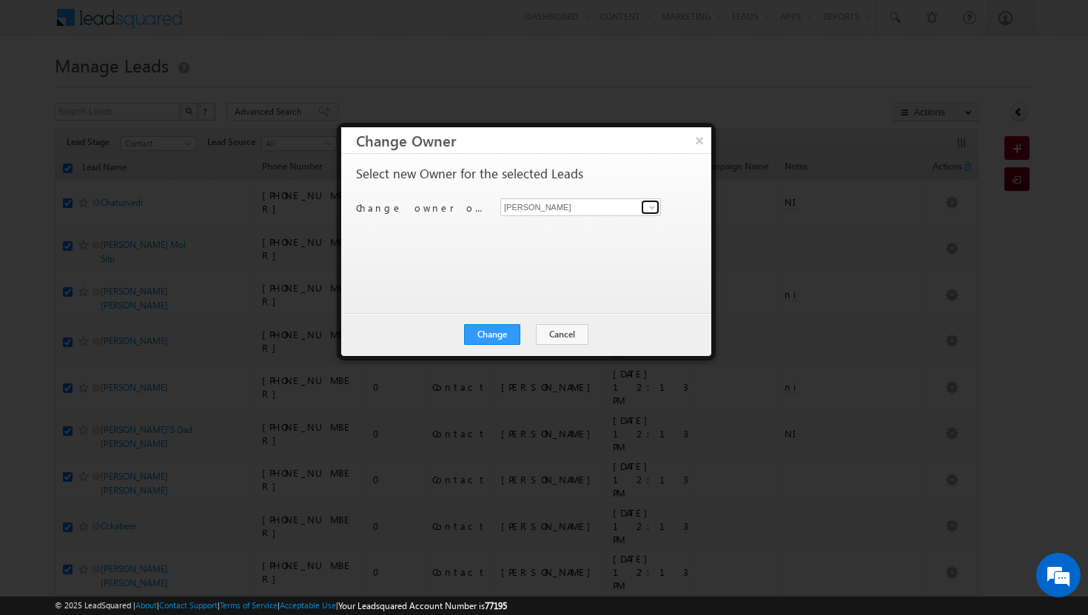
click at [646, 205] on span at bounding box center [652, 207] width 12 height 12
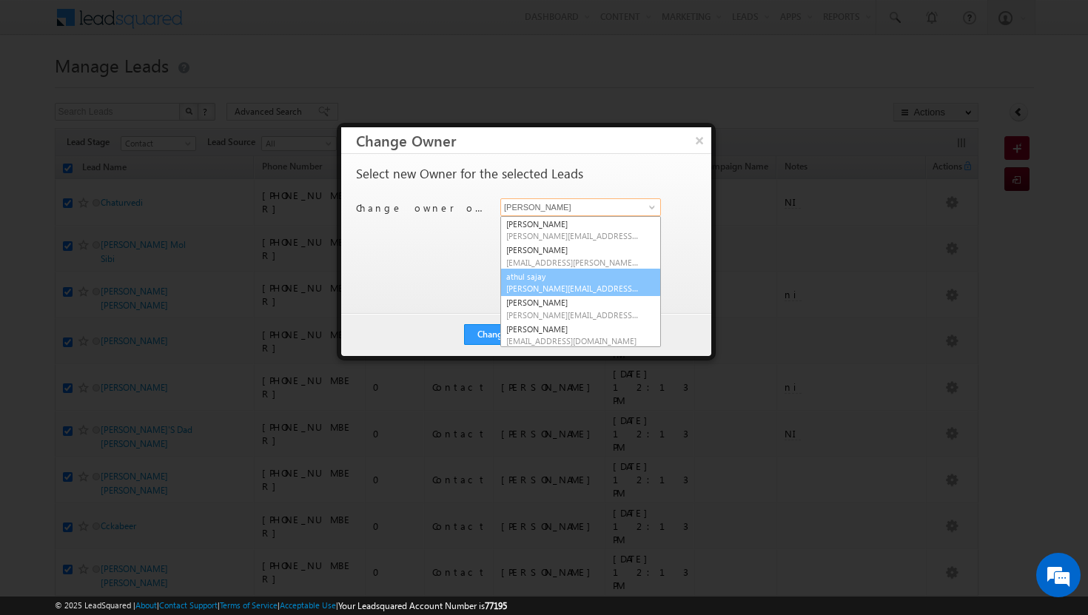
scroll to position [133, 0]
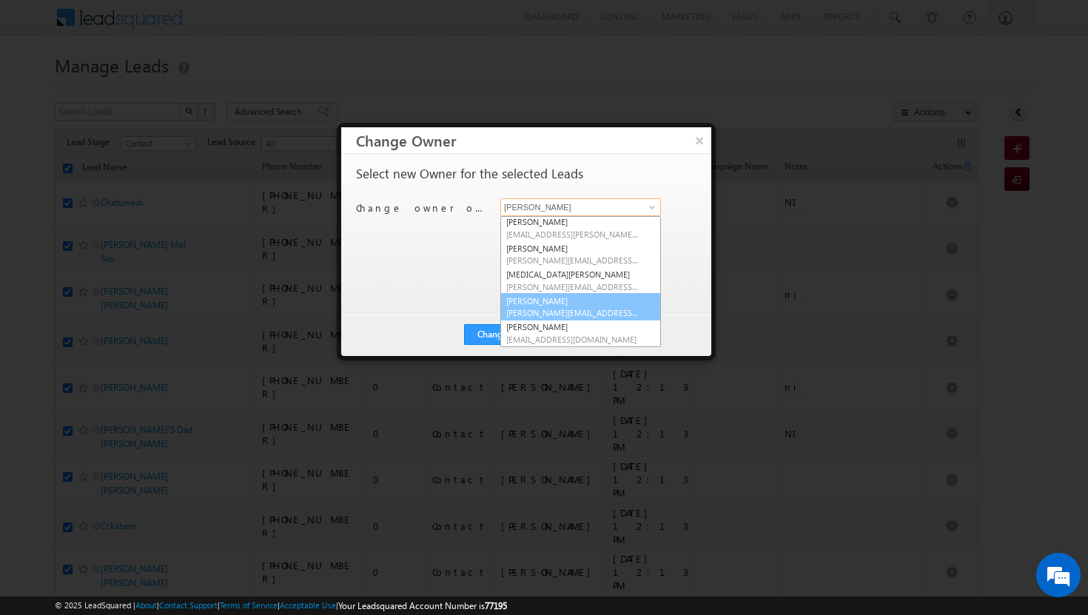
click at [588, 304] on link "[PERSON_NAME] [PERSON_NAME][EMAIL_ADDRESS][DOMAIN_NAME]" at bounding box center [580, 307] width 161 height 28
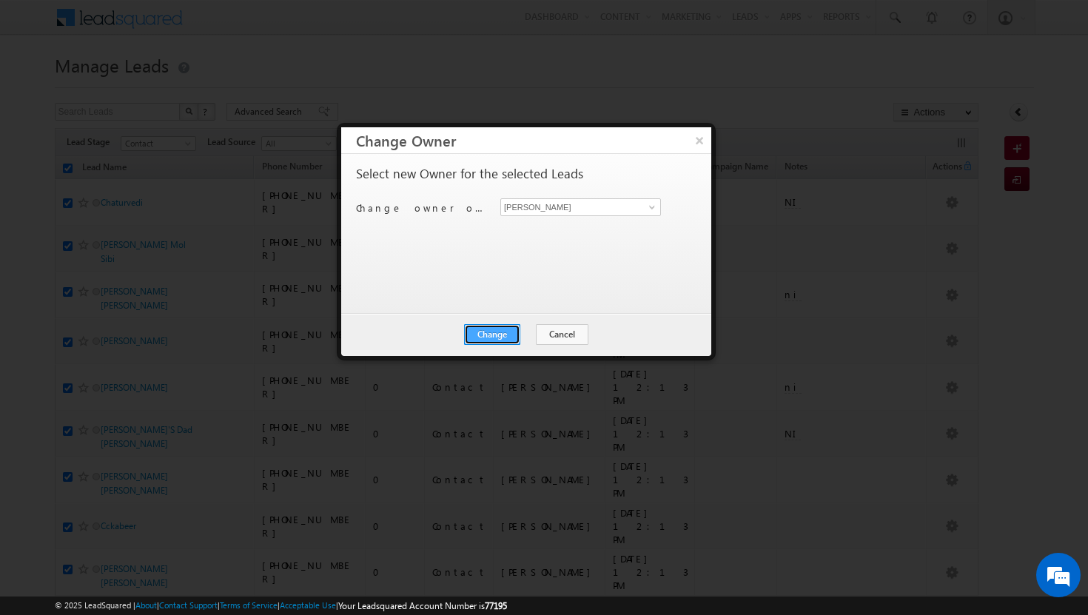
click at [507, 331] on button "Change" at bounding box center [492, 334] width 56 height 21
click at [525, 331] on button "Close" at bounding box center [528, 334] width 47 height 21
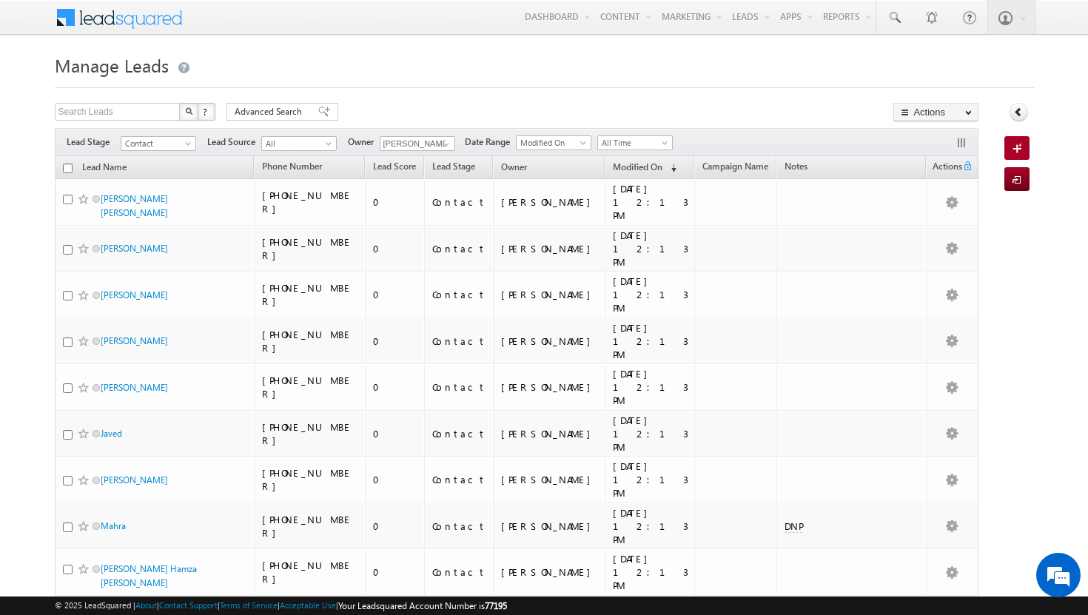
click at [71, 169] on input "checkbox" at bounding box center [68, 169] width 10 height 10
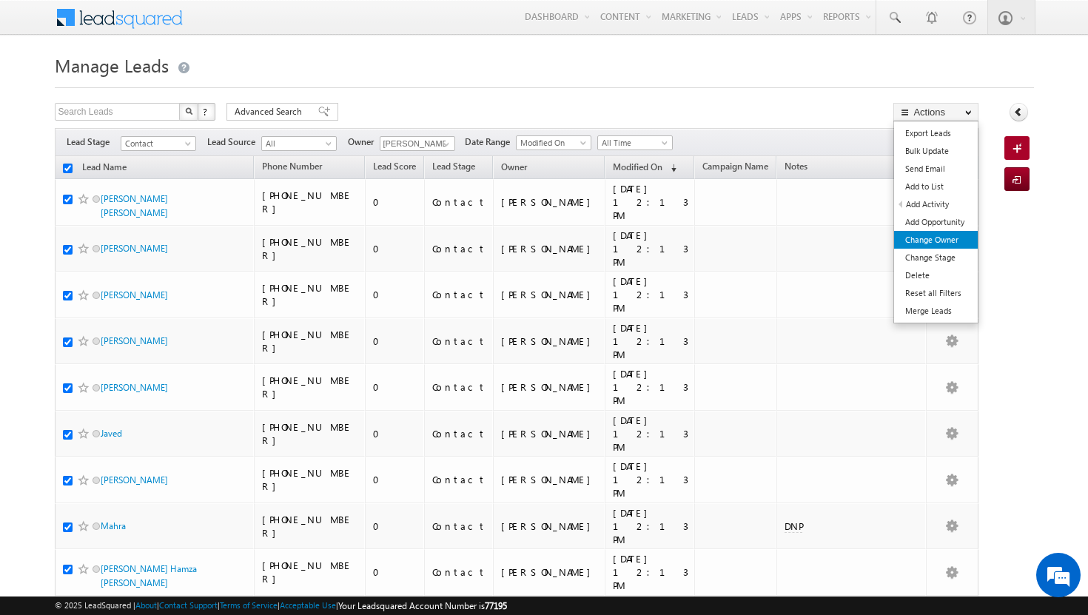
click at [938, 239] on link "Change Owner" at bounding box center [936, 240] width 84 height 18
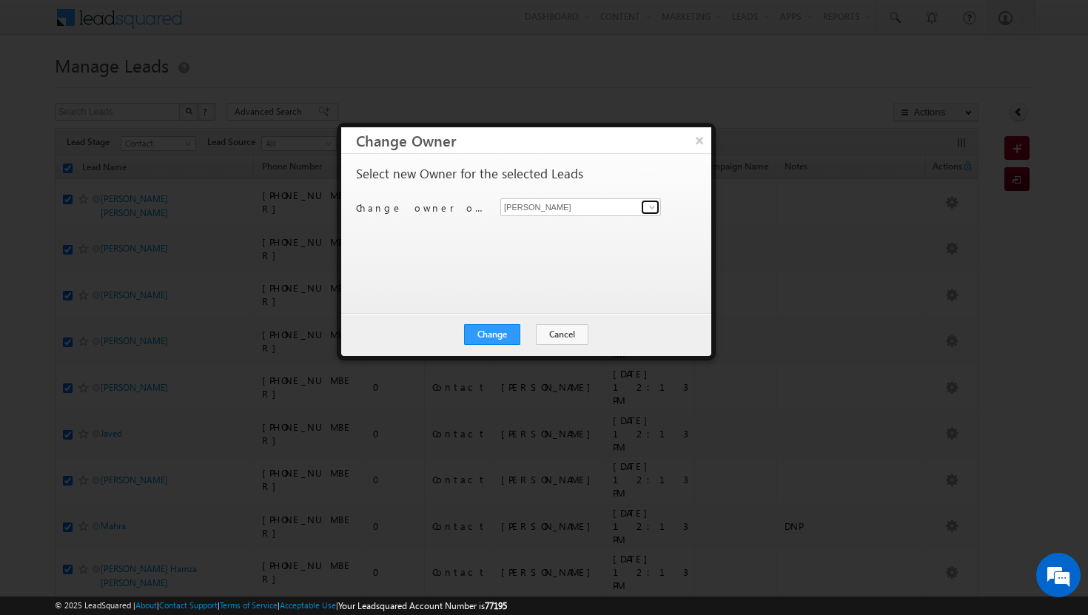
click at [656, 206] on span at bounding box center [652, 207] width 12 height 12
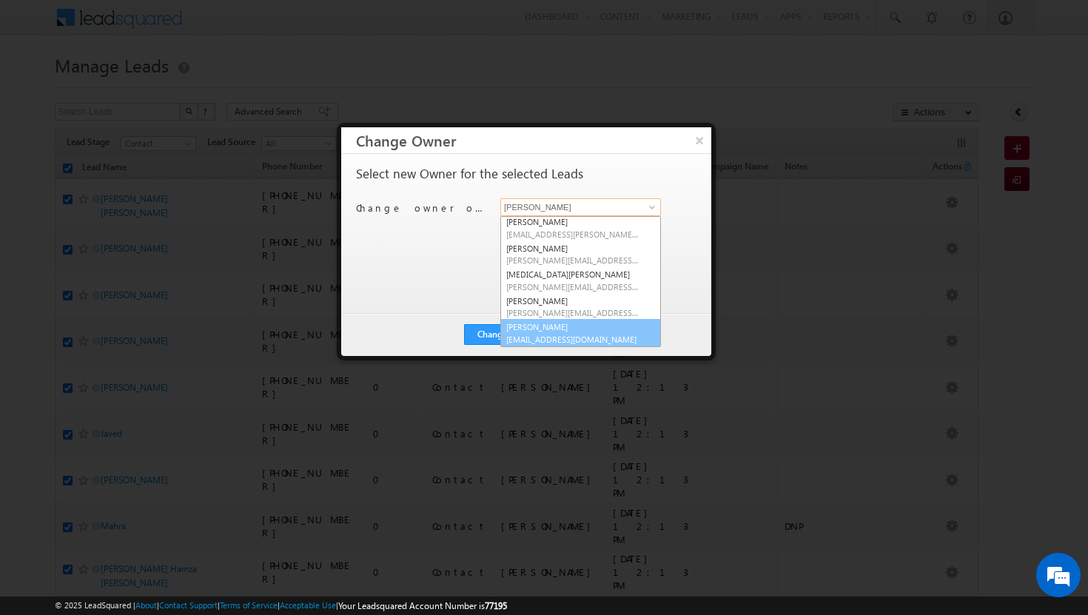
scroll to position [134, 0]
click at [588, 336] on span "[EMAIL_ADDRESS][DOMAIN_NAME]" at bounding box center [572, 338] width 133 height 11
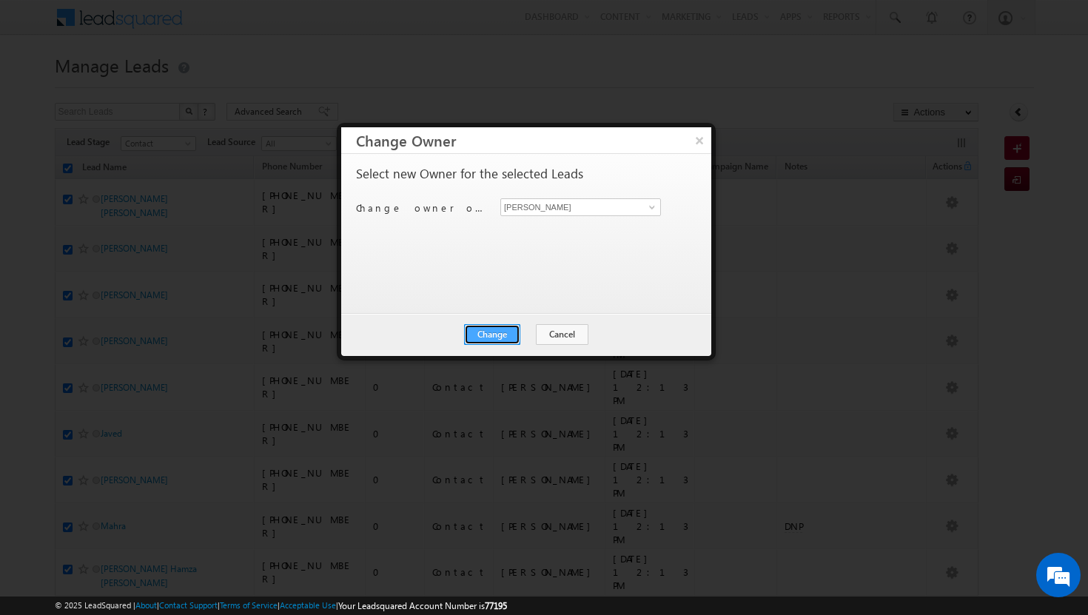
click at [509, 336] on button "Change" at bounding box center [492, 334] width 56 height 21
click at [522, 337] on button "Close" at bounding box center [528, 334] width 47 height 21
